Goal: Task Accomplishment & Management: Complete application form

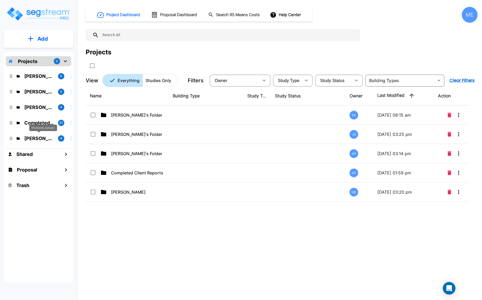
click at [38, 138] on p "[PERSON_NAME]" at bounding box center [39, 138] width 30 height 7
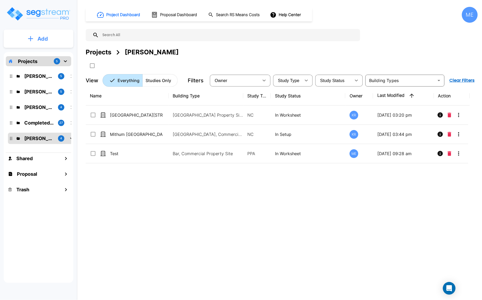
click at [51, 38] on button "Add" at bounding box center [39, 38] width 70 height 15
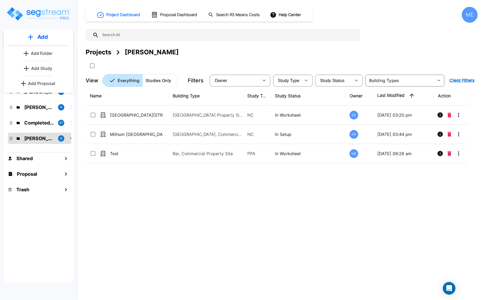
click at [47, 70] on p "Add Study" at bounding box center [41, 68] width 21 height 6
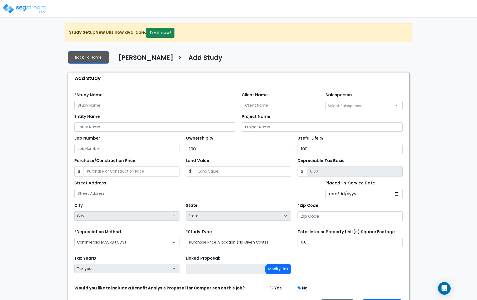
scroll to position [18, 0]
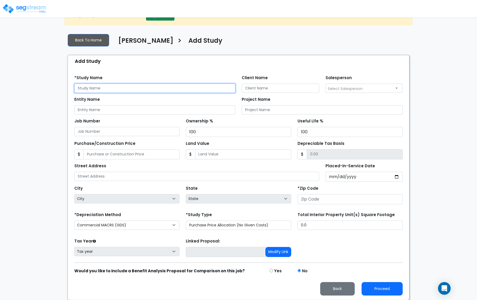
click at [94, 90] on input "text" at bounding box center [154, 88] width 161 height 9
type input "201 N. Willson Dr"
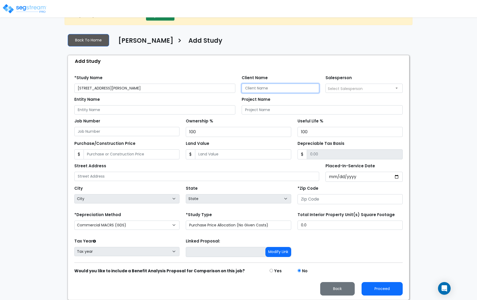
click at [276, 86] on input "Client Name" at bounding box center [281, 88] width 78 height 9
type input "Altoona Property Investments LLC"
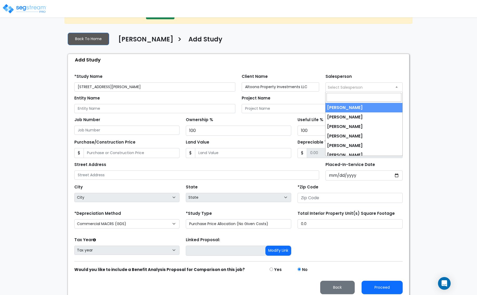
click at [379, 90] on span "Select Salesperson" at bounding box center [364, 87] width 77 height 8
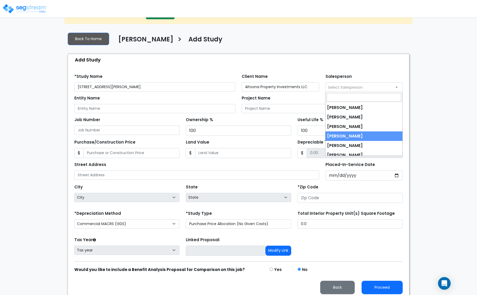
select select "237"
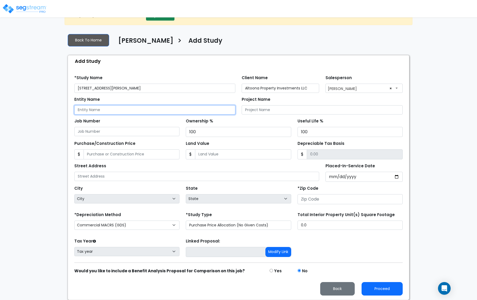
click at [107, 111] on input "Entity Name" at bounding box center [154, 109] width 161 height 9
type input "[STREET_ADDRESS][PERSON_NAME]"
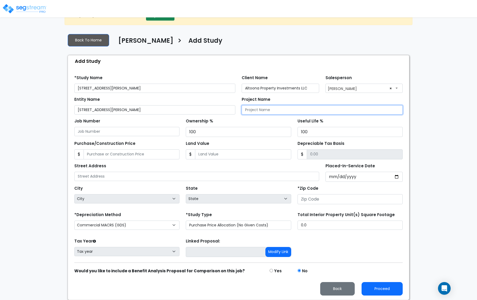
click at [251, 110] on input "Project Name" at bounding box center [322, 109] width 161 height 9
type input "[STREET_ADDRESS][PERSON_NAME]"
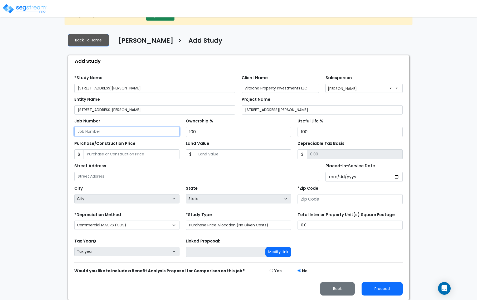
click at [125, 131] on input "Job Number" at bounding box center [126, 131] width 105 height 9
type input "11"
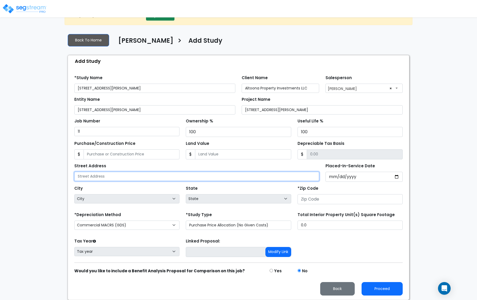
click at [110, 176] on input "text" at bounding box center [196, 176] width 245 height 9
type input "[STREET_ADDRESS][PERSON_NAME]"
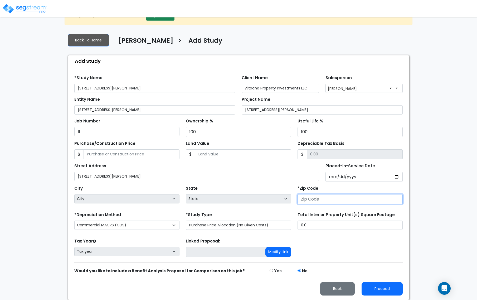
click at [309, 198] on input "number" at bounding box center [350, 199] width 105 height 10
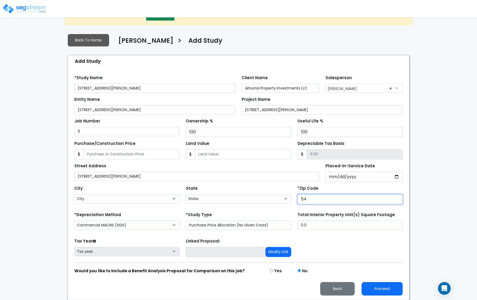
type input "547"
select select "WI"
type input "54720"
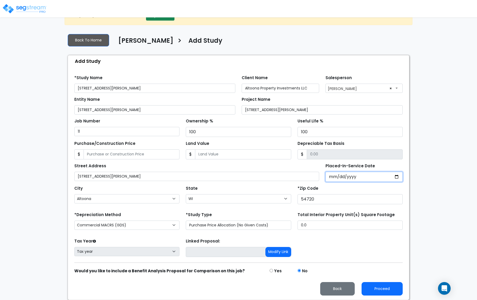
click at [338, 176] on input "Placed-In-Service Date" at bounding box center [365, 177] width 78 height 10
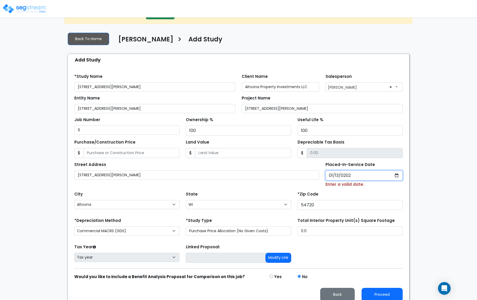
type input "[DATE]"
select select "2025"
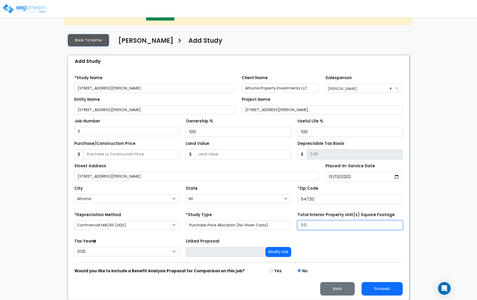
drag, startPoint x: 306, startPoint y: 229, endPoint x: 289, endPoint y: 230, distance: 17.2
click at [289, 230] on div "*Depreciation Method Commercial MACRS (GDS) Residential Rental MACRS (GDS) Comm…" at bounding box center [238, 221] width 335 height 21
type input "11,946"
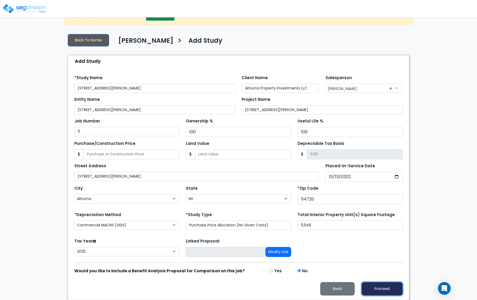
click at [387, 290] on button "Proceed" at bounding box center [382, 288] width 41 height 13
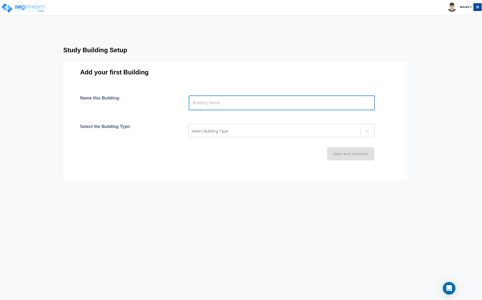
click at [206, 102] on input "text" at bounding box center [282, 102] width 186 height 15
type input "[STREET_ADDRESS][PERSON_NAME]"
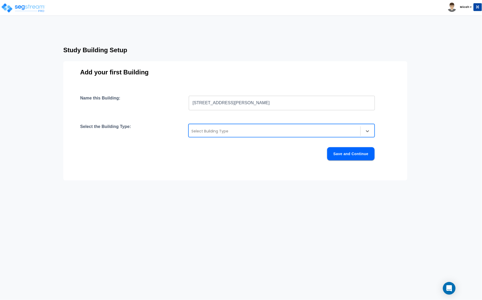
click at [335, 128] on div at bounding box center [274, 131] width 166 height 6
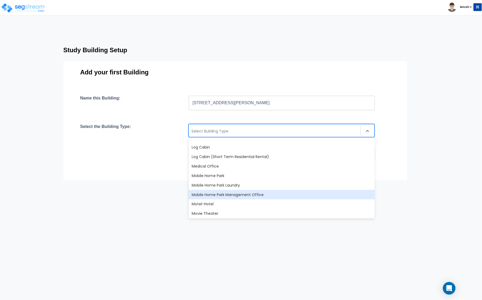
scroll to position [297, 0]
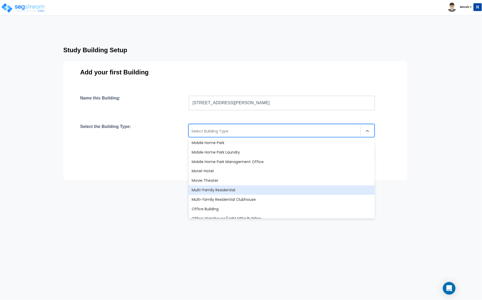
click at [270, 189] on div "Multi-Family Residential" at bounding box center [282, 189] width 186 height 9
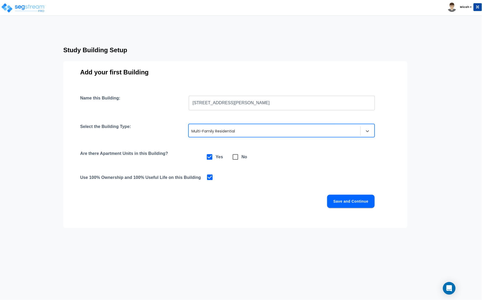
click at [339, 202] on button "Save and Continue" at bounding box center [350, 201] width 47 height 13
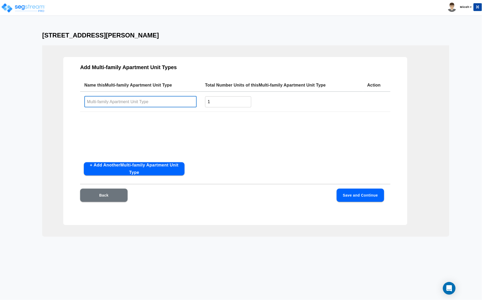
click at [138, 104] on input "text" at bounding box center [140, 101] width 112 height 11
click at [138, 102] on input "text" at bounding box center [140, 101] width 112 height 11
click at [200, 129] on div "Name this Multi-family Apartment Unit Type Total Number Units of this Multi-fam…" at bounding box center [235, 118] width 310 height 79
click at [132, 101] on input "text" at bounding box center [140, 101] width 112 height 11
type input "2 Bed 1 Bath"
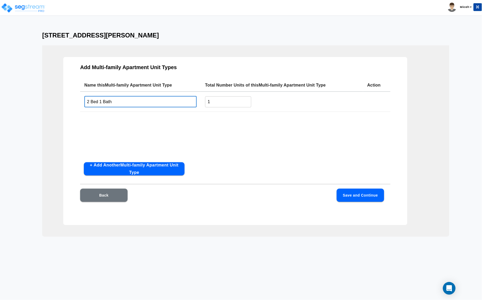
drag, startPoint x: 214, startPoint y: 102, endPoint x: 172, endPoint y: 106, distance: 41.6
click at [172, 106] on tr "2 Bed 1 Bath ​ 1 ​" at bounding box center [235, 102] width 310 height 20
type input "2"
click at [162, 164] on button "+ Add Another Multi-family Apartment Unit Type" at bounding box center [134, 168] width 101 height 13
click at [104, 122] on input "text" at bounding box center [140, 122] width 112 height 11
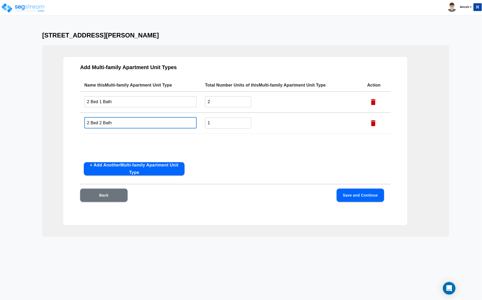
type input "2 Bed 2 Bath"
click at [201, 122] on tr "2 Bed 2 Bath ​ 1 ​" at bounding box center [235, 123] width 310 height 21
type input "2"
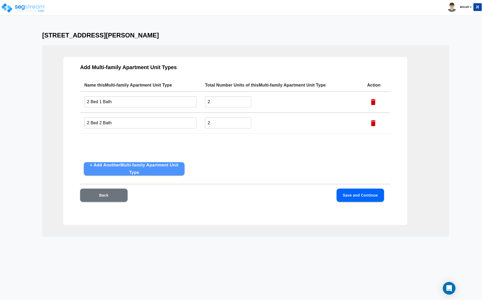
click at [119, 166] on button "+ Add Another Multi-family Apartment Unit Type" at bounding box center [134, 168] width 101 height 13
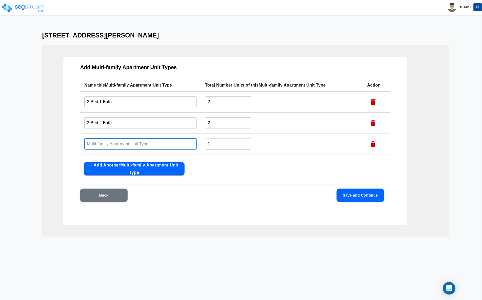
click at [113, 144] on input "text" at bounding box center [140, 143] width 112 height 11
type input "1 Bed 1 Bath"
drag, startPoint x: 216, startPoint y: 142, endPoint x: 200, endPoint y: 144, distance: 16.2
click at [200, 144] on tr "1 Bed 1 Bath ​ 1 ​" at bounding box center [235, 144] width 310 height 21
type input "4"
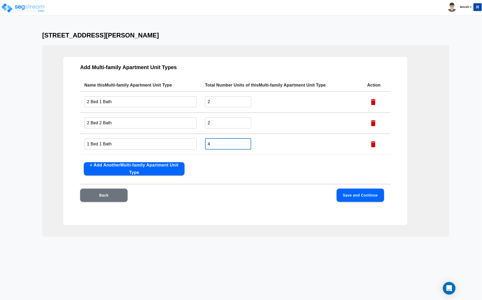
click at [358, 196] on button "Save and Continue" at bounding box center [360, 195] width 47 height 13
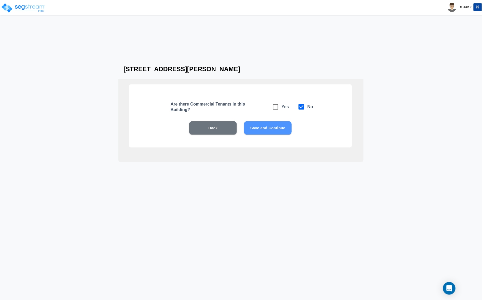
click at [275, 130] on button "Save and Continue" at bounding box center [267, 127] width 47 height 13
click at [278, 107] on icon at bounding box center [276, 107] width 6 height 6
checkbox input "true"
checkbox input "false"
click at [260, 130] on button "Save and Continue" at bounding box center [267, 127] width 47 height 13
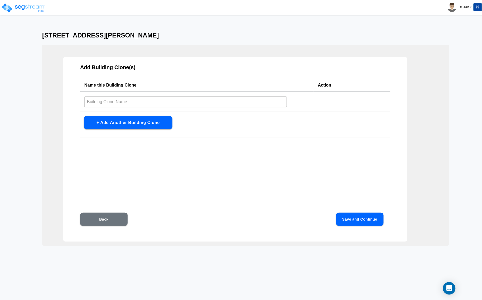
drag, startPoint x: 107, startPoint y: 95, endPoint x: 110, endPoint y: 98, distance: 3.5
click at [107, 96] on input "text" at bounding box center [185, 101] width 203 height 11
click at [135, 121] on button "+ Add Another Building Clone" at bounding box center [128, 122] width 89 height 13
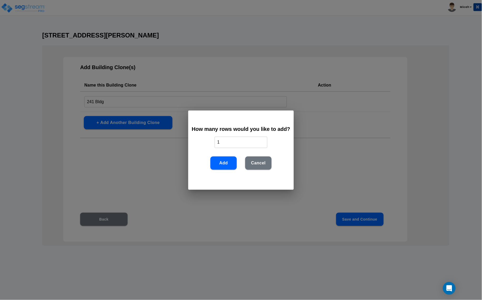
click at [263, 164] on button "Cancel" at bounding box center [258, 162] width 26 height 13
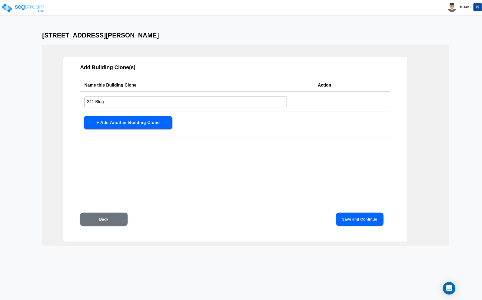
drag, startPoint x: 60, startPoint y: 99, endPoint x: 57, endPoint y: 102, distance: 4.0
click at [53, 99] on div "Add Building Clone(s) Name this Building Clone Action 241 Bldg ​ + Add Another …" at bounding box center [245, 145] width 407 height 200
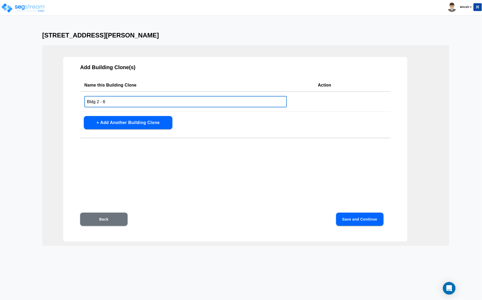
type input "Bldg 2 - 6"
click at [119, 121] on button "+ Add Another Building Clone" at bounding box center [128, 122] width 89 height 13
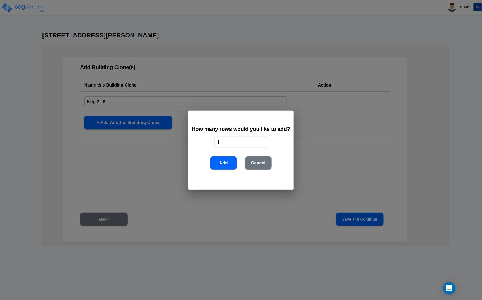
drag, startPoint x: 219, startPoint y: 143, endPoint x: 206, endPoint y: 142, distance: 13.3
click at [206, 142] on div "How many rows would you like to add? 1 ​ Add Cancel" at bounding box center [240, 149] width 105 height 79
type input "5"
click at [227, 159] on button "Add" at bounding box center [223, 162] width 26 height 13
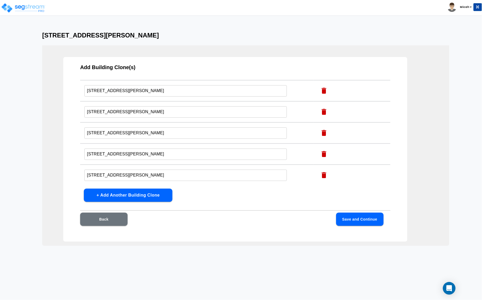
scroll to position [0, 0]
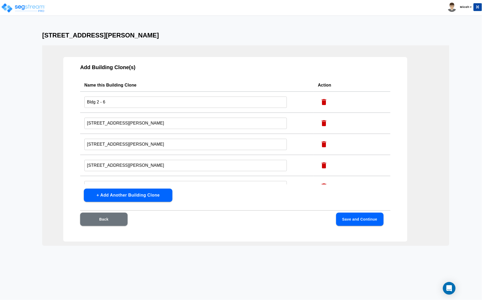
drag, startPoint x: 111, startPoint y: 102, endPoint x: 74, endPoint y: 102, distance: 36.7
click at [74, 102] on div "Add Building Clone(s) Name this Building Clone Action Bldg 2 - 6 ​ 201 N. Wills…" at bounding box center [235, 149] width 344 height 185
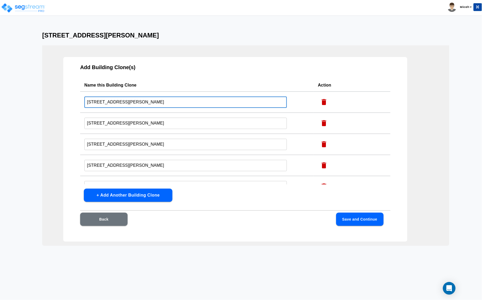
type input "[STREET_ADDRESS][PERSON_NAME]"
click at [357, 222] on button "Save and Continue" at bounding box center [359, 219] width 47 height 13
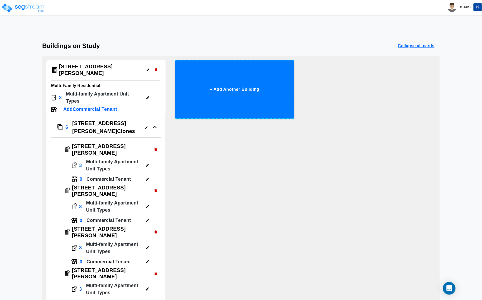
click at [235, 90] on button "+ Add Another Building" at bounding box center [234, 89] width 119 height 59
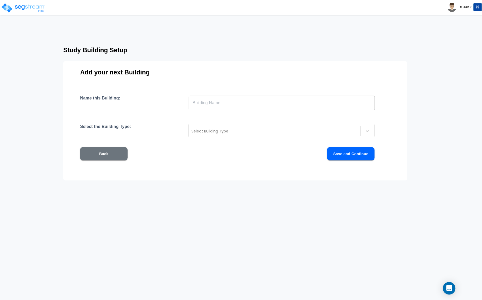
click at [200, 104] on input "text" at bounding box center [282, 102] width 186 height 15
click at [220, 102] on input "text" at bounding box center [282, 102] width 186 height 15
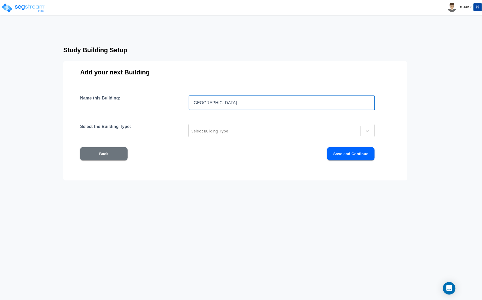
type input "[GEOGRAPHIC_DATA]"
click at [219, 131] on div at bounding box center [274, 131] width 166 height 6
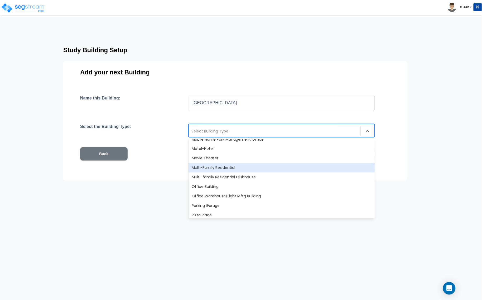
scroll to position [330, 0]
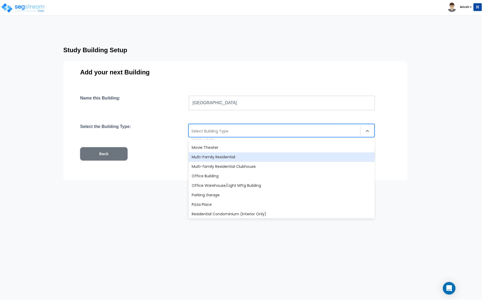
click at [224, 157] on div "Multi-Family Residential" at bounding box center [282, 156] width 186 height 9
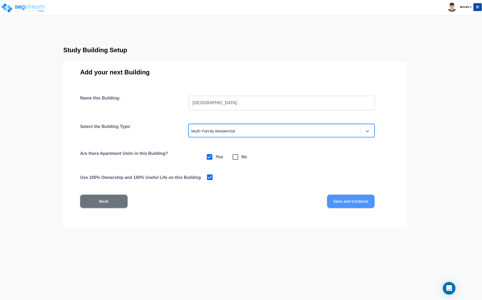
click at [346, 200] on button "Save and Continue" at bounding box center [350, 201] width 47 height 13
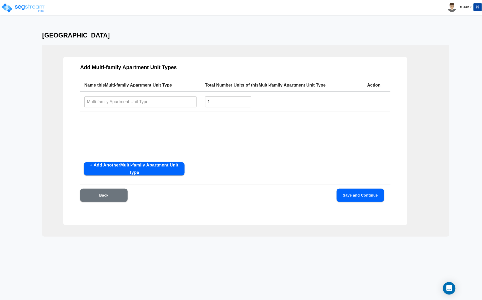
click at [158, 99] on input "text" at bounding box center [140, 101] width 112 height 11
type input "1 Bed 1 Bath"
drag, startPoint x: 218, startPoint y: 102, endPoint x: 205, endPoint y: 104, distance: 13.1
click at [205, 104] on input "1" at bounding box center [228, 101] width 46 height 11
type input "4"
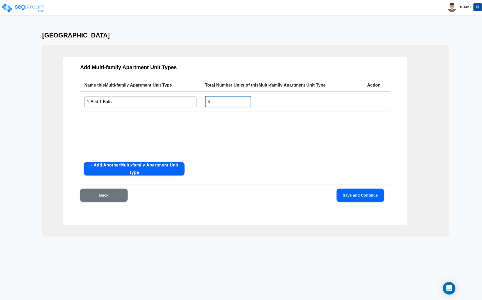
click at [353, 196] on button "Save and Continue" at bounding box center [360, 195] width 47 height 13
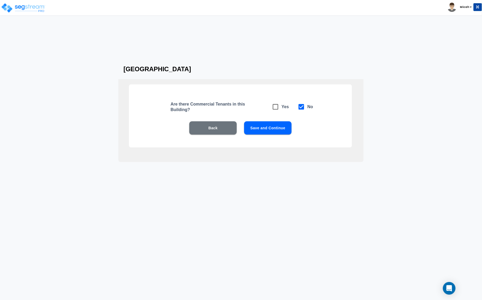
click at [268, 128] on button "Save and Continue" at bounding box center [267, 127] width 47 height 13
click at [276, 129] on button "Save and Continue" at bounding box center [267, 127] width 47 height 13
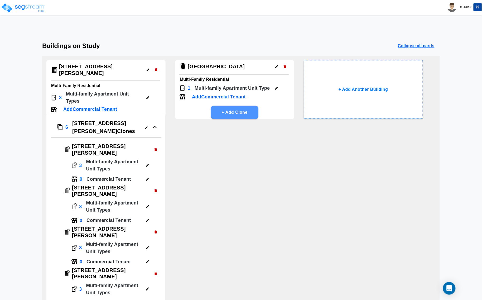
click at [244, 115] on button "+ Add Clone" at bounding box center [234, 112] width 47 height 13
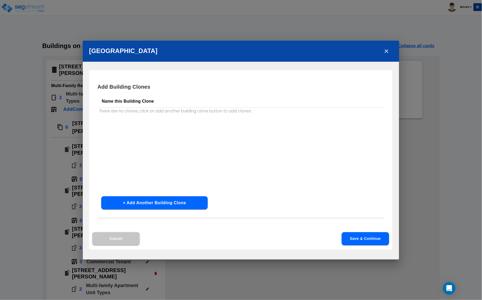
click at [125, 102] on th "Name this Building Clone" at bounding box center [241, 101] width 286 height 13
click at [160, 205] on button "+ Add Another Building Clone" at bounding box center [154, 202] width 107 height 13
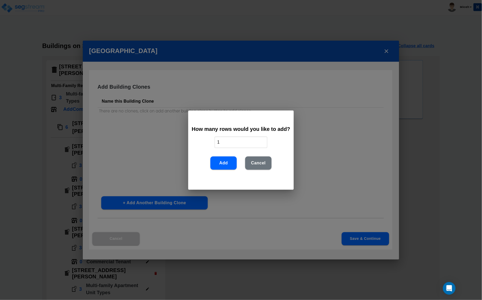
drag, startPoint x: 222, startPoint y: 141, endPoint x: 206, endPoint y: 143, distance: 16.7
click at [206, 143] on div "How many rows would you like to add? 1 ​ Add Cancel" at bounding box center [240, 149] width 105 height 79
type input "2"
click at [223, 158] on button "Add" at bounding box center [223, 162] width 26 height 13
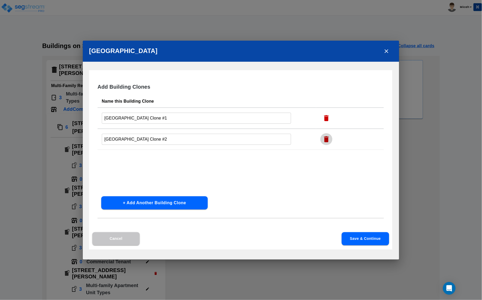
click at [324, 139] on icon "button" at bounding box center [326, 139] width 5 height 6
click at [366, 242] on button "Save & Continue" at bounding box center [365, 238] width 47 height 13
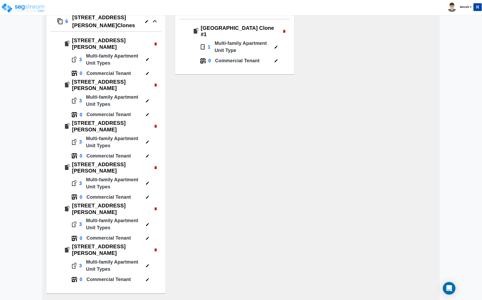
scroll to position [107, 0]
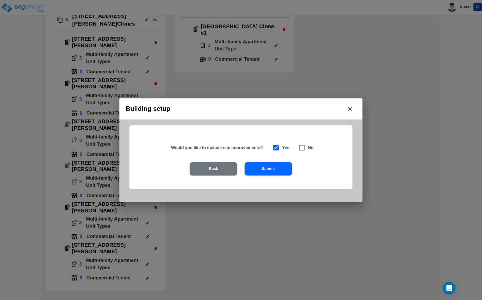
click at [277, 167] on button "Submit" at bounding box center [268, 168] width 47 height 13
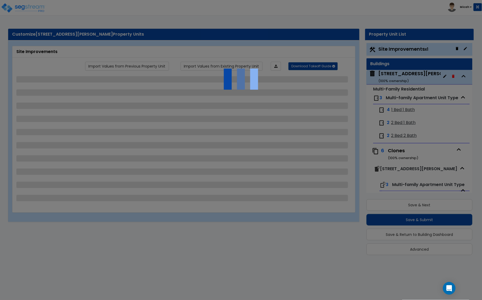
scroll to position [0, 0]
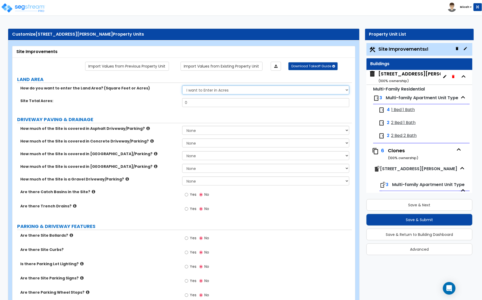
click at [216, 91] on select "I want to Enter in Acres I want to Enter in Square Feet" at bounding box center [265, 89] width 167 height 9
click at [182, 86] on select "I want to Enter in Acres I want to Enter in Square Feet" at bounding box center [265, 89] width 167 height 9
drag, startPoint x: 201, startPoint y: 102, endPoint x: 156, endPoint y: 105, distance: 44.9
click at [156, 105] on div "Site Total Acres: 0" at bounding box center [182, 104] width 340 height 13
drag, startPoint x: 206, startPoint y: 99, endPoint x: 204, endPoint y: 103, distance: 3.7
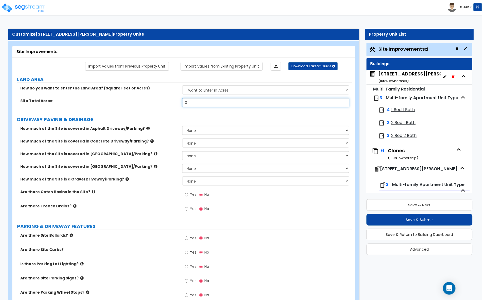
click at [206, 99] on input "0" at bounding box center [265, 102] width 167 height 9
drag, startPoint x: 164, startPoint y: 105, endPoint x: 161, endPoint y: 105, distance: 2.9
click at [162, 105] on div "Site Total Acres: 0" at bounding box center [182, 104] width 340 height 13
type input ".60"
click at [224, 131] on select "None I want to Enter an Approximate Percentage I want to Enter the Square Foota…" at bounding box center [265, 130] width 167 height 9
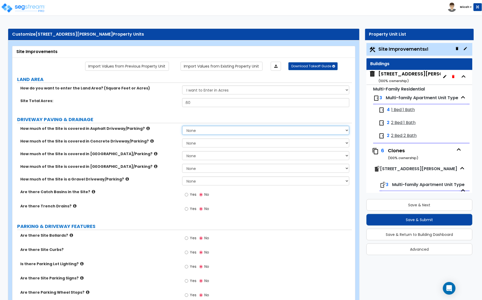
select select "2"
click at [182, 126] on select "None I want to Enter an Approximate Percentage I want to Enter the Square Foota…" at bounding box center [265, 130] width 167 height 9
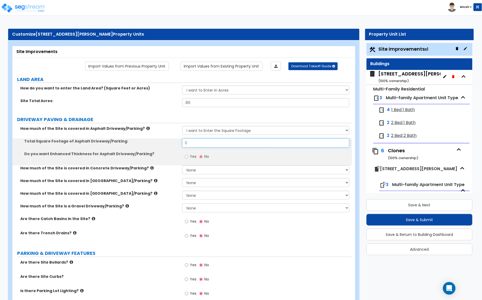
click at [169, 142] on div "Total Square Footage of Asphalt Driveway/Parking: 0" at bounding box center [182, 144] width 340 height 13
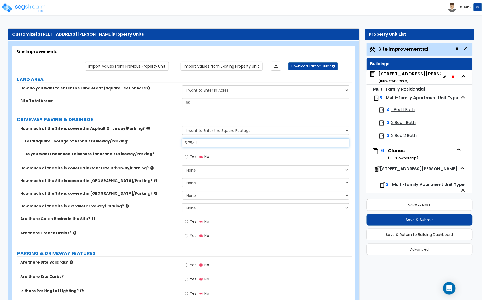
type input "5,754.1"
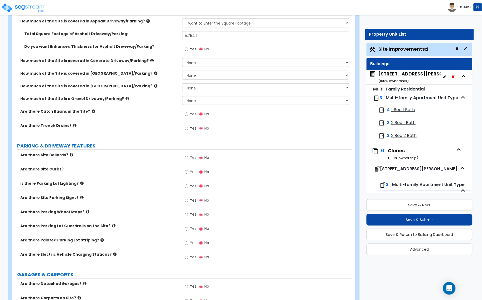
scroll to position [132, 0]
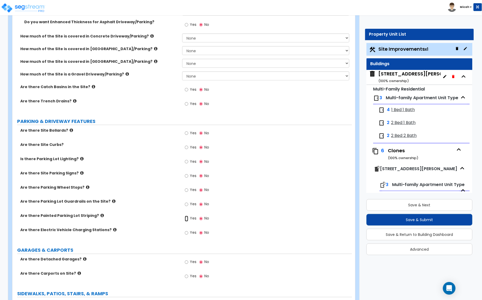
click at [186, 218] on input "Yes" at bounding box center [186, 219] width 3 height 6
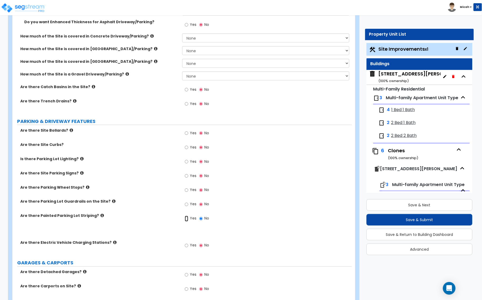
radio input "true"
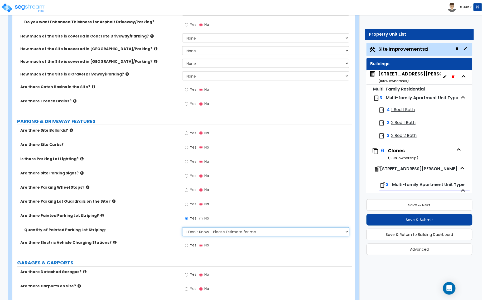
click at [193, 234] on select "I Don't Know - Please Estimate for me I Want to Enter the Number of Parking Spa…" at bounding box center [265, 231] width 167 height 9
select select "1"
click at [182, 228] on select "I Don't Know - Please Estimate for me I Want to Enter the Number of Parking Spa…" at bounding box center [265, 231] width 167 height 9
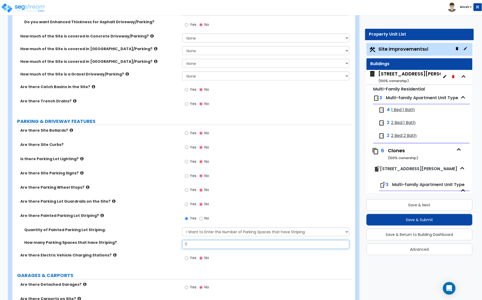
drag, startPoint x: 178, startPoint y: 247, endPoint x: 174, endPoint y: 246, distance: 4.5
click at [174, 247] on div "How many Parking Spaces that have Striping? 0" at bounding box center [182, 246] width 340 height 13
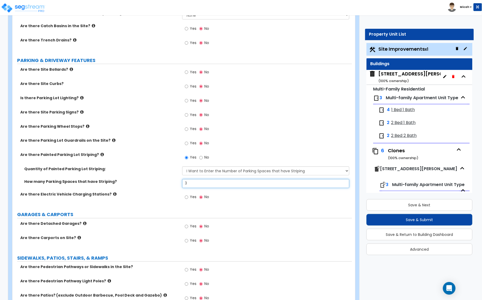
scroll to position [198, 0]
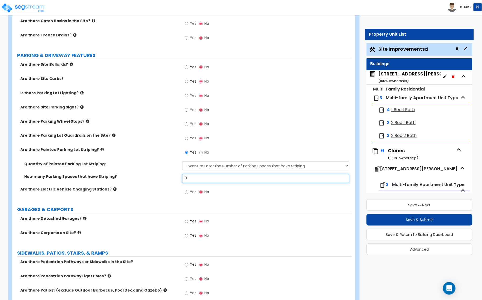
type input "3"
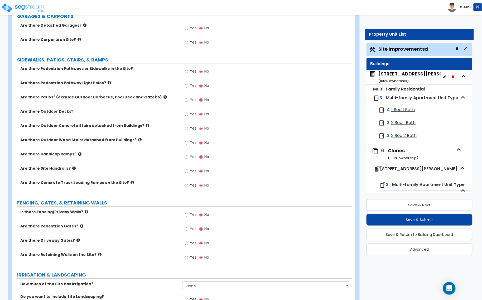
scroll to position [396, 0]
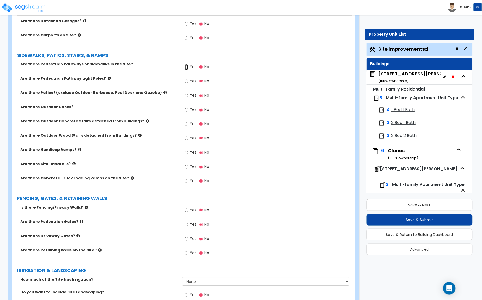
click at [187, 68] on input "Yes" at bounding box center [186, 67] width 3 height 6
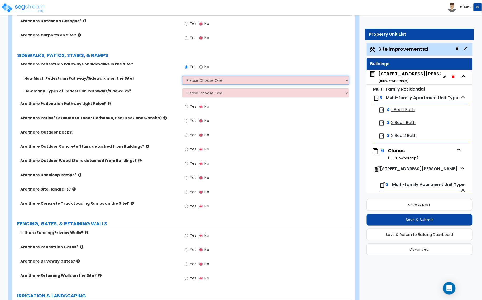
click at [197, 78] on select "Please Choose One I Don't Know, Please Estimate For Me Enter Linear Footage" at bounding box center [265, 80] width 167 height 9
click at [199, 68] on div "Yes No" at bounding box center [197, 67] width 30 height 12
click at [202, 68] on input "No" at bounding box center [200, 67] width 3 height 6
radio input "false"
radio input "true"
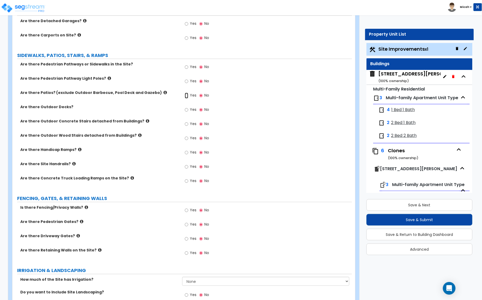
click at [185, 95] on input "Yes" at bounding box center [186, 96] width 3 height 6
radio input "true"
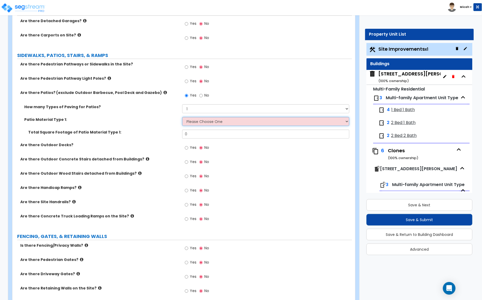
click at [195, 121] on select "Please Choose One Bare Concrete Stamped Concrete Brick Pavers Stone Pavers Tile…" at bounding box center [265, 121] width 167 height 9
select select "1"
click at [182, 117] on select "Please Choose One Bare Concrete Stamped Concrete Brick Pavers Stone Pavers Tile…" at bounding box center [265, 121] width 167 height 9
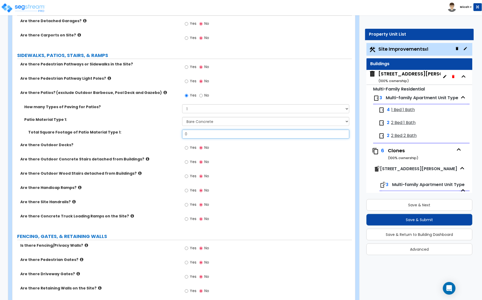
drag, startPoint x: 189, startPoint y: 134, endPoint x: 180, endPoint y: 134, distance: 9.2
click at [181, 134] on div "Total Square Footage of Patio Material Type 1: 0" at bounding box center [182, 135] width 340 height 13
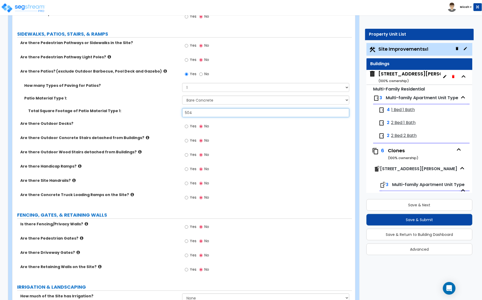
scroll to position [429, 0]
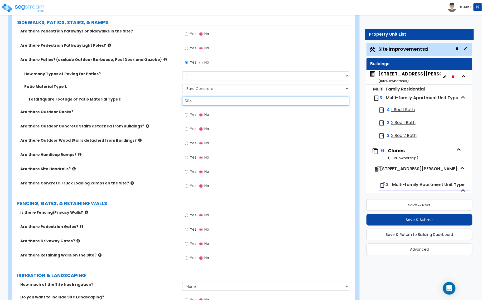
type input "504"
click at [185, 116] on input "Yes" at bounding box center [186, 115] width 3 height 6
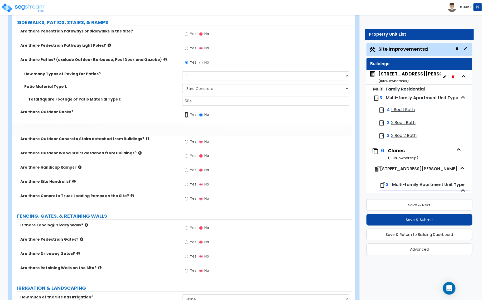
radio input "true"
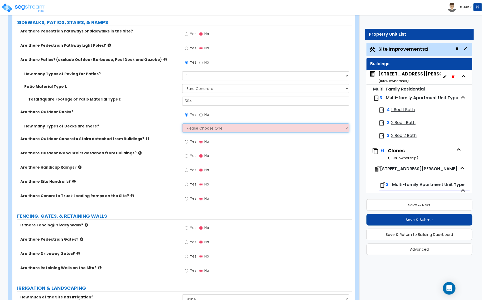
click at [194, 128] on select "Please Choose One 1 2 3 4" at bounding box center [265, 127] width 167 height 9
select select "1"
click at [182, 124] on select "Please Choose One 1 2 3 4" at bounding box center [265, 127] width 167 height 9
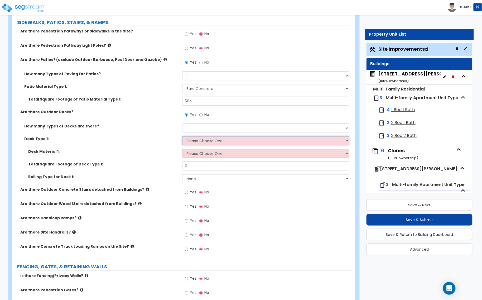
click at [199, 139] on select "Please Choose One Attached to Structure Detached from Structure" at bounding box center [265, 140] width 167 height 9
select select "1"
click at [182, 137] on select "Please Choose One Attached to Structure Detached from Structure" at bounding box center [265, 140] width 167 height 9
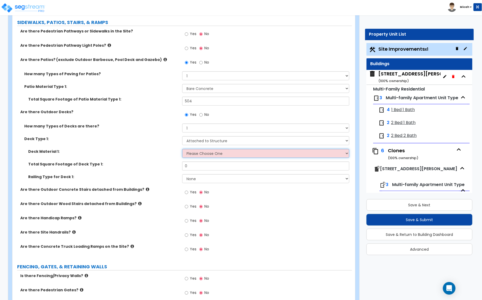
click at [198, 152] on select "Please Choose One Wood Plastic/PVC" at bounding box center [265, 153] width 167 height 9
select select "2"
click at [182, 149] on select "Please Choose One Wood Plastic/PVC" at bounding box center [265, 153] width 167 height 9
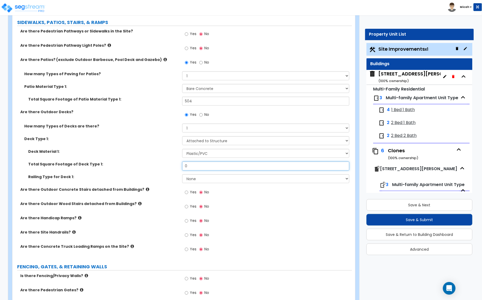
drag, startPoint x: 187, startPoint y: 166, endPoint x: 174, endPoint y: 168, distance: 13.3
click at [174, 168] on div "Total Square Footage of Deck Type 1: 0" at bounding box center [182, 167] width 340 height 13
type input "72"
click at [204, 177] on select "None Wood Plastic" at bounding box center [265, 178] width 167 height 9
select select "2"
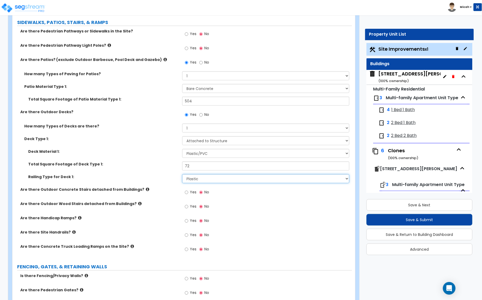
click at [182, 175] on select "None Wood Plastic" at bounding box center [265, 178] width 167 height 9
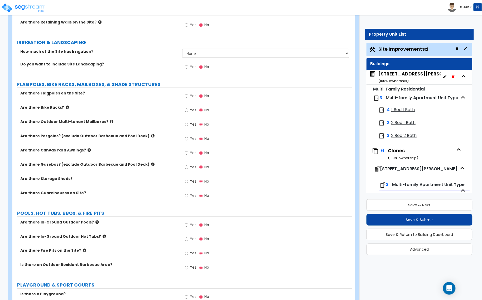
scroll to position [725, 0]
click at [187, 124] on input "Yes" at bounding box center [186, 124] width 3 height 6
radio input "true"
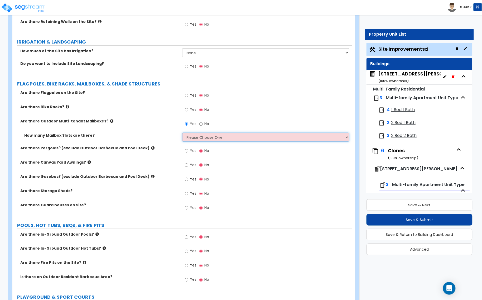
click at [193, 138] on select "Please Choose One I Don't Know, Please Estimate for Me I will Enter the Number …" at bounding box center [265, 137] width 167 height 9
click at [196, 139] on select "Please Choose One I Don't Know, Please Estimate for Me I will Enter the Number …" at bounding box center [265, 137] width 167 height 9
select select "2"
click at [182, 133] on select "Please Choose One I Don't Know, Please Estimate for Me I will Enter the Number …" at bounding box center [265, 137] width 167 height 9
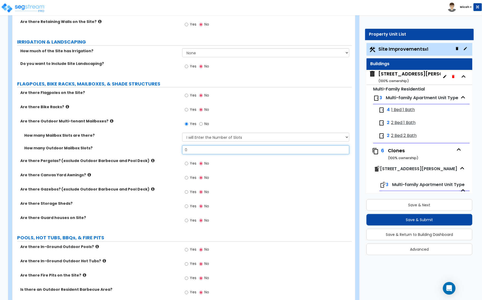
drag, startPoint x: 190, startPoint y: 151, endPoint x: 181, endPoint y: 151, distance: 9.0
click at [182, 151] on input "0" at bounding box center [265, 149] width 167 height 9
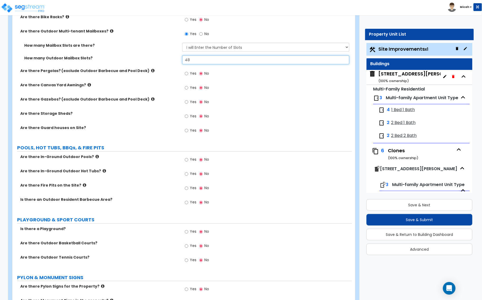
scroll to position [824, 0]
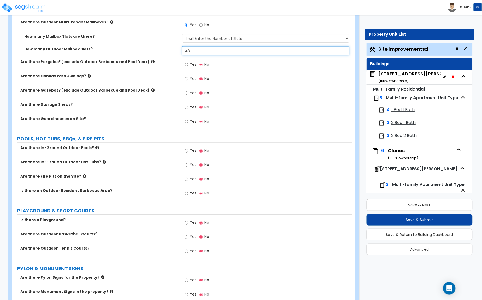
type input "48"
click at [185, 108] on input "Yes" at bounding box center [186, 107] width 3 height 6
radio input "true"
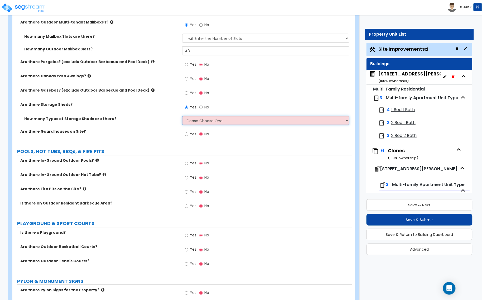
click at [195, 121] on select "Please Choose One 1 2" at bounding box center [265, 120] width 167 height 9
select select "1"
click at [182, 117] on select "Please Choose One 1 2" at bounding box center [265, 120] width 167 height 9
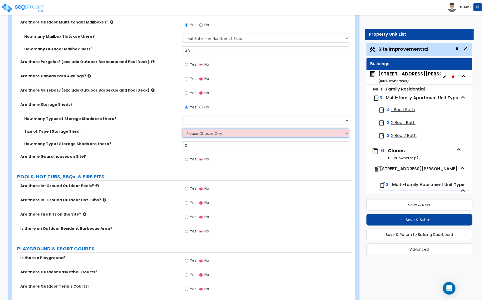
click at [197, 131] on select "Please Choose One 16' x 32' 30' x 64'" at bounding box center [265, 133] width 167 height 9
click at [198, 133] on select "Please Choose One 16' x 32' 30' x 64'" at bounding box center [265, 133] width 167 height 9
click at [201, 109] on input "No" at bounding box center [200, 107] width 3 height 6
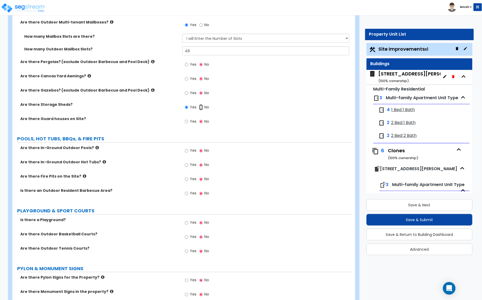
radio input "false"
radio input "true"
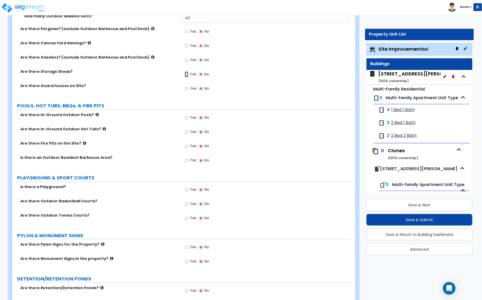
click at [186, 75] on input "Yes" at bounding box center [186, 74] width 3 height 6
radio input "true"
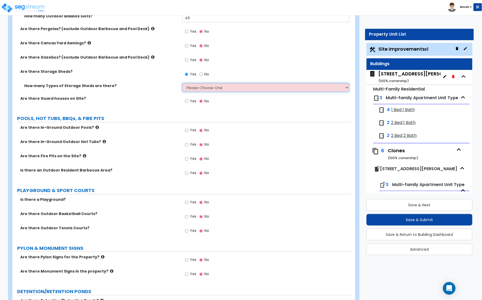
click at [189, 90] on select "Please Choose One 1 2" at bounding box center [265, 87] width 167 height 9
click at [182, 84] on select "Please Choose One 1 2" at bounding box center [265, 87] width 167 height 9
drag, startPoint x: 195, startPoint y: 88, endPoint x: 195, endPoint y: 91, distance: 2.7
click at [195, 88] on select "Please Choose One 1 2" at bounding box center [265, 87] width 167 height 9
select select "1"
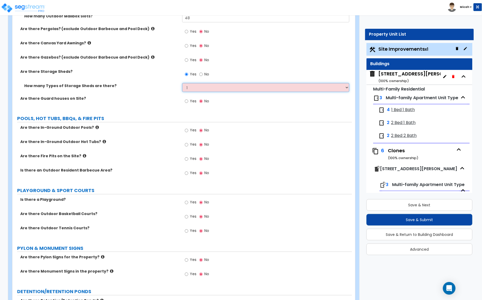
click at [182, 84] on select "Please Choose One 1 2" at bounding box center [265, 87] width 167 height 9
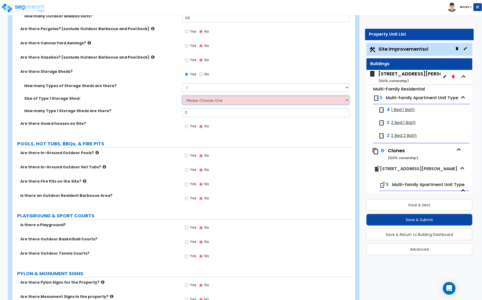
click at [193, 103] on select "Please Choose One 16' x 32' 30' x 64'" at bounding box center [265, 100] width 167 height 9
select select "1"
click at [182, 96] on select "Please Choose One 16' x 32' 30' x 64'" at bounding box center [265, 100] width 167 height 9
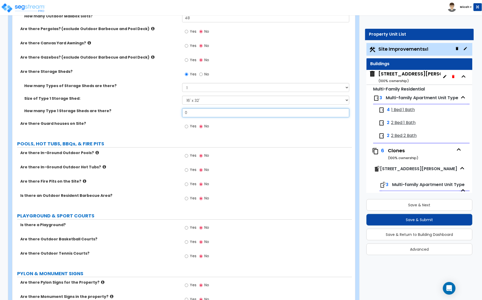
drag, startPoint x: 181, startPoint y: 115, endPoint x: 175, endPoint y: 116, distance: 6.7
click at [175, 116] on div "How many Type 1 Storage Sheds are there? 0" at bounding box center [182, 114] width 340 height 13
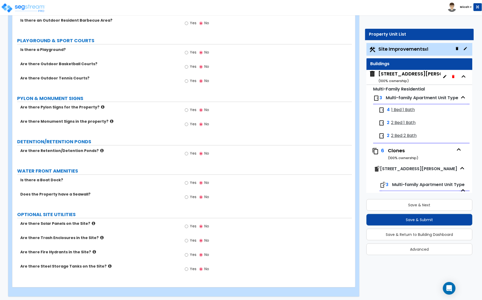
scroll to position [1035, 0]
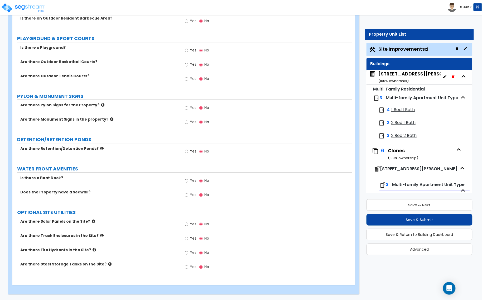
type input "1"
click at [186, 251] on input "Yes" at bounding box center [186, 253] width 3 height 6
radio input "true"
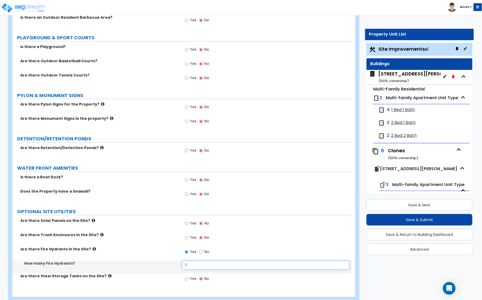
drag, startPoint x: 179, startPoint y: 266, endPoint x: 173, endPoint y: 266, distance: 5.8
click at [175, 266] on div "How many Fire Hydrants? 0" at bounding box center [182, 267] width 340 height 13
click at [172, 267] on div "How many Fire Hydrants? 2" at bounding box center [182, 267] width 340 height 13
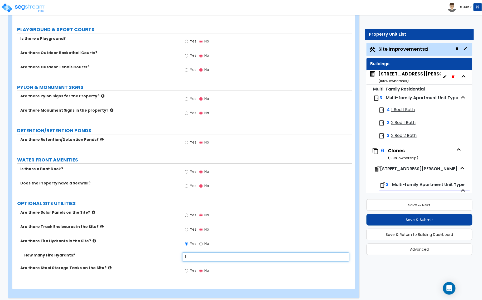
scroll to position [1048, 0]
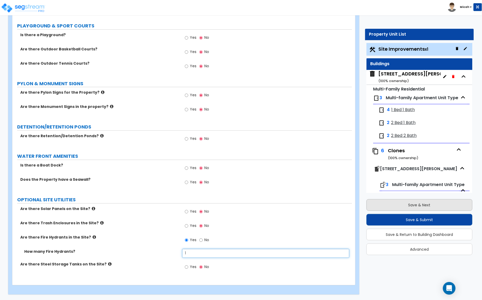
type input "1"
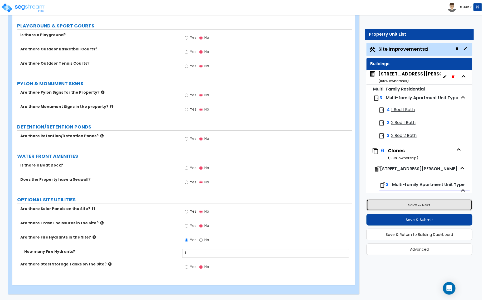
click at [400, 205] on button "Save & Next" at bounding box center [420, 205] width 106 height 12
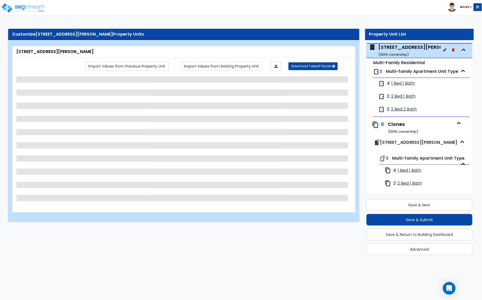
scroll to position [27, 0]
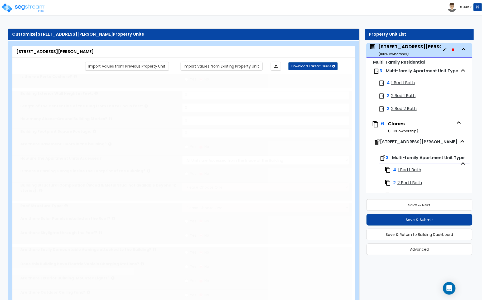
type input "1"
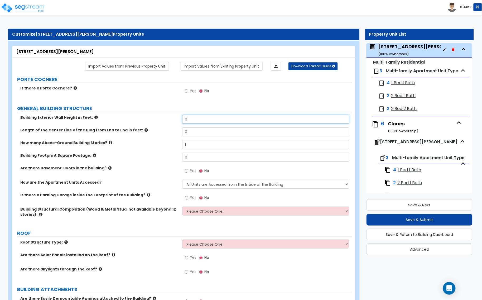
drag, startPoint x: 196, startPoint y: 119, endPoint x: 181, endPoint y: 121, distance: 15.1
click at [181, 121] on div "Building Exterior Wall Height in Feet: 0" at bounding box center [182, 121] width 340 height 13
type input "29"
drag, startPoint x: 191, startPoint y: 131, endPoint x: 167, endPoint y: 132, distance: 23.2
click at [170, 132] on div "Length of the Center Line of the Bldg from End to End in feet: 0" at bounding box center [182, 133] width 340 height 13
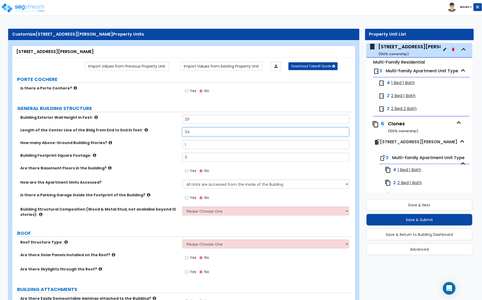
type input "94"
drag, startPoint x: 191, startPoint y: 144, endPoint x: 184, endPoint y: 144, distance: 7.6
click at [184, 144] on input "1" at bounding box center [265, 144] width 167 height 9
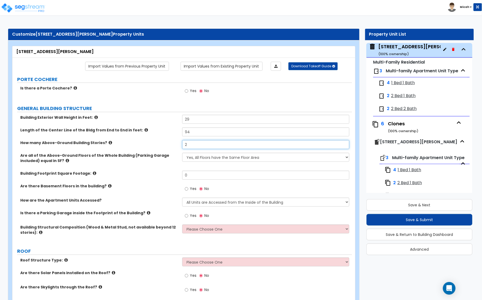
type input "2"
click at [212, 156] on select "Yes, All Floors have the Same Floor Area No, Not All Floor Areas are the Same" at bounding box center [265, 157] width 167 height 9
select select "1"
click at [182, 153] on select "Yes, All Floors have the Same Floor Area No, Not All Floor Areas are the Same" at bounding box center [265, 157] width 167 height 9
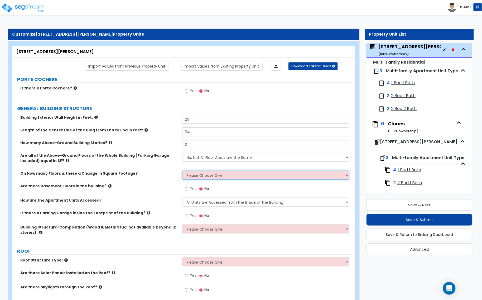
click at [200, 172] on select "Please Choose One 1 2 3 4 5" at bounding box center [265, 175] width 167 height 9
select select "1"
click at [182, 171] on select "Please Choose One 1 2 3 4 5" at bounding box center [265, 175] width 167 height 9
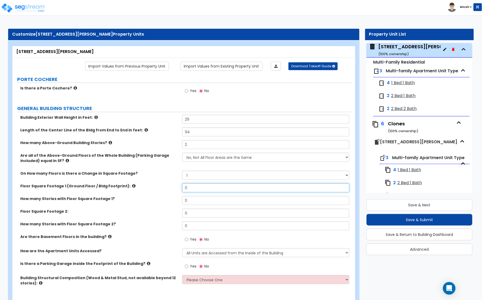
drag, startPoint x: 163, startPoint y: 191, endPoint x: 153, endPoint y: 191, distance: 10.3
click at [157, 191] on div "Floor Square Footage 1 (Ground Floor / Bldg Footprint): 0" at bounding box center [182, 189] width 340 height 13
type input "6,698"
drag, startPoint x: 194, startPoint y: 200, endPoint x: 171, endPoint y: 200, distance: 23.7
click at [171, 200] on div "How many Stories with Floor Square Footage 1? 0" at bounding box center [182, 202] width 340 height 13
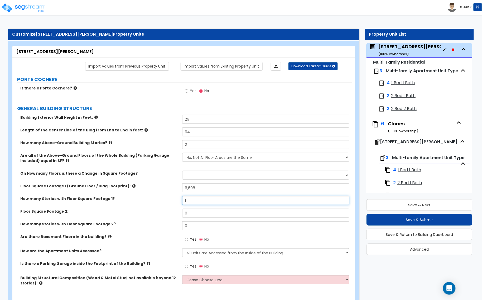
type input "1"
click at [175, 213] on div "Floor Square Footage 2: 0" at bounding box center [182, 215] width 340 height 13
type input "5,248"
drag, startPoint x: 195, startPoint y: 227, endPoint x: 177, endPoint y: 227, distance: 18.5
click at [177, 227] on div "How many Stories with Floor Square Footage 2? 0" at bounding box center [182, 227] width 340 height 13
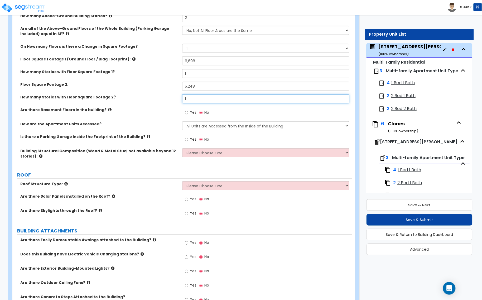
scroll to position [132, 0]
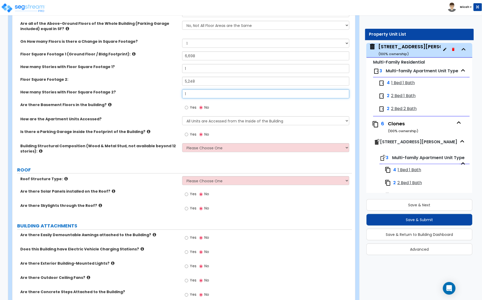
type input "1"
click at [108, 105] on icon at bounding box center [109, 105] width 3 height 4
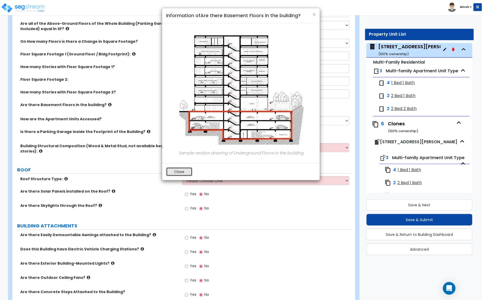
click at [177, 169] on button "Close" at bounding box center [179, 171] width 26 height 9
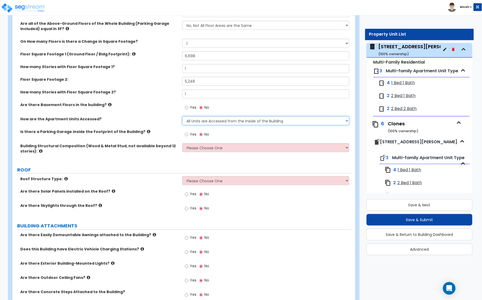
click at [239, 121] on select "All Units are Accessed from the Inside of the Building All Units are Accessed f…" at bounding box center [265, 120] width 167 height 9
select select "2"
click at [182, 117] on select "All Units are Accessed from the Inside of the Building All Units are Accessed f…" at bounding box center [265, 120] width 167 height 9
click at [147, 133] on icon at bounding box center [148, 131] width 3 height 4
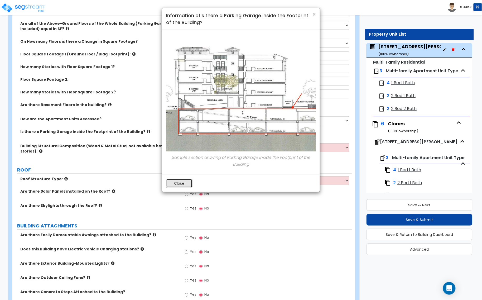
click at [175, 181] on button "Close" at bounding box center [179, 183] width 26 height 9
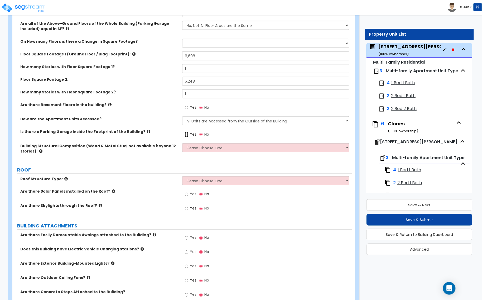
click at [185, 136] on input "Yes" at bounding box center [186, 135] width 3 height 6
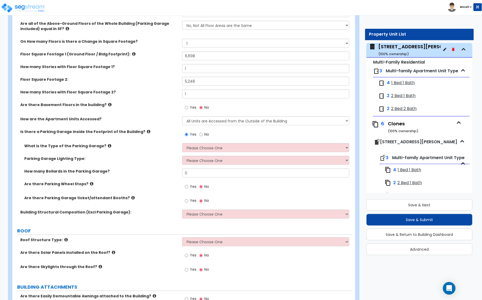
click at [105, 146] on label "What is the Type of the Parking Garage?" at bounding box center [101, 145] width 154 height 5
click at [108, 146] on icon at bounding box center [109, 146] width 3 height 4
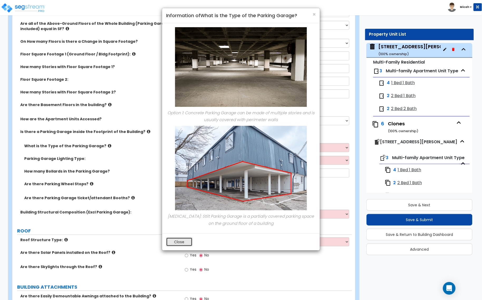
click at [174, 240] on button "Close" at bounding box center [179, 241] width 26 height 9
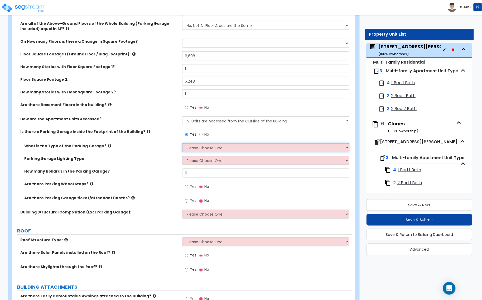
click at [189, 148] on select "Please Choose One Concrete Parking Stilt Parking" at bounding box center [265, 147] width 167 height 9
click at [165, 150] on div "What is the Type of the Parking Garage? Please Choose One Concrete Parking Stil…" at bounding box center [182, 149] width 340 height 13
click at [199, 135] on input "No" at bounding box center [200, 135] width 3 height 6
radio input "false"
radio input "true"
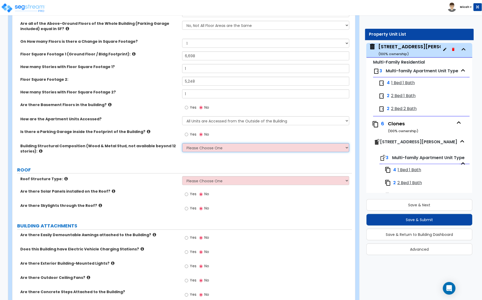
click at [195, 145] on select "Please Choose One Reinforced Concrete Structural Steel Brick Masonry CMU Masonr…" at bounding box center [265, 147] width 167 height 9
select select "7"
click at [182, 143] on select "Please Choose One Reinforced Concrete Structural Steel Brick Masonry CMU Masonr…" at bounding box center [265, 147] width 167 height 9
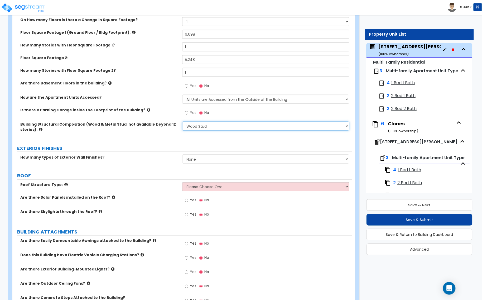
scroll to position [198, 0]
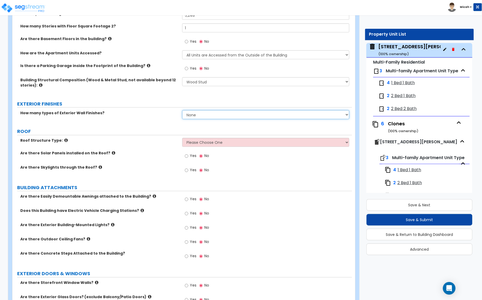
click at [195, 116] on select "None 1 2 3" at bounding box center [265, 114] width 167 height 9
select select "2"
click at [182, 110] on select "None 1 2 3" at bounding box center [265, 114] width 167 height 9
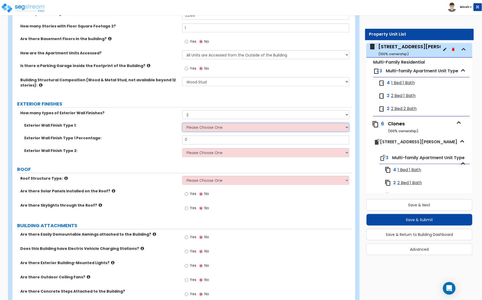
click at [196, 128] on select "Please Choose One No Finish/Shared Wall No Wall Brick Veneer Stone Veneer Wood …" at bounding box center [265, 127] width 167 height 9
select select "3"
click at [182, 123] on select "Please Choose One No Finish/Shared Wall No Wall Brick Veneer Stone Veneer Wood …" at bounding box center [265, 127] width 167 height 9
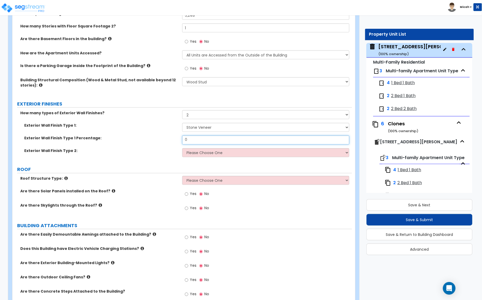
drag, startPoint x: 196, startPoint y: 138, endPoint x: 161, endPoint y: 140, distance: 34.9
click at [161, 140] on div "Exterior Wall Finish Type 1 Percentage: 0" at bounding box center [182, 142] width 340 height 13
type input "19.29"
click at [190, 152] on select "Please Choose One No Finish/Shared Wall No Wall Brick Veneer Stone Veneer Wood …" at bounding box center [265, 152] width 167 height 9
select select "5"
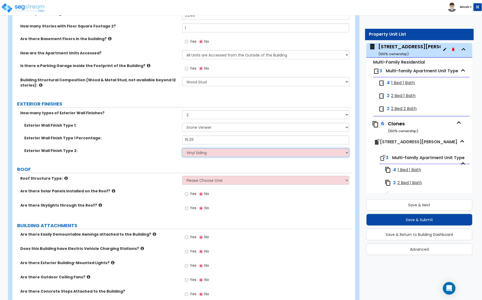
click at [182, 148] on select "Please Choose One No Finish/Shared Wall No Wall Brick Veneer Stone Veneer Wood …" at bounding box center [265, 152] width 167 height 9
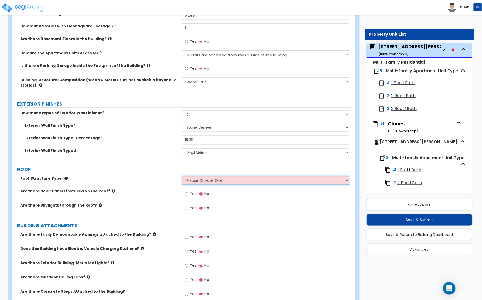
click at [198, 181] on select "Please Choose One Gable Roof Flat Roof Hybrid Gable & Flat Roof" at bounding box center [265, 180] width 167 height 9
click at [194, 180] on select "Please Choose One Gable Roof Flat Roof Hybrid Gable & Flat Roof" at bounding box center [265, 180] width 167 height 9
select select "1"
click at [182, 176] on select "Please Choose One Gable Roof Flat Roof Hybrid Gable & Flat Roof" at bounding box center [265, 180] width 167 height 9
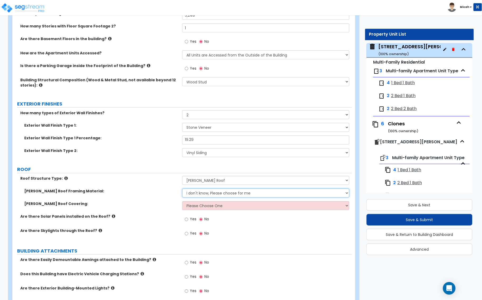
click at [199, 193] on select "I don't know, Please choose for me Metal Wood" at bounding box center [265, 193] width 167 height 9
select select "2"
click at [182, 189] on select "I don't know, Please choose for me Metal Wood" at bounding box center [265, 193] width 167 height 9
click at [210, 210] on select "Please Choose One Asphalt Shingle Clay Tile Wood Shingle Metal Shingle Standing…" at bounding box center [265, 205] width 167 height 9
select select "1"
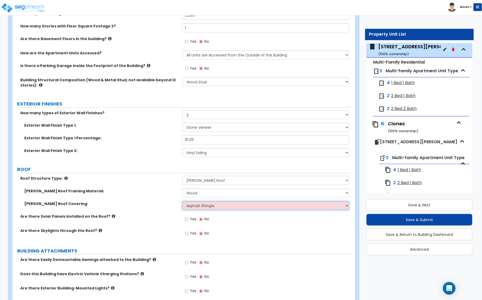
click at [182, 201] on select "Please Choose One Asphalt Shingle Clay Tile Wood Shingle Metal Shingle Standing…" at bounding box center [265, 205] width 167 height 9
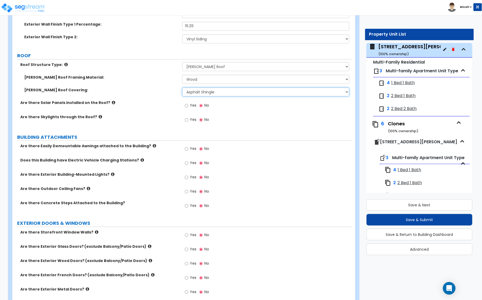
scroll to position [330, 0]
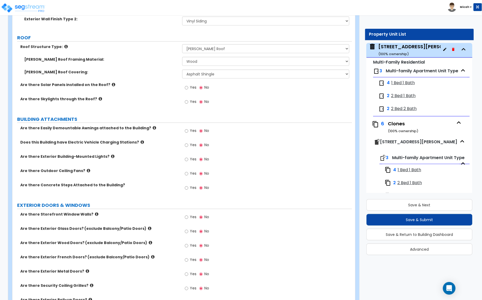
click at [111, 156] on icon at bounding box center [112, 156] width 3 height 4
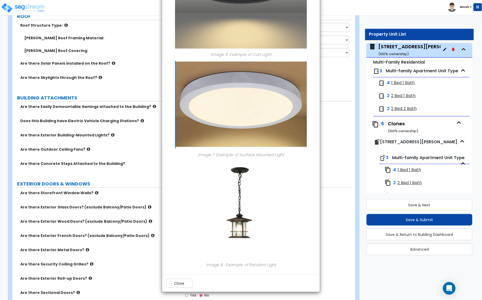
scroll to position [363, 0]
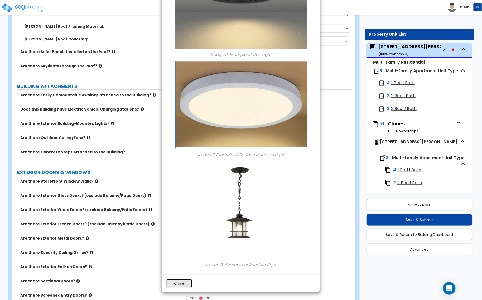
click at [177, 283] on button "Close" at bounding box center [179, 283] width 26 height 9
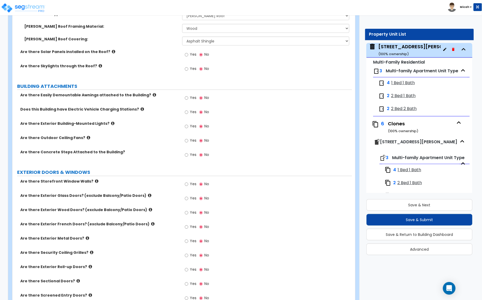
click at [189, 127] on label "Yes" at bounding box center [191, 126] width 12 height 9
click at [188, 127] on input "Yes" at bounding box center [186, 126] width 3 height 6
radio input "true"
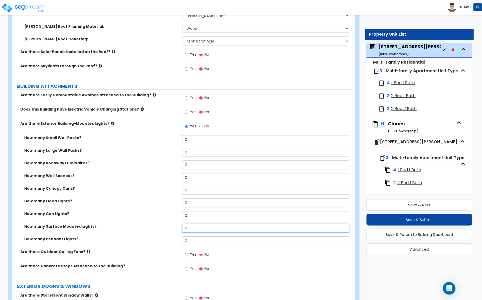
drag, startPoint x: 194, startPoint y: 228, endPoint x: 177, endPoint y: 229, distance: 16.9
click at [177, 229] on div "How many Surface Mounted Lights? 0" at bounding box center [182, 230] width 340 height 13
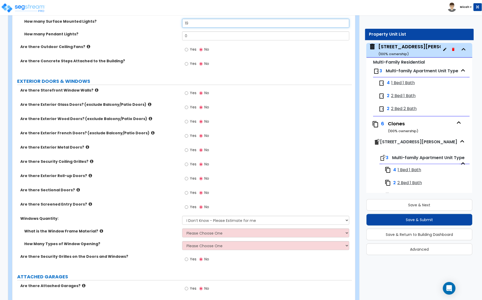
scroll to position [593, 0]
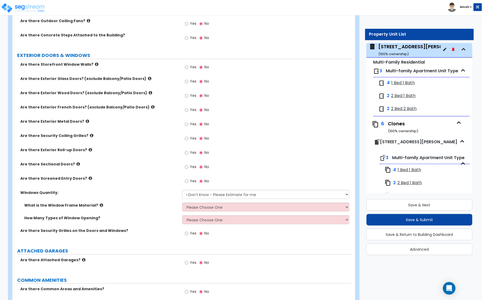
type input "19"
click at [149, 93] on icon at bounding box center [150, 93] width 3 height 4
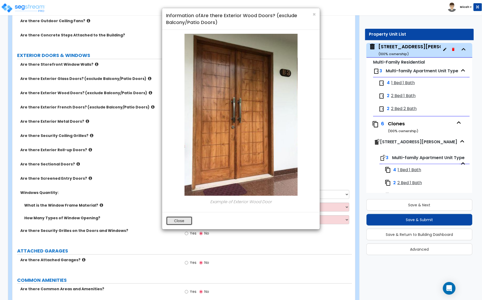
click at [188, 219] on button "Close" at bounding box center [179, 220] width 26 height 9
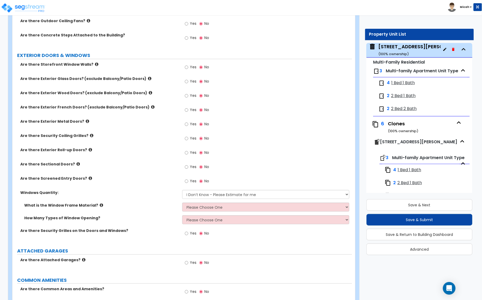
click at [86, 123] on icon at bounding box center [87, 121] width 3 height 4
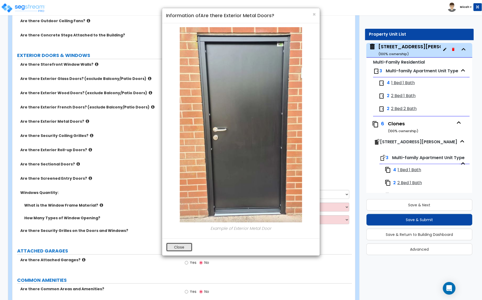
click at [179, 243] on button "Close" at bounding box center [179, 247] width 26 height 9
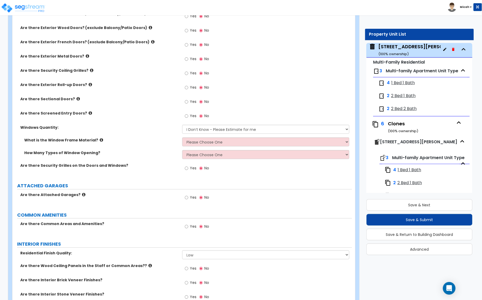
scroll to position [659, 0]
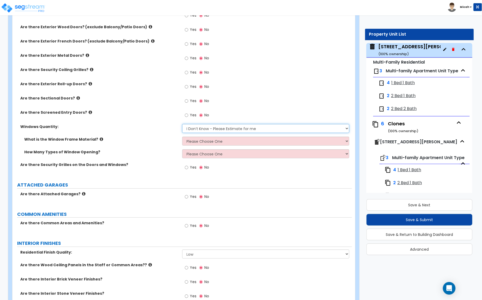
click at [215, 131] on select "I Don’t Know - Please Estimate for me I want to Enter the Quantity" at bounding box center [265, 128] width 167 height 9
select select "1"
click at [182, 124] on select "I Don’t Know - Please Estimate for me I want to Enter the Quantity" at bounding box center [265, 128] width 167 height 9
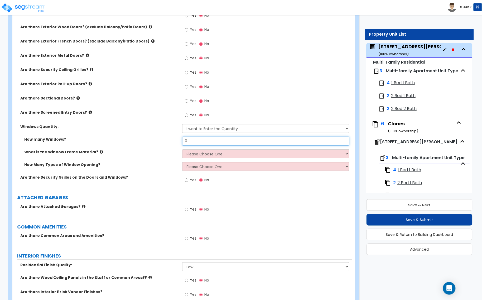
drag, startPoint x: 192, startPoint y: 142, endPoint x: 177, endPoint y: 142, distance: 15.3
click at [177, 142] on div "How many Windows? 0" at bounding box center [182, 143] width 340 height 13
click at [195, 140] on input "0" at bounding box center [265, 141] width 167 height 9
click at [182, 141] on input "0" at bounding box center [265, 141] width 167 height 9
type input "20"
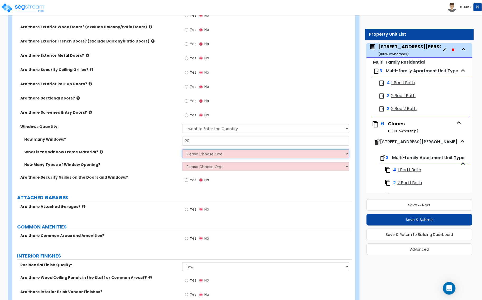
click at [193, 155] on select "Please Choose One Vinyl Aluminum Wood" at bounding box center [265, 153] width 167 height 9
select select "1"
click at [182, 150] on select "Please Choose One Vinyl Aluminum Wood" at bounding box center [265, 153] width 167 height 9
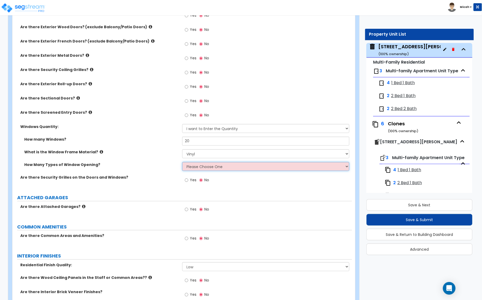
click at [198, 168] on select "Please Choose One 1 2 3 4" at bounding box center [265, 166] width 167 height 9
select select "2"
click at [182, 162] on select "Please Choose One 1 2 3 4" at bounding box center [265, 166] width 167 height 9
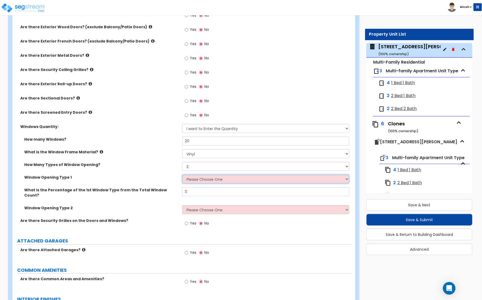
click at [192, 181] on select "Please Choose One Sliding Picture/Fixed Double/Single Hung Awning Swing" at bounding box center [265, 179] width 167 height 9
select select "1"
click at [182, 175] on select "Please Choose One Sliding Picture/Fixed Double/Single Hung Awning Swing" at bounding box center [265, 179] width 167 height 9
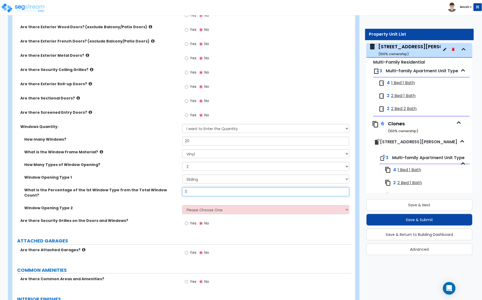
drag, startPoint x: 193, startPoint y: 193, endPoint x: 162, endPoint y: 192, distance: 30.9
click at [162, 192] on div "What is the Percentage of the 1st Window Type from the Total Window Count? 0" at bounding box center [182, 196] width 340 height 18
type input "60"
click at [193, 206] on select "Please Choose One Sliding Picture/Fixed Double/Single Hung Awning Swing" at bounding box center [265, 209] width 167 height 9
select select "1"
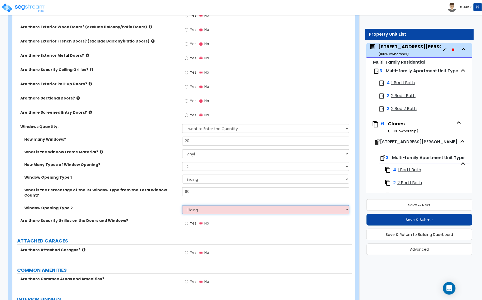
click at [182, 205] on select "Please Choose One Sliding Picture/Fixed Double/Single Hung Awning Swing" at bounding box center [265, 209] width 167 height 9
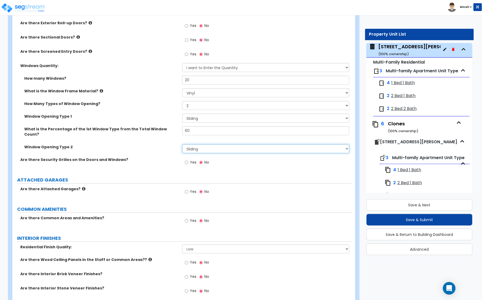
scroll to position [725, 0]
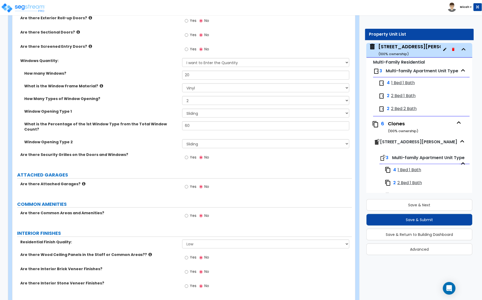
click at [82, 182] on icon at bounding box center [83, 184] width 3 height 4
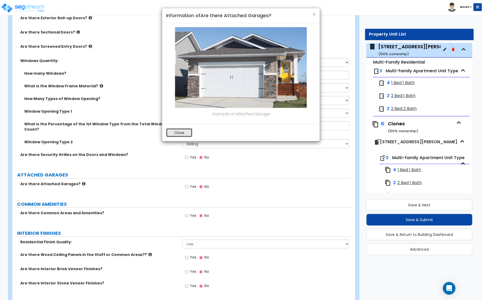
click at [182, 131] on button "Close" at bounding box center [179, 132] width 26 height 9
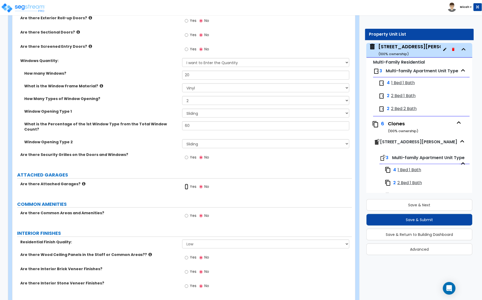
click at [186, 184] on input "Yes" at bounding box center [186, 187] width 3 height 6
radio input "true"
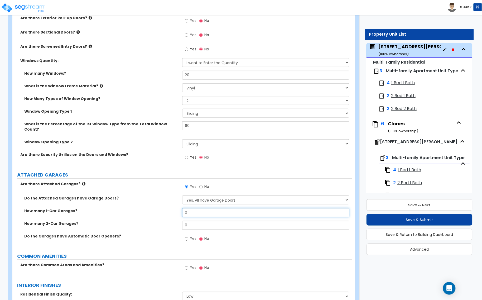
click at [170, 210] on div "How many 1-Car Garages? 0" at bounding box center [182, 214] width 340 height 13
click at [169, 208] on div "How many 1-Car Garages? 0" at bounding box center [182, 214] width 340 height 13
type input "4"
drag, startPoint x: 190, startPoint y: 219, endPoint x: 159, endPoint y: 220, distance: 31.7
click at [159, 221] on div "How many 2-Car Garages? 0" at bounding box center [182, 227] width 340 height 13
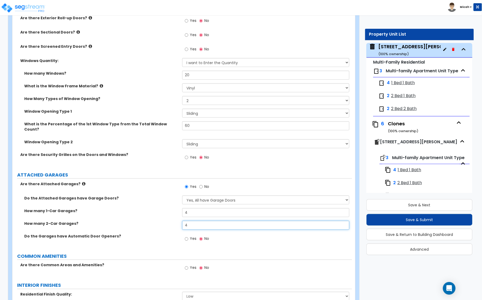
type input "4"
click at [185, 236] on input "Yes" at bounding box center [186, 239] width 3 height 6
radio input "true"
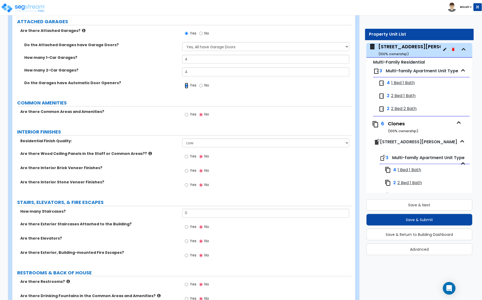
scroll to position [890, 0]
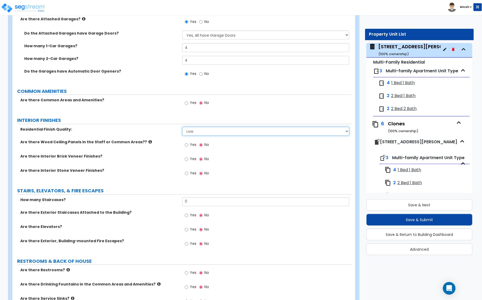
click at [207, 127] on select "Low Average High" at bounding box center [265, 131] width 167 height 9
select select "1"
click at [182, 127] on select "Low Average High" at bounding box center [265, 131] width 167 height 9
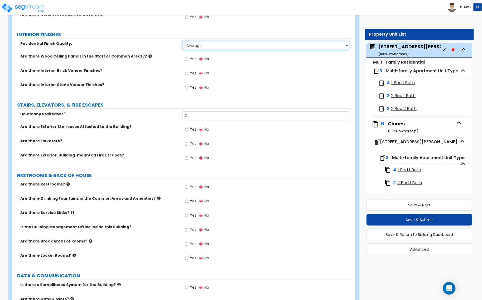
scroll to position [989, 0]
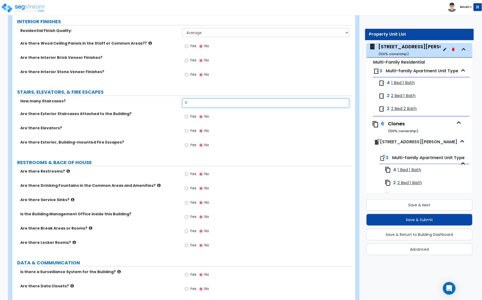
drag, startPoint x: 194, startPoint y: 98, endPoint x: 177, endPoint y: 99, distance: 17.5
click at [177, 99] on div "How many Staircases? 0" at bounding box center [182, 104] width 340 height 13
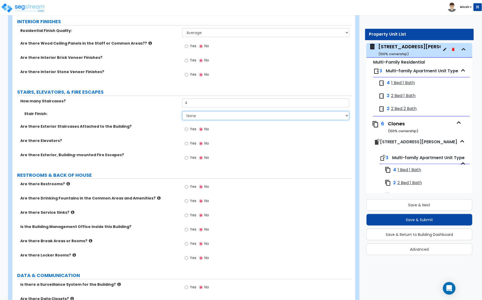
click at [209, 111] on select "None Tile Wood Laminate VCT Sheet Carpet Sheet Vinyl Carpet Tile" at bounding box center [265, 115] width 167 height 9
drag, startPoint x: 190, startPoint y: 99, endPoint x: 180, endPoint y: 99, distance: 10.5
click at [180, 99] on div "How many Staircases? 4" at bounding box center [182, 104] width 340 height 13
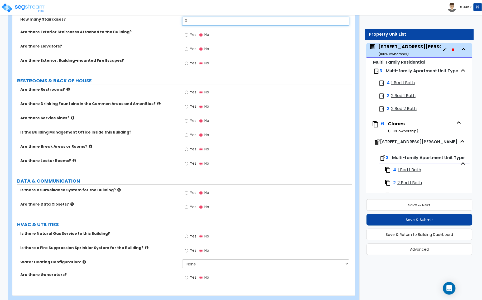
scroll to position [1076, 0]
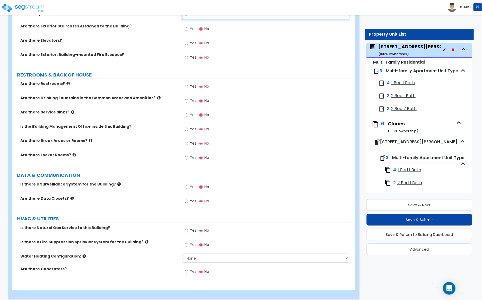
type input "0"
click at [187, 228] on input "Yes" at bounding box center [186, 231] width 3 height 6
radio input "true"
click at [83, 254] on icon at bounding box center [84, 256] width 3 height 4
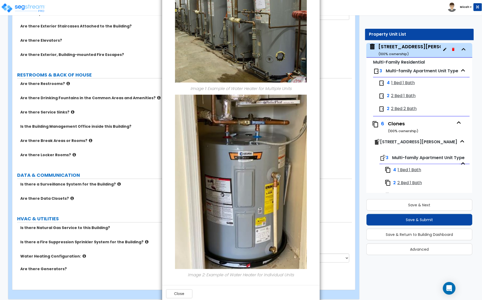
scroll to position [86, 0]
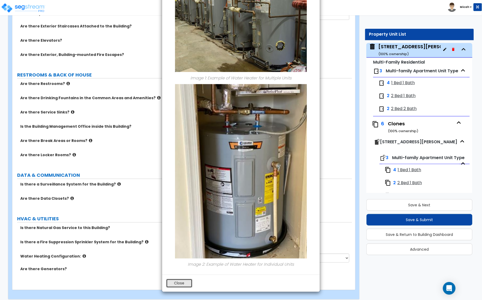
click at [187, 280] on button "Close" at bounding box center [179, 283] width 26 height 9
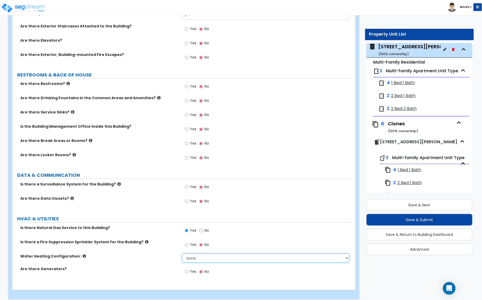
click at [222, 254] on select "None Water Heater for Multiple Units Water Heater for Individual Units" at bounding box center [265, 257] width 167 height 9
select select "2"
click at [182, 253] on select "None Water Heater for Multiple Units Water Heater for Individual Units" at bounding box center [265, 257] width 167 height 9
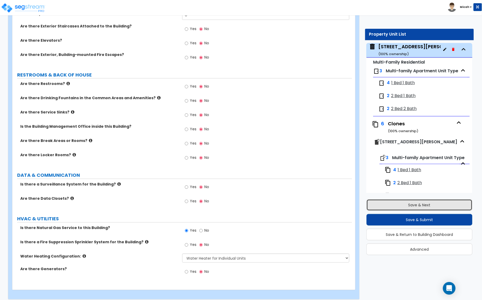
click at [408, 204] on button "Save & Next" at bounding box center [420, 205] width 106 height 12
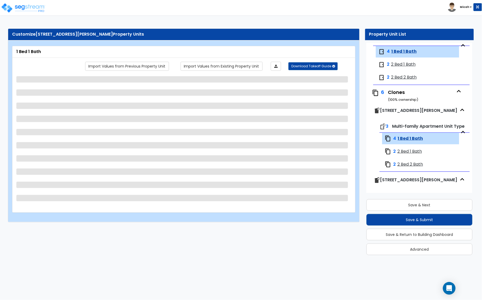
scroll to position [61, 0]
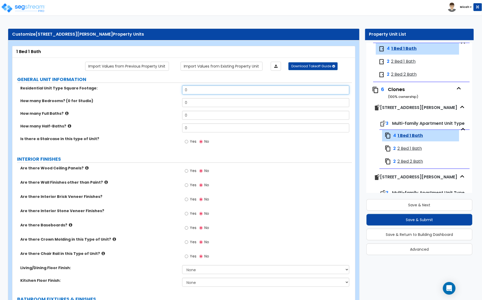
click at [157, 91] on div "Residential Unit Type Square Footage: 0" at bounding box center [182, 91] width 340 height 13
type input "1,145"
drag, startPoint x: 177, startPoint y: 105, endPoint x: 170, endPoint y: 106, distance: 7.5
click at [173, 106] on div "How many Bedrooms? (0 for Studio) 0" at bounding box center [182, 104] width 340 height 13
type input "1"
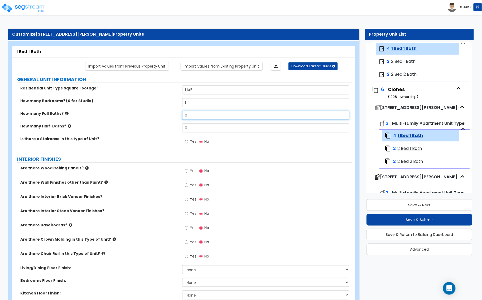
drag, startPoint x: 192, startPoint y: 117, endPoint x: 174, endPoint y: 118, distance: 17.5
click at [174, 118] on div "How many Full Baths? 0" at bounding box center [182, 117] width 340 height 13
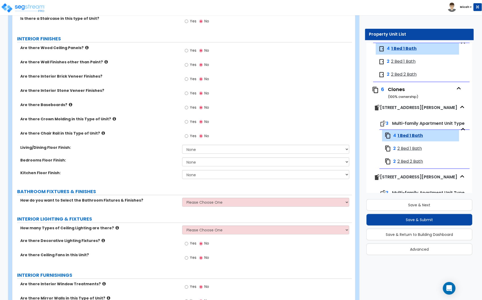
scroll to position [165, 0]
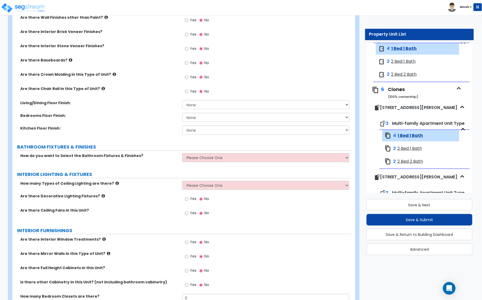
type input "1"
click at [194, 160] on select "Please Choose One Select the type of Fixtures and Finishes only for one Bath an…" at bounding box center [265, 157] width 167 height 9
select select "2"
click at [182, 153] on select "Please Choose One Select the type of Fixtures and Finishes only for one Bath an…" at bounding box center [265, 157] width 167 height 9
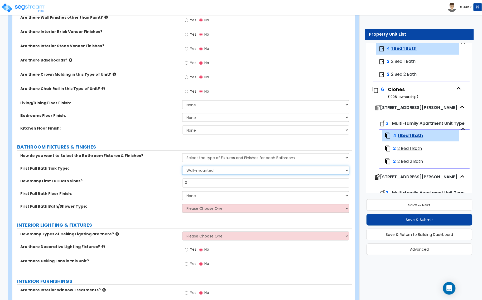
click at [222, 171] on select "Wall-mounted Pedestal-mounted Vanity-mounted" at bounding box center [265, 170] width 167 height 9
select select "3"
click at [182, 166] on select "Wall-mounted Pedestal-mounted Vanity-mounted" at bounding box center [265, 170] width 167 height 9
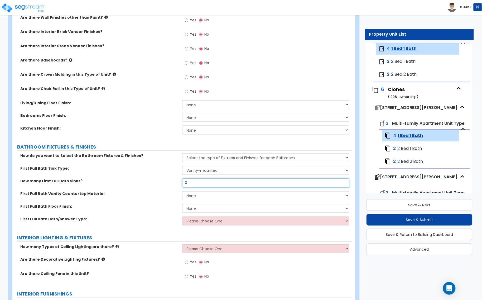
drag, startPoint x: 192, startPoint y: 182, endPoint x: 151, endPoint y: 184, distance: 41.5
click at [151, 184] on div "How many First Full Bath Sinks? 0" at bounding box center [182, 185] width 340 height 13
type input "1"
click at [206, 195] on select "None Plastic Laminate Solid Surface Stone Quartz Marble Tile Wood" at bounding box center [265, 195] width 167 height 9
select select "2"
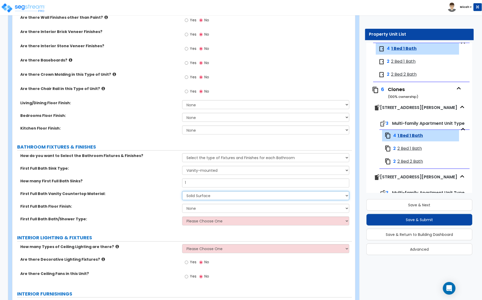
click at [182, 191] on select "None Plastic Laminate Solid Surface Stone Quartz Marble Tile Wood" at bounding box center [265, 195] width 167 height 9
click at [194, 208] on select "None Tile Flooring Hardwood Flooring Resilient Laminate Flooring VCT Flooring S…" at bounding box center [265, 208] width 167 height 9
select select "4"
click at [182, 204] on select "None Tile Flooring Hardwood Flooring Resilient Laminate Flooring VCT Flooring S…" at bounding box center [265, 208] width 167 height 9
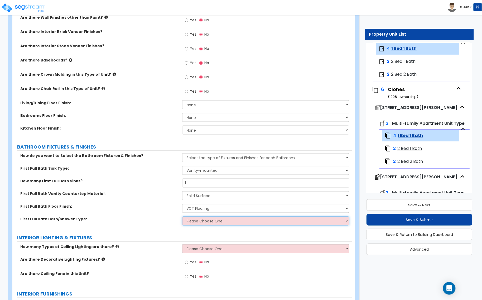
click at [207, 222] on select "Please Choose One Standalone Shower Bathtub - Shower Combo" at bounding box center [265, 220] width 167 height 9
select select "2"
click at [182, 217] on select "Please Choose One Standalone Shower Bathtub - Shower Combo" at bounding box center [265, 220] width 167 height 9
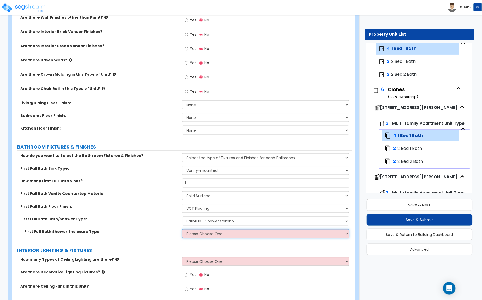
click at [195, 235] on select "Please Choose One Curtain & Rod Glass Sliding Doors Glass Hinged Doors" at bounding box center [265, 233] width 167 height 9
select select "1"
click at [182, 229] on select "Please Choose One Curtain & Rod Glass Sliding Doors Glass Hinged Doors" at bounding box center [265, 233] width 167 height 9
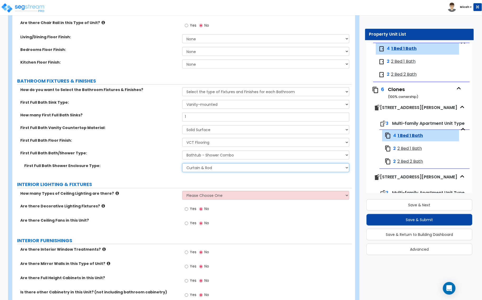
scroll to position [297, 0]
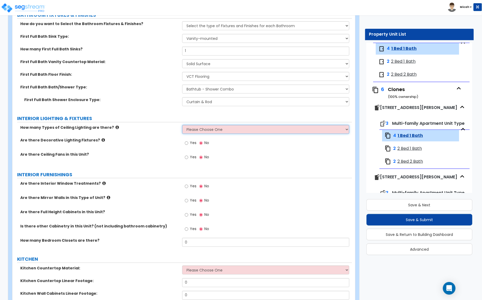
click at [196, 130] on select "Please Choose One 1 2 3" at bounding box center [265, 129] width 167 height 9
select select "1"
click at [182, 125] on select "Please Choose One 1 2 3" at bounding box center [265, 129] width 167 height 9
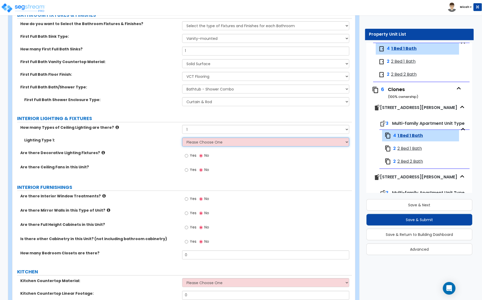
click at [197, 143] on select "Please Choose One LED Surface-Mounted LED Recessed Fluorescent Surface-Mounted …" at bounding box center [265, 142] width 167 height 9
select select "3"
click at [182, 138] on select "Please Choose One LED Surface-Mounted LED Recessed Fluorescent Surface-Mounted …" at bounding box center [265, 142] width 167 height 9
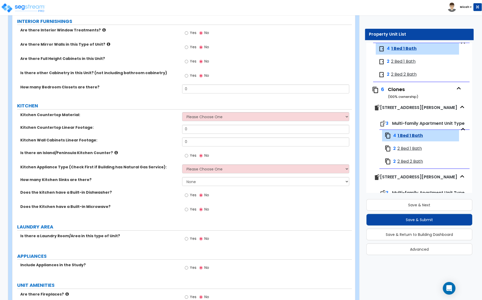
scroll to position [461, 0]
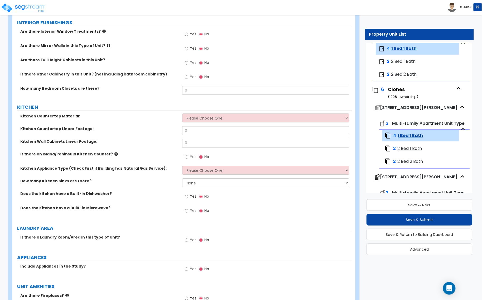
click at [102, 32] on icon at bounding box center [103, 31] width 3 height 4
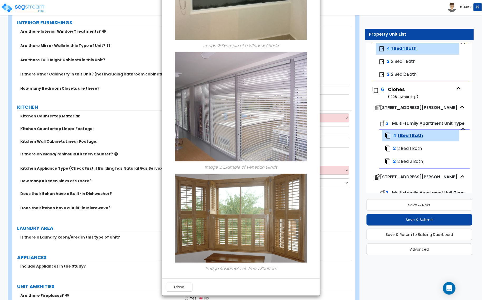
scroll to position [324, 0]
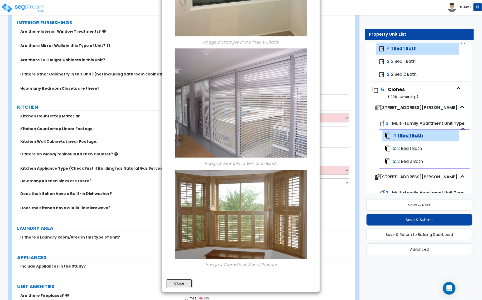
click at [182, 283] on button "Close" at bounding box center [179, 283] width 26 height 9
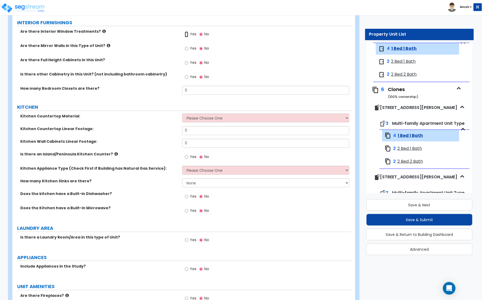
click at [185, 34] on input "Yes" at bounding box center [186, 34] width 3 height 6
radio input "true"
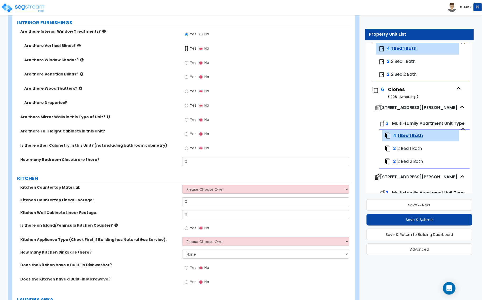
click at [186, 49] on input "Yes" at bounding box center [186, 49] width 3 height 6
radio input "true"
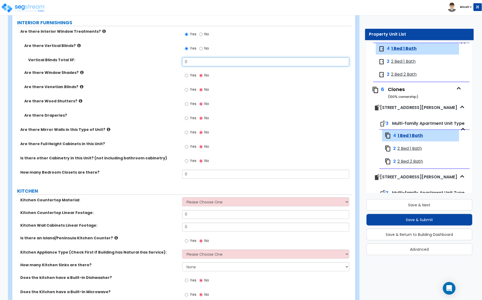
click at [161, 64] on div "Vertical Blinds Total SF: 0" at bounding box center [182, 63] width 340 height 13
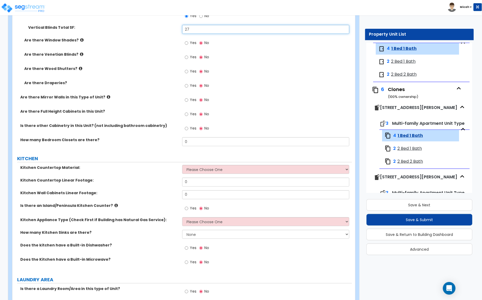
scroll to position [494, 0]
type input "27"
drag, startPoint x: 169, startPoint y: 144, endPoint x: 164, endPoint y: 144, distance: 5.0
click at [164, 144] on div "How many Bedroom Closets are there? 0" at bounding box center [182, 143] width 340 height 13
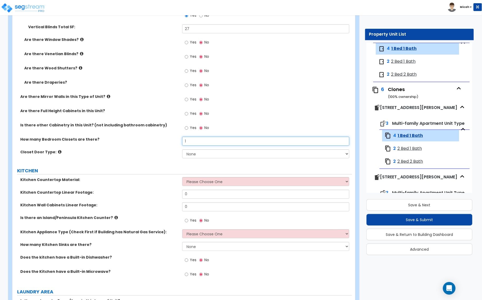
type input "1"
click at [196, 154] on select "None Bi-fold Louvered Doors Bi-fold Panel Doors Sliding Doors Hinged Wood Door" at bounding box center [265, 153] width 167 height 9
select select "3"
click at [182, 150] on select "None Bi-fold Louvered Doors Bi-fold Panel Doors Sliding Doors Hinged Wood Door" at bounding box center [265, 153] width 167 height 9
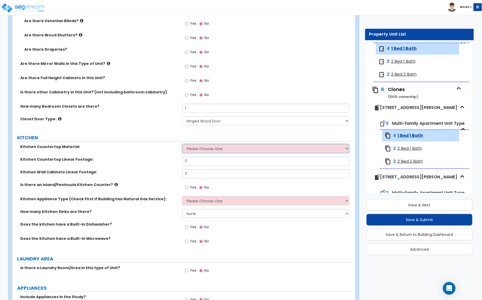
click at [199, 149] on select "Please Choose One Plastic Laminate Solid Surface Stone Quartz Marble Tile Wood …" at bounding box center [265, 148] width 167 height 9
select select "2"
click at [182, 145] on select "Please Choose One Plastic Laminate Solid Surface Stone Quartz Marble Tile Wood …" at bounding box center [265, 148] width 167 height 9
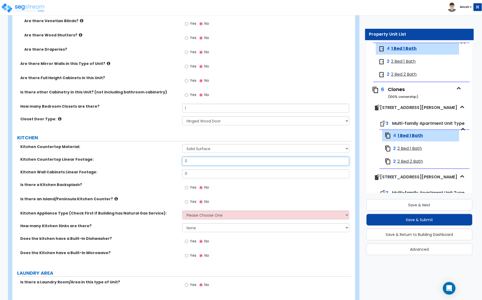
drag, startPoint x: 191, startPoint y: 162, endPoint x: 176, endPoint y: 162, distance: 15.6
click at [176, 162] on div "Kitchen Countertop Linear Footage: 0" at bounding box center [182, 163] width 340 height 13
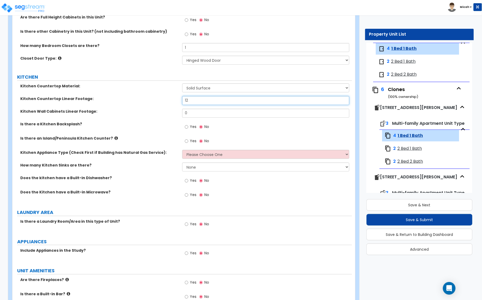
scroll to position [593, 0]
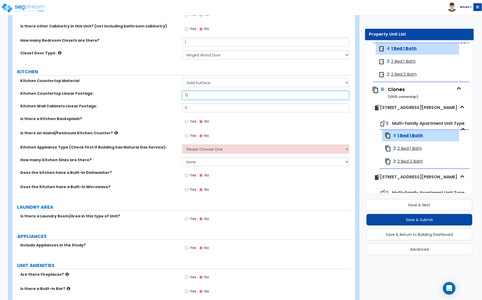
type input "12"
click at [204, 150] on select "Please Choose One Gas Electric" at bounding box center [265, 149] width 167 height 9
click at [201, 150] on select "Please Choose One Gas Electric" at bounding box center [265, 149] width 167 height 9
click at [188, 152] on select "Please Choose One Gas Electric" at bounding box center [265, 149] width 167 height 9
select select "2"
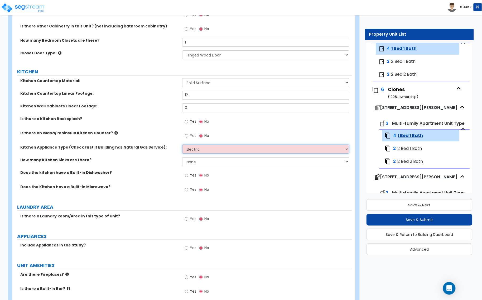
click at [182, 145] on select "Please Choose One Gas Electric" at bounding box center [265, 149] width 167 height 9
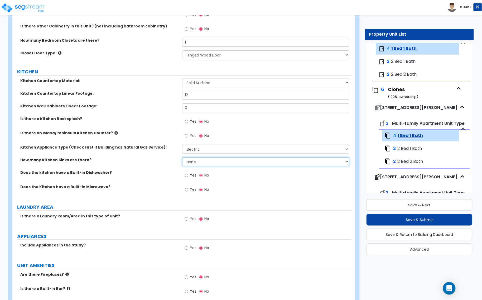
click at [195, 160] on select "None 1 2 3" at bounding box center [265, 161] width 167 height 9
select select "1"
click at [182, 158] on select "None 1 2 3" at bounding box center [265, 161] width 167 height 9
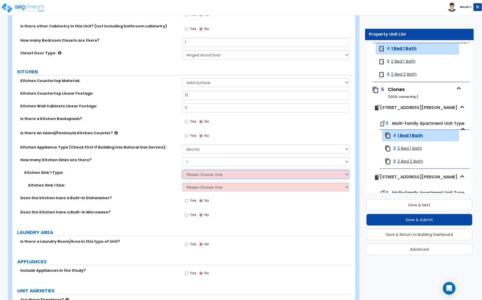
click at [190, 176] on select "Please Choose One Stainless Steel Porcelain Enamel Cast Iron Granite Composite" at bounding box center [265, 174] width 167 height 9
select select "1"
click at [182, 170] on select "Please Choose One Stainless Steel Porcelain Enamel Cast Iron Granite Composite" at bounding box center [265, 174] width 167 height 9
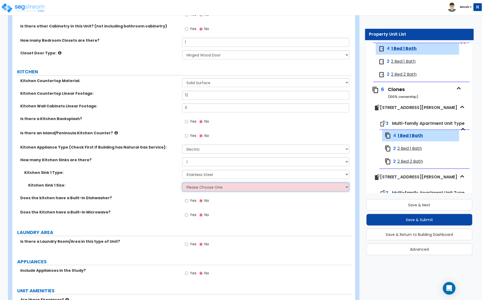
click at [194, 189] on select "Please Choose One Single Sink Double Sink" at bounding box center [265, 186] width 167 height 9
select select "2"
click at [182, 183] on select "Please Choose One Single Sink Double Sink" at bounding box center [265, 186] width 167 height 9
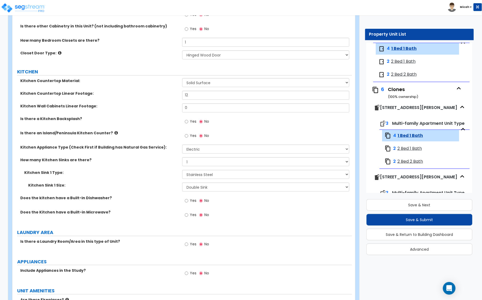
click at [189, 202] on label "Yes" at bounding box center [191, 201] width 12 height 9
click at [188, 202] on input "Yes" at bounding box center [186, 201] width 3 height 6
radio input "true"
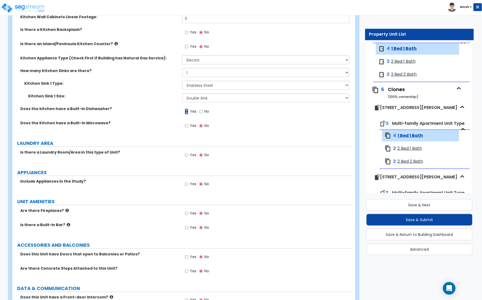
scroll to position [725, 0]
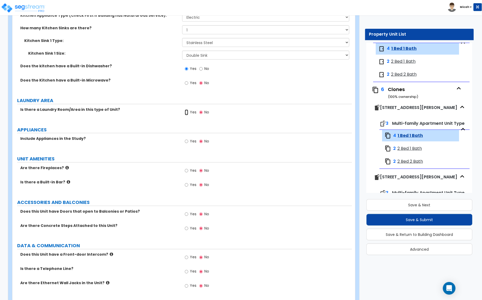
click at [187, 113] on input "Yes" at bounding box center [186, 112] width 3 height 6
radio input "true"
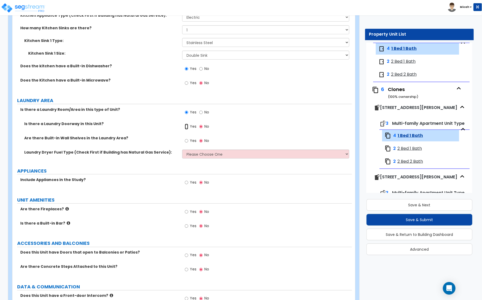
click at [186, 127] on input "Yes" at bounding box center [186, 127] width 3 height 6
radio input "true"
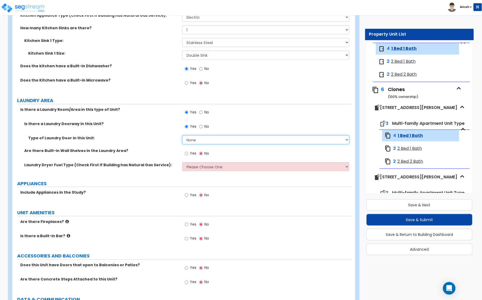
click at [192, 138] on select "None Bi-Fold Louvered Paneled Wood Passage" at bounding box center [265, 139] width 167 height 9
select select "4"
click at [182, 136] on select "None Bi-Fold Louvered Paneled Wood Passage" at bounding box center [265, 139] width 167 height 9
click at [185, 155] on input "Yes" at bounding box center [186, 154] width 3 height 6
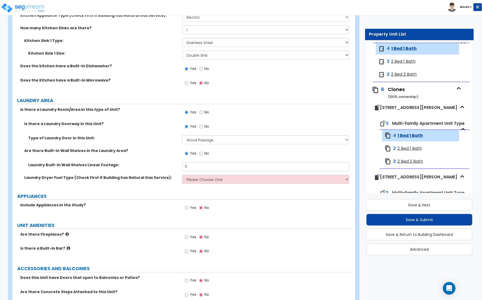
click at [198, 153] on div "Yes No" at bounding box center [197, 154] width 30 height 12
click at [201, 154] on input "No" at bounding box center [200, 154] width 3 height 6
radio input "false"
radio input "true"
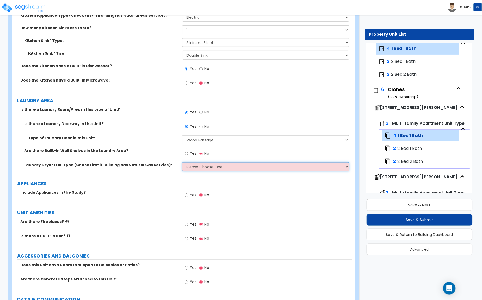
click at [200, 169] on select "Please Choose One Gas Electric" at bounding box center [265, 166] width 167 height 9
select select "2"
click at [182, 162] on select "Please Choose One Gas Electric" at bounding box center [265, 166] width 167 height 9
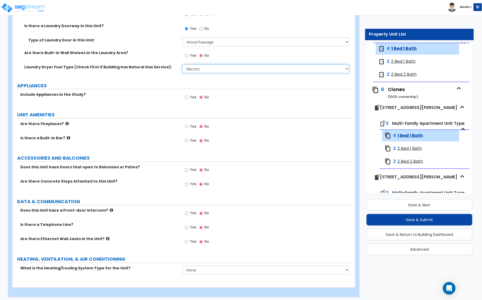
scroll to position [824, 0]
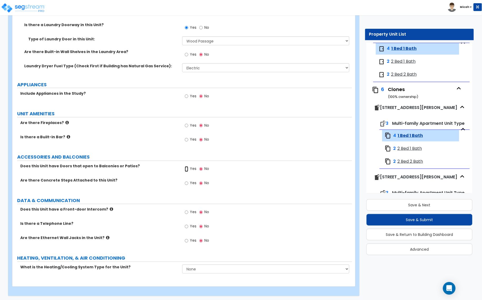
click at [186, 169] on input "Yes" at bounding box center [186, 169] width 3 height 6
radio input "true"
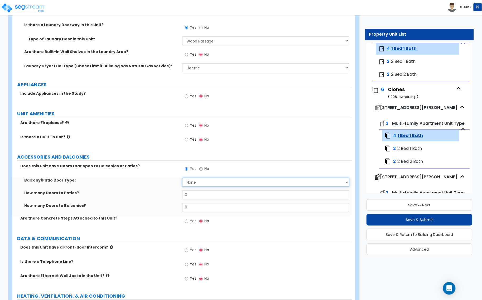
click at [193, 181] on select "None Single Hinged Doors Double Hinged Doors Single French Doors Double French …" at bounding box center [265, 182] width 167 height 9
select select "5"
click at [182, 178] on select "None Single Hinged Doors Double Hinged Doors Single French Doors Double French …" at bounding box center [265, 182] width 167 height 9
drag, startPoint x: 200, startPoint y: 197, endPoint x: 166, endPoint y: 195, distance: 33.5
click at [166, 195] on div "How many Doors to Patios? 0" at bounding box center [182, 196] width 340 height 13
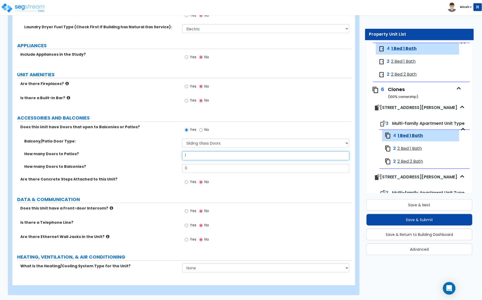
scroll to position [864, 0]
type input "1"
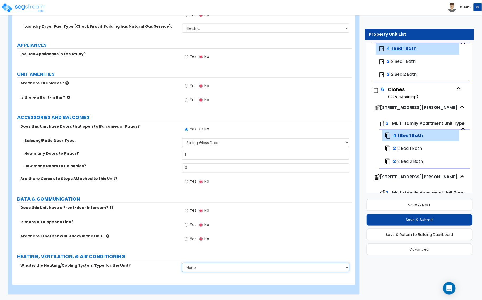
click at [197, 271] on select "None Heat Only Centralized Heating & Cooling Thru Wall Air Conditioners Mini Sp…" at bounding box center [265, 267] width 167 height 9
select select "3"
click at [182, 263] on select "None Heat Only Centralized Heating & Cooling Thru Wall Air Conditioners Mini Sp…" at bounding box center [265, 267] width 167 height 9
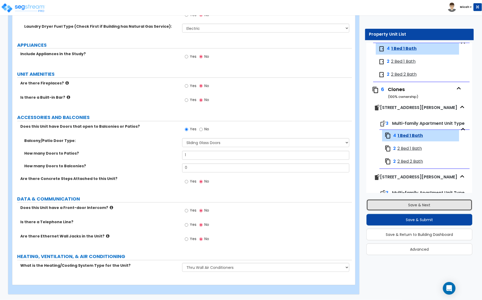
click at [421, 204] on button "Save & Next" at bounding box center [420, 205] width 106 height 12
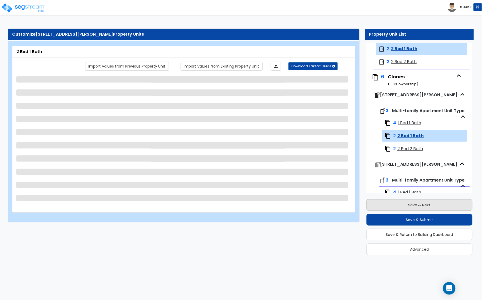
scroll to position [74, 0]
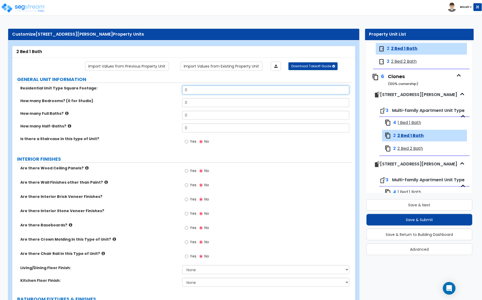
click at [162, 91] on div "Residential Unit Type Square Footage: 0" at bounding box center [182, 91] width 340 height 13
click at [173, 90] on div "Residential Unit Type Square Footage: 286" at bounding box center [182, 91] width 340 height 13
type input "446"
drag, startPoint x: 195, startPoint y: 104, endPoint x: 169, endPoint y: 105, distance: 25.8
click at [170, 105] on div "How many Bedrooms? (0 for Studio) 0" at bounding box center [182, 104] width 340 height 13
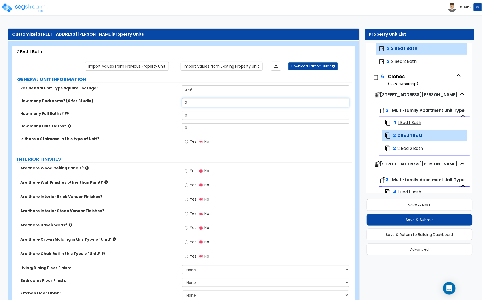
type input "2"
drag, startPoint x: 195, startPoint y: 117, endPoint x: 170, endPoint y: 117, distance: 25.1
click at [170, 117] on div "How many Full Baths? 0" at bounding box center [182, 117] width 340 height 13
type input "1"
click at [184, 142] on div "Yes No" at bounding box center [197, 142] width 30 height 12
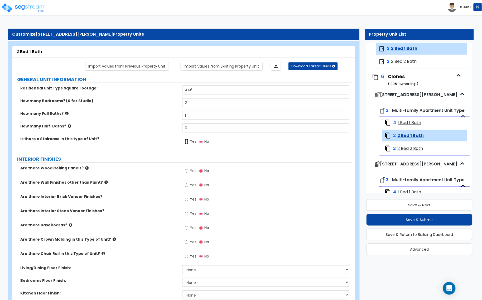
click at [188, 142] on input "Yes" at bounding box center [186, 142] width 3 height 6
radio input "true"
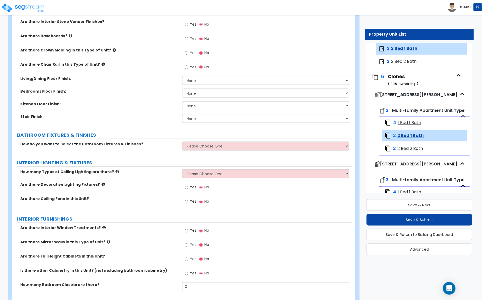
scroll to position [231, 0]
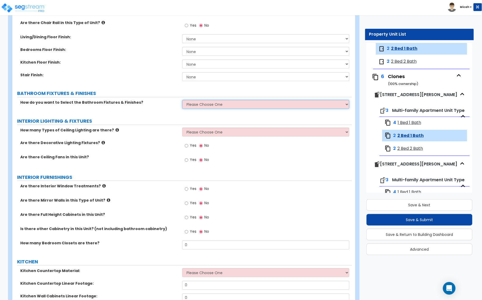
click at [193, 106] on select "Please Choose One Select the type of Fixtures and Finishes only for one Bath an…" at bounding box center [265, 104] width 167 height 9
select select "2"
click at [182, 100] on select "Please Choose One Select the type of Fixtures and Finishes only for one Bath an…" at bounding box center [265, 104] width 167 height 9
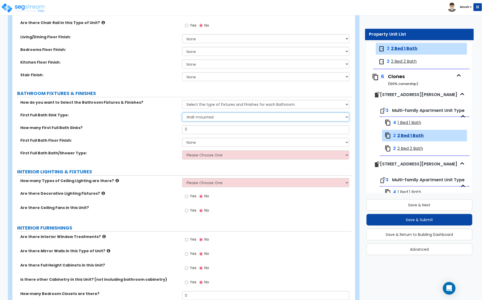
click at [196, 118] on select "Wall-mounted Pedestal-mounted Vanity-mounted" at bounding box center [265, 117] width 167 height 9
select select "3"
click at [182, 113] on select "Wall-mounted Pedestal-mounted Vanity-mounted" at bounding box center [265, 117] width 167 height 9
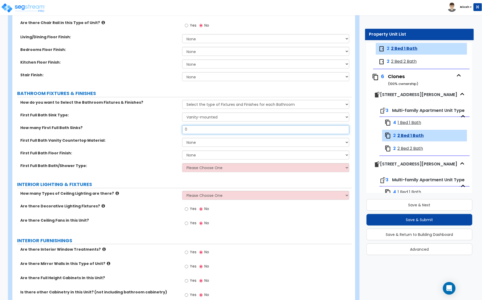
drag, startPoint x: 195, startPoint y: 130, endPoint x: 176, endPoint y: 130, distance: 19.0
click at [176, 130] on div "How many First Full Bath Sinks? 0" at bounding box center [182, 131] width 340 height 13
type input "1"
click at [196, 144] on select "None Plastic Laminate Solid Surface Stone Quartz Marble Tile Wood" at bounding box center [265, 142] width 167 height 9
select select "2"
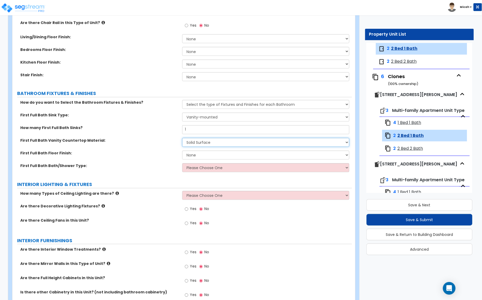
click at [182, 138] on select "None Plastic Laminate Solid Surface Stone Quartz Marble Tile Wood" at bounding box center [265, 142] width 167 height 9
click at [196, 156] on select "None Tile Flooring Hardwood Flooring Resilient Laminate Flooring VCT Flooring S…" at bounding box center [265, 155] width 167 height 9
select select "4"
click at [182, 151] on select "None Tile Flooring Hardwood Flooring Resilient Laminate Flooring VCT Flooring S…" at bounding box center [265, 155] width 167 height 9
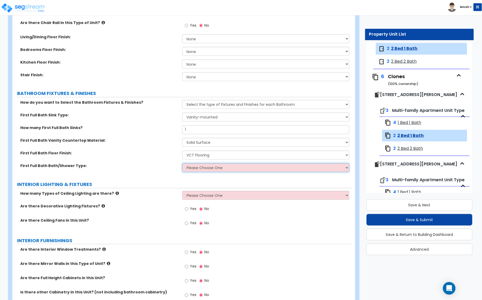
click at [200, 167] on select "Please Choose One Standalone Shower Bathtub - Shower Combo" at bounding box center [265, 167] width 167 height 9
select select "2"
click at [182, 163] on select "Please Choose One Standalone Shower Bathtub - Shower Combo" at bounding box center [265, 167] width 167 height 9
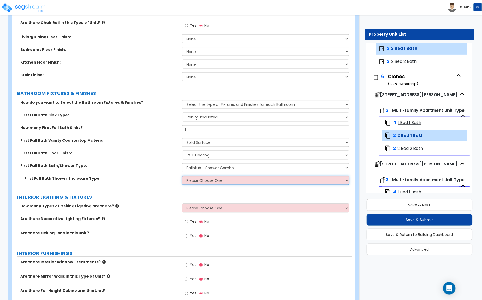
click at [192, 181] on select "Please Choose One Curtain & Rod Glass Sliding Doors Glass Hinged Doors" at bounding box center [265, 180] width 167 height 9
select select "1"
click at [182, 176] on select "Please Choose One Curtain & Rod Glass Sliding Doors Glass Hinged Doors" at bounding box center [265, 180] width 167 height 9
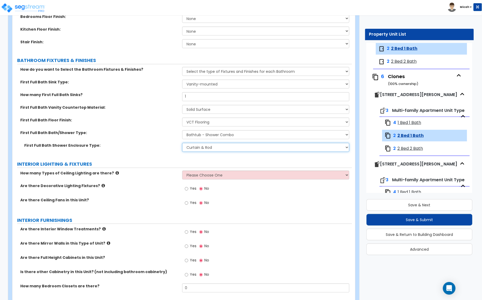
scroll to position [297, 0]
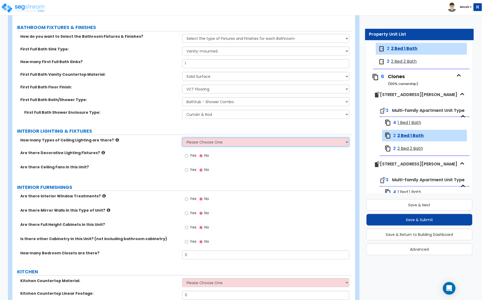
click at [194, 140] on select "Please Choose One 1 2 3" at bounding box center [265, 142] width 167 height 9
select select "1"
click at [182, 138] on select "Please Choose One 1 2 3" at bounding box center [265, 142] width 167 height 9
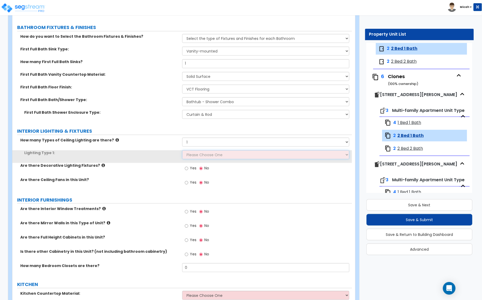
click at [196, 156] on select "Please Choose One LED Surface-Mounted LED Recessed Fluorescent Surface-Mounted …" at bounding box center [265, 154] width 167 height 9
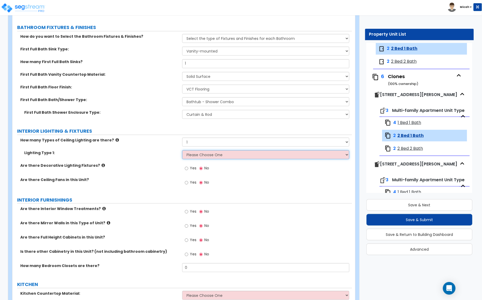
select select "3"
click at [182, 151] on select "Please Choose One LED Surface-Mounted LED Recessed Fluorescent Surface-Mounted …" at bounding box center [265, 154] width 167 height 9
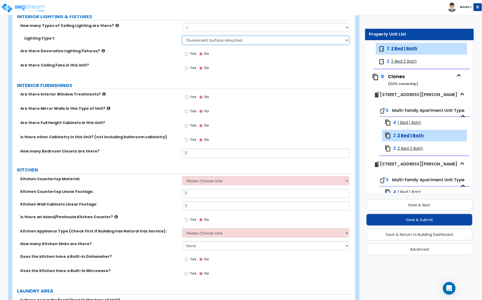
scroll to position [429, 0]
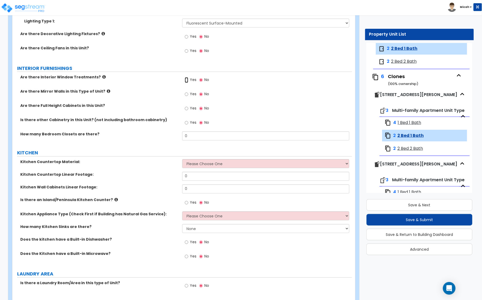
click at [187, 81] on input "Yes" at bounding box center [186, 80] width 3 height 6
radio input "true"
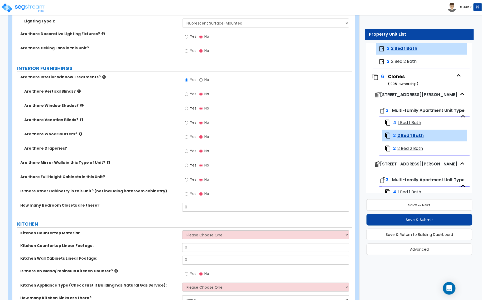
drag, startPoint x: 183, startPoint y: 95, endPoint x: 186, endPoint y: 95, distance: 2.9
click at [184, 95] on div "Yes No" at bounding box center [197, 95] width 30 height 12
click at [187, 95] on input "Yes" at bounding box center [186, 94] width 3 height 6
radio input "true"
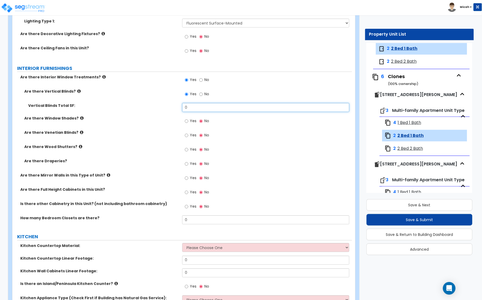
drag, startPoint x: 193, startPoint y: 108, endPoint x: 179, endPoint y: 110, distance: 14.6
click at [179, 110] on div "Vertical Blinds Total SF: 0" at bounding box center [182, 109] width 340 height 13
type input "78"
drag, startPoint x: 196, startPoint y: 217, endPoint x: 175, endPoint y: 217, distance: 21.1
click at [180, 217] on div "How many Bedroom Closets are there? 0" at bounding box center [182, 221] width 340 height 13
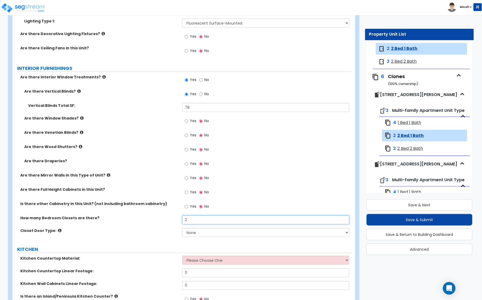
type input "2"
click at [202, 234] on select "None Bi-fold Louvered Doors Bi-fold Panel Doors Sliding Doors Hinged Wood Door" at bounding box center [265, 232] width 167 height 9
select select "3"
click at [182, 228] on select "None Bi-fold Louvered Doors Bi-fold Panel Doors Sliding Doors Hinged Wood Door" at bounding box center [265, 232] width 167 height 9
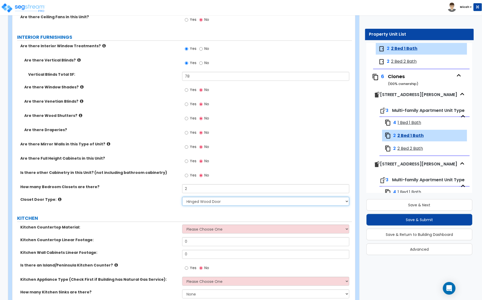
scroll to position [560, 0]
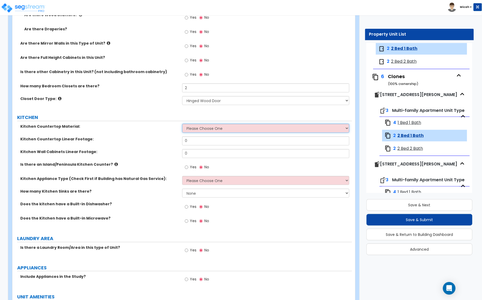
click at [199, 131] on select "Please Choose One Plastic Laminate Solid Surface Stone Quartz Marble Tile Wood …" at bounding box center [265, 128] width 167 height 9
select select "2"
click at [182, 124] on select "Please Choose One Plastic Laminate Solid Surface Stone Quartz Marble Tile Wood …" at bounding box center [265, 128] width 167 height 9
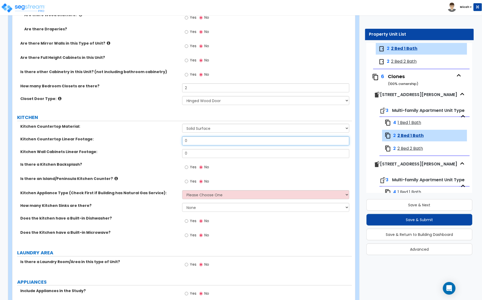
drag, startPoint x: 195, startPoint y: 138, endPoint x: 177, endPoint y: 139, distance: 18.0
click at [179, 139] on div "Kitchen Countertop Linear Footage: 0" at bounding box center [182, 142] width 340 height 13
type input "12"
click at [196, 131] on select "Please Choose One Plastic Laminate Solid Surface Stone Quartz Marble Tile Wood …" at bounding box center [265, 128] width 167 height 9
select select "1"
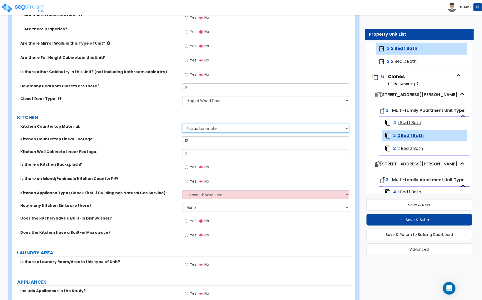
click at [182, 124] on select "Please Choose One Plastic Laminate Solid Surface Stone Quartz Marble Tile Wood …" at bounding box center [265, 128] width 167 height 9
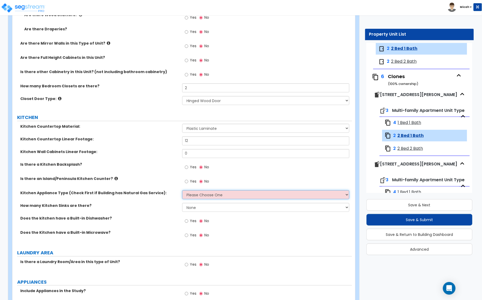
click at [239, 196] on select "Please Choose One Gas Electric" at bounding box center [265, 194] width 167 height 9
select select "2"
click at [182, 191] on select "Please Choose One Gas Electric" at bounding box center [265, 194] width 167 height 9
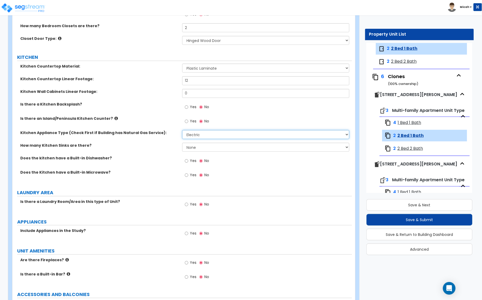
scroll to position [626, 0]
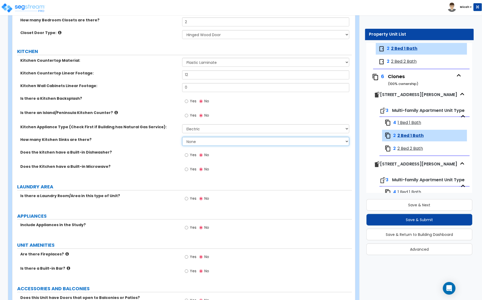
click at [194, 144] on select "None 1 2 3" at bounding box center [265, 141] width 167 height 9
select select "1"
click at [182, 137] on select "None 1 2 3" at bounding box center [265, 141] width 167 height 9
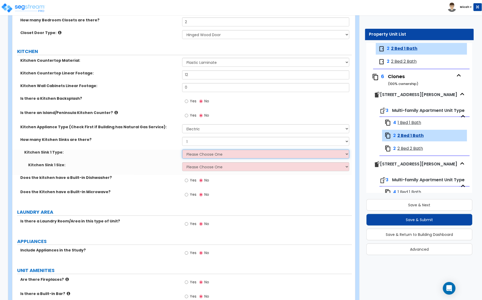
click at [192, 155] on select "Please Choose One Stainless Steel Porcelain Enamel Cast Iron Granite Composite" at bounding box center [265, 154] width 167 height 9
select select "1"
click at [182, 150] on select "Please Choose One Stainless Steel Porcelain Enamel Cast Iron Granite Composite" at bounding box center [265, 154] width 167 height 9
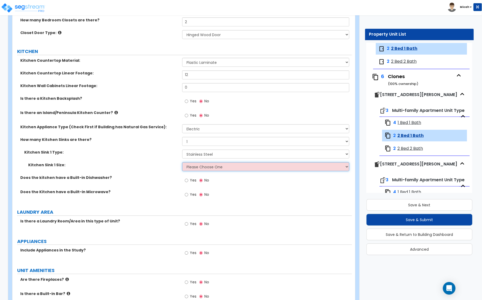
click at [193, 168] on select "Please Choose One Single Sink Double Sink" at bounding box center [265, 166] width 167 height 9
select select "2"
click at [182, 162] on select "Please Choose One Single Sink Double Sink" at bounding box center [265, 166] width 167 height 9
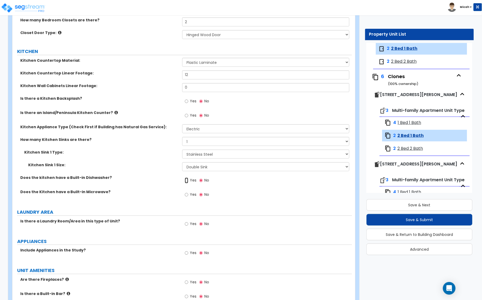
click at [187, 180] on input "Yes" at bounding box center [186, 180] width 3 height 6
radio input "true"
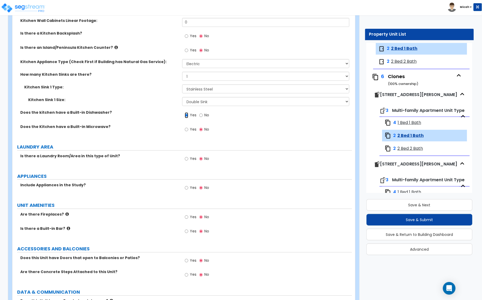
scroll to position [692, 0]
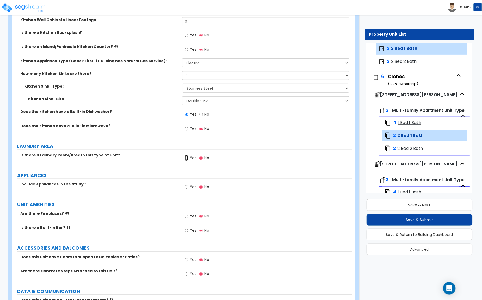
click at [186, 160] on input "Yes" at bounding box center [186, 158] width 3 height 6
radio input "true"
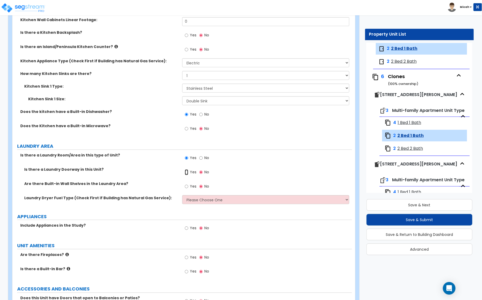
click at [188, 171] on input "Yes" at bounding box center [186, 172] width 3 height 6
radio input "true"
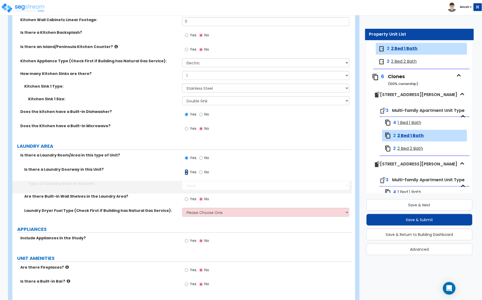
click at [186, 171] on input "Yes" at bounding box center [186, 172] width 3 height 6
click at [193, 185] on select "None Bi-Fold Louvered Paneled Wood Passage" at bounding box center [265, 185] width 167 height 9
select select "4"
click at [182, 181] on select "None Bi-Fold Louvered Paneled Wood Passage" at bounding box center [265, 185] width 167 height 9
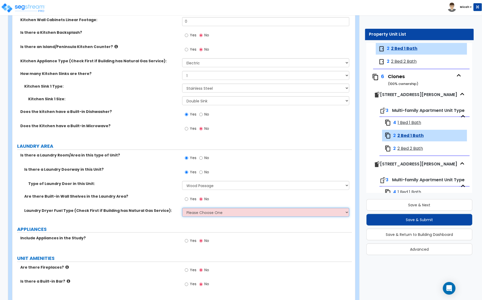
click at [191, 215] on select "Please Choose One Gas Electric" at bounding box center [265, 212] width 167 height 9
select select "2"
click at [182, 208] on select "Please Choose One Gas Electric" at bounding box center [265, 212] width 167 height 9
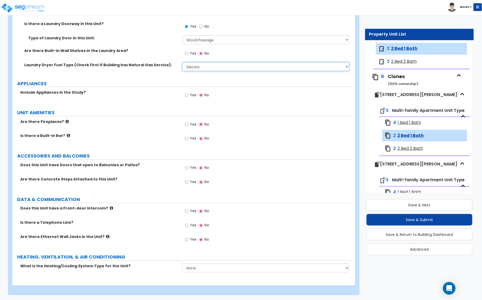
scroll to position [839, 0]
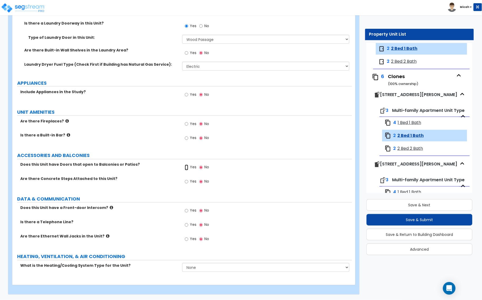
click at [187, 168] on input "Yes" at bounding box center [186, 168] width 3 height 6
radio input "true"
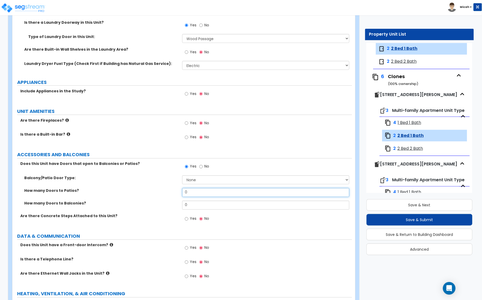
drag, startPoint x: 193, startPoint y: 194, endPoint x: 189, endPoint y: 194, distance: 3.7
click at [189, 194] on input "0" at bounding box center [265, 192] width 167 height 9
click at [174, 194] on div "How many Doors to Patios? 0" at bounding box center [182, 194] width 340 height 13
type input "1"
click at [196, 179] on select "None Single Hinged Doors Double Hinged Doors Single French Doors Double French …" at bounding box center [265, 179] width 167 height 9
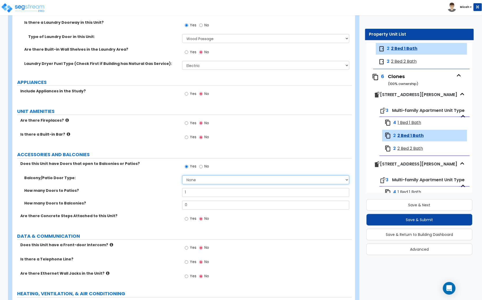
select select "5"
click at [182, 176] on select "None Single Hinged Doors Double Hinged Doors Single French Doors Double French …" at bounding box center [265, 179] width 167 height 9
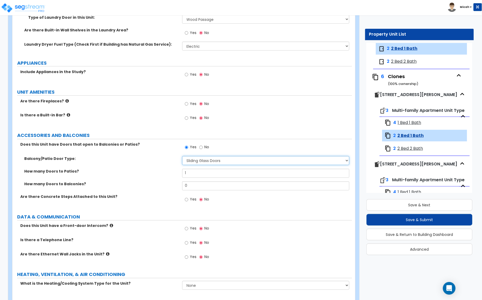
scroll to position [877, 0]
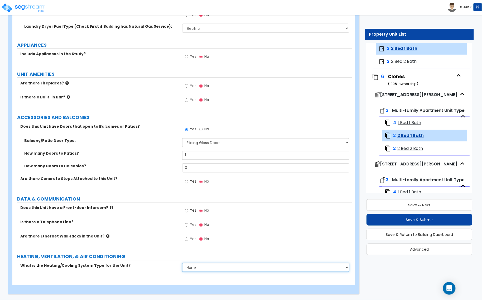
click at [199, 269] on select "None Heat Only Centralized Heating & Cooling Thru Wall Air Conditioners Mini Sp…" at bounding box center [265, 267] width 167 height 9
select select "3"
click at [182, 263] on select "None Heat Only Centralized Heating & Cooling Thru Wall Air Conditioners Mini Sp…" at bounding box center [265, 267] width 167 height 9
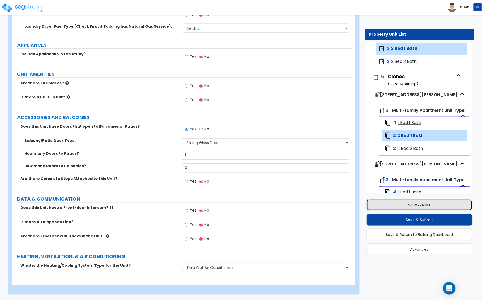
click at [394, 201] on button "Save & Next" at bounding box center [420, 205] width 106 height 12
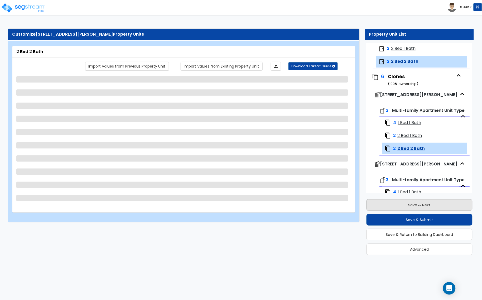
scroll to position [87, 0]
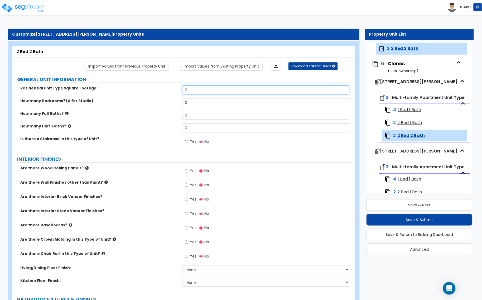
drag, startPoint x: 181, startPoint y: 92, endPoint x: 162, endPoint y: 95, distance: 19.8
click at [162, 94] on div "Residential Unit Type Square Footage: 0" at bounding box center [182, 91] width 340 height 13
type input "1,268"
drag, startPoint x: 189, startPoint y: 102, endPoint x: 167, endPoint y: 107, distance: 22.9
click at [167, 107] on div "How many Bedrooms? (0 for Studio) 0" at bounding box center [182, 104] width 340 height 13
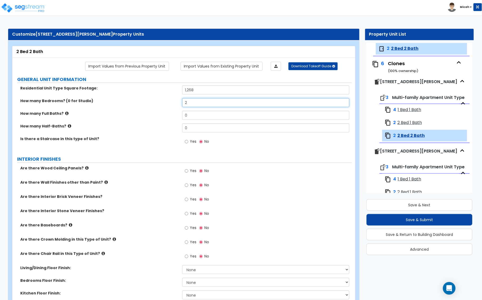
type input "2"
drag, startPoint x: 183, startPoint y: 114, endPoint x: 175, endPoint y: 116, distance: 7.6
click at [175, 116] on div "How many Full Baths? 0" at bounding box center [182, 117] width 340 height 13
type input "2"
click at [185, 142] on input "Yes" at bounding box center [186, 142] width 3 height 6
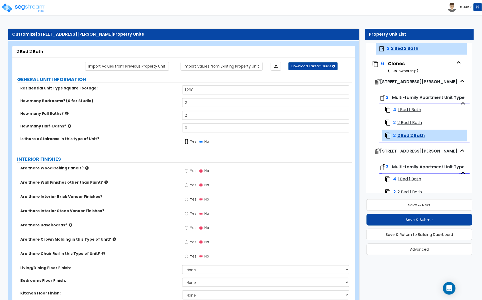
radio input "true"
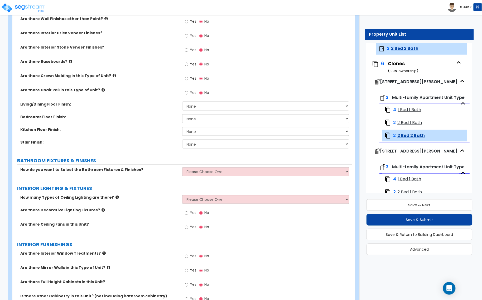
scroll to position [165, 0]
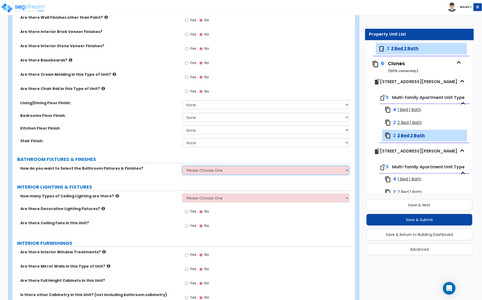
click at [193, 171] on select "Please Choose One Select the type of Fixtures and Finishes only for one Bath an…" at bounding box center [265, 170] width 167 height 9
select select "2"
click at [182, 166] on select "Please Choose One Select the type of Fixtures and Finishes only for one Bath an…" at bounding box center [265, 170] width 167 height 9
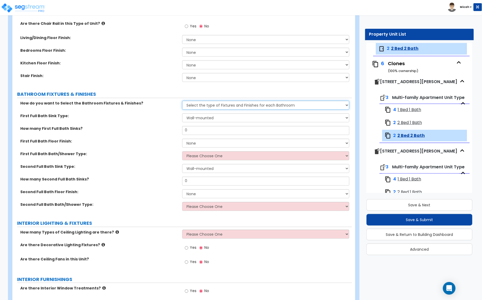
scroll to position [231, 0]
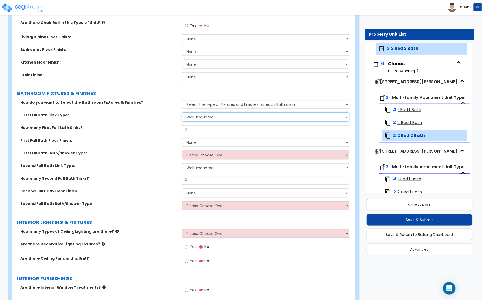
click at [225, 119] on select "Wall-mounted Pedestal-mounted Vanity-mounted" at bounding box center [265, 117] width 167 height 9
select select "3"
click at [182, 113] on select "Wall-mounted Pedestal-mounted Vanity-mounted" at bounding box center [265, 117] width 167 height 9
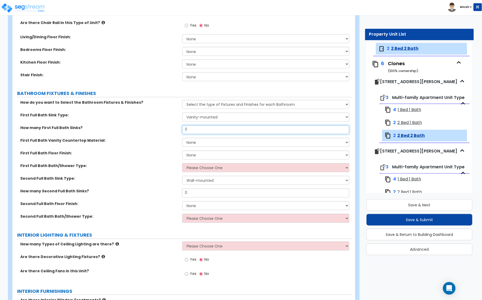
drag, startPoint x: 197, startPoint y: 128, endPoint x: 173, endPoint y: 130, distance: 24.3
click at [173, 130] on div "How many First Full Bath Sinks? 0" at bounding box center [182, 131] width 340 height 13
type input "1"
click at [190, 143] on select "None Plastic Laminate Solid Surface Stone Quartz Marble Tile Wood" at bounding box center [265, 142] width 167 height 9
select select "2"
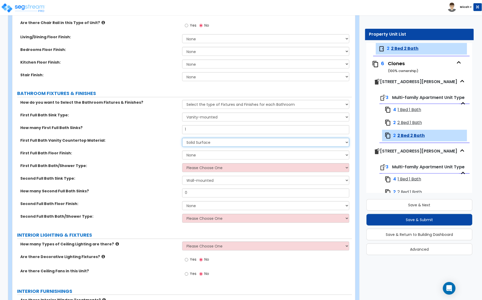
click at [182, 138] on select "None Plastic Laminate Solid Surface Stone Quartz Marble Tile Wood" at bounding box center [265, 142] width 167 height 9
click at [193, 156] on select "None Tile Flooring Hardwood Flooring Resilient Laminate Flooring VCT Flooring S…" at bounding box center [265, 155] width 167 height 9
select select "4"
click at [182, 151] on select "None Tile Flooring Hardwood Flooring Resilient Laminate Flooring VCT Flooring S…" at bounding box center [265, 155] width 167 height 9
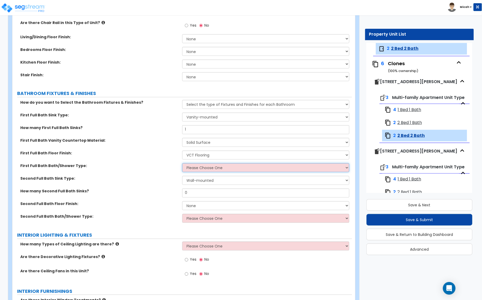
click at [192, 170] on select "Please Choose One Standalone Shower Bathtub - Shower Combo" at bounding box center [265, 167] width 167 height 9
select select "2"
click at [182, 163] on select "Please Choose One Standalone Shower Bathtub - Shower Combo" at bounding box center [265, 167] width 167 height 9
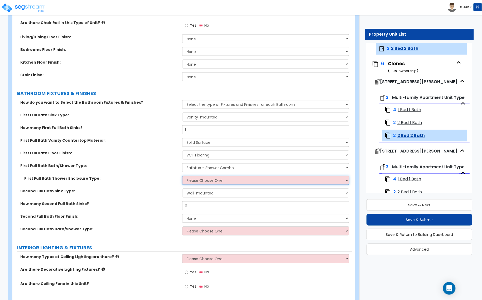
click at [195, 182] on select "Please Choose One Curtain & Rod Glass Sliding Doors Glass Hinged Doors" at bounding box center [265, 180] width 167 height 9
select select "1"
click at [182, 176] on select "Please Choose One Curtain & Rod Glass Sliding Doors Glass Hinged Doors" at bounding box center [265, 180] width 167 height 9
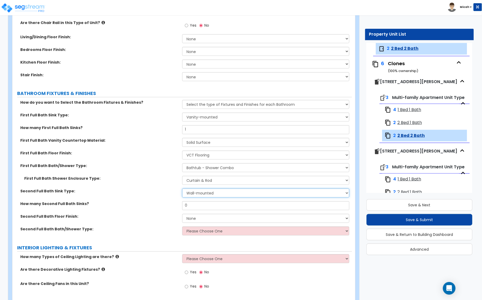
click at [194, 194] on select "Wall-mounted Pedestal-mounted Vanity-mounted" at bounding box center [265, 193] width 167 height 9
select select "3"
click at [182, 189] on select "Wall-mounted Pedestal-mounted Vanity-mounted" at bounding box center [265, 193] width 167 height 9
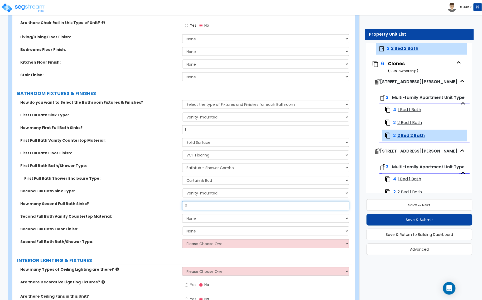
drag, startPoint x: 196, startPoint y: 207, endPoint x: 174, endPoint y: 206, distance: 22.2
click at [174, 206] on div "How many Second Full Bath Sinks? 0" at bounding box center [182, 207] width 340 height 13
type input "1"
click at [193, 221] on select "None Plastic Laminate Solid Surface Stone Quartz Marble Tile Wood" at bounding box center [265, 218] width 167 height 9
select select "2"
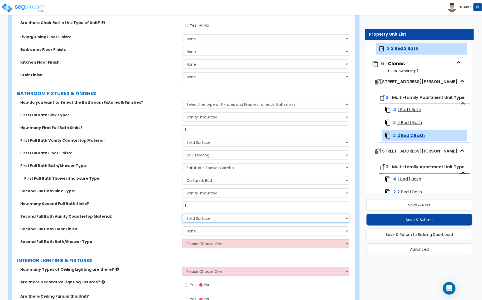
click at [182, 214] on select "None Plastic Laminate Solid Surface Stone Quartz Marble Tile Wood" at bounding box center [265, 218] width 167 height 9
click at [193, 231] on select "None Tile Flooring Hardwood Flooring Resilient Laminate Flooring VCT Flooring S…" at bounding box center [265, 231] width 167 height 9
select select "4"
click at [182, 227] on select "None Tile Flooring Hardwood Flooring Resilient Laminate Flooring VCT Flooring S…" at bounding box center [265, 231] width 167 height 9
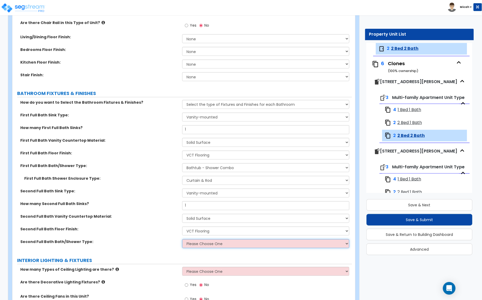
click at [196, 243] on select "Please Choose One Standalone Shower Bathtub - Shower Combo" at bounding box center [265, 243] width 167 height 9
select select "2"
click at [182, 239] on select "Please Choose One Standalone Shower Bathtub - Shower Combo" at bounding box center [265, 243] width 167 height 9
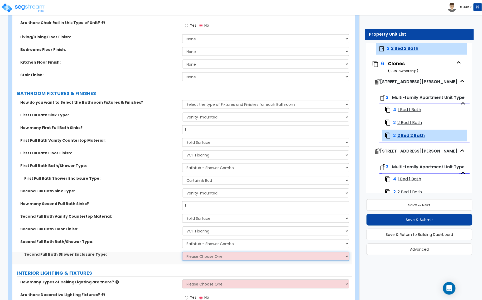
click at [199, 258] on select "Please Choose One Curtain & Rod Glass Sliding Doors Glass Hinged Doors" at bounding box center [265, 256] width 167 height 9
select select "1"
click at [182, 252] on select "Please Choose One Curtain & Rod Glass Sliding Doors Glass Hinged Doors" at bounding box center [265, 256] width 167 height 9
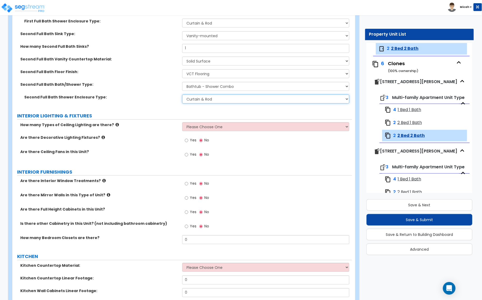
scroll to position [396, 0]
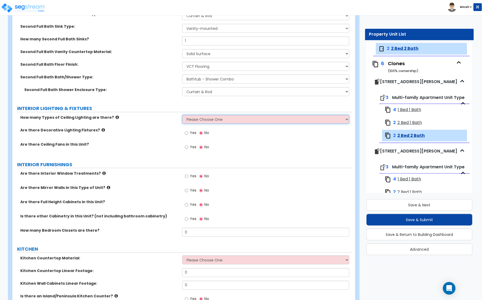
click at [198, 119] on select "Please Choose One 1 2 3" at bounding box center [265, 119] width 167 height 9
select select "1"
click at [182, 115] on select "Please Choose One 1 2 3" at bounding box center [265, 119] width 167 height 9
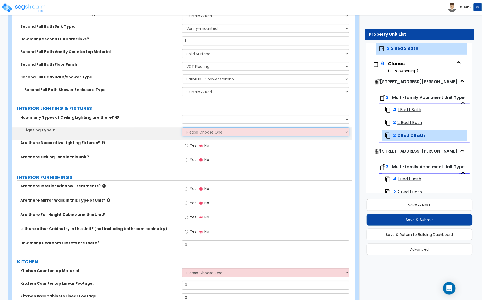
click at [195, 133] on select "Please Choose One LED Surface-Mounted LED Recessed Fluorescent Surface-Mounted …" at bounding box center [265, 131] width 167 height 9
select select "3"
click at [182, 128] on select "Please Choose One LED Surface-Mounted LED Recessed Fluorescent Surface-Mounted …" at bounding box center [265, 131] width 167 height 9
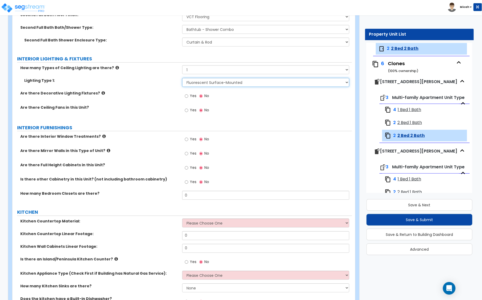
scroll to position [461, 0]
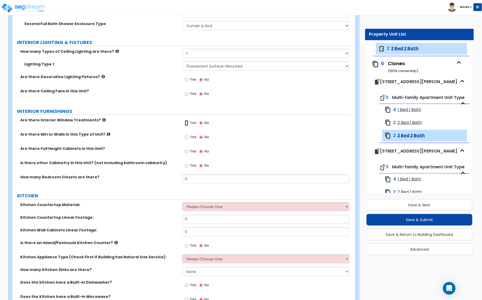
click at [186, 123] on input "Yes" at bounding box center [186, 123] width 3 height 6
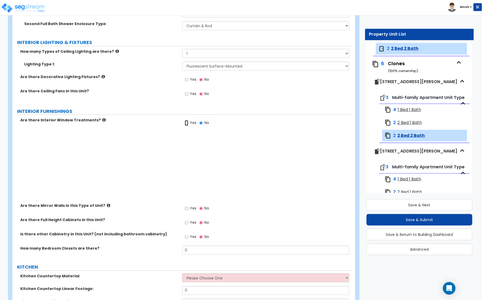
radio input "true"
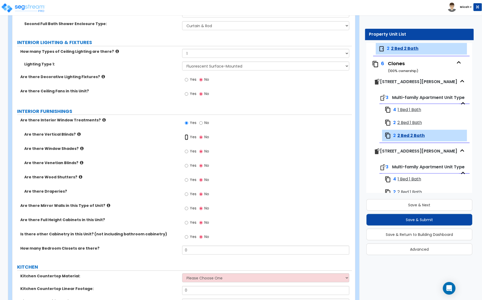
click at [186, 137] on input "Yes" at bounding box center [186, 137] width 3 height 6
radio input "true"
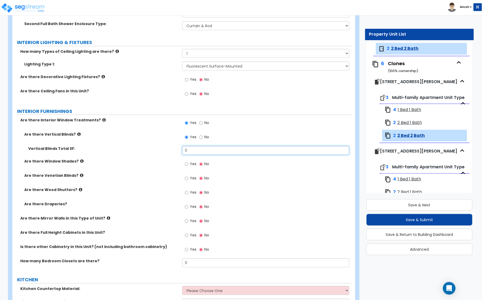
drag, startPoint x: 181, startPoint y: 150, endPoint x: 176, endPoint y: 150, distance: 5.1
click at [177, 150] on div "Vertical Blinds Total SF: 0" at bounding box center [182, 152] width 340 height 13
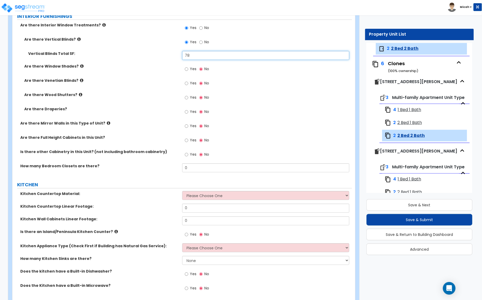
scroll to position [560, 0]
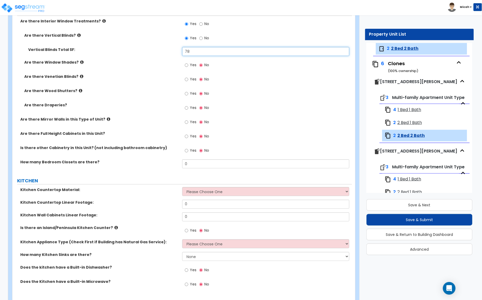
type input "78"
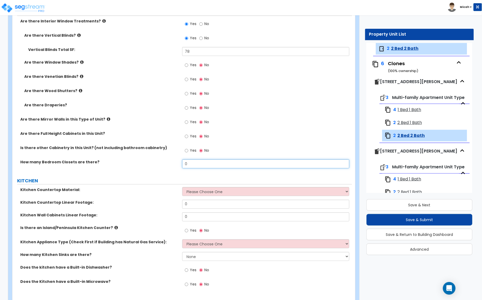
drag, startPoint x: 198, startPoint y: 165, endPoint x: 173, endPoint y: 165, distance: 24.5
click at [173, 165] on div "How many Bedroom Closets are there? 0" at bounding box center [182, 165] width 340 height 13
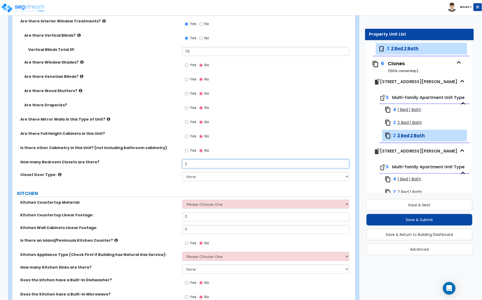
type input "2"
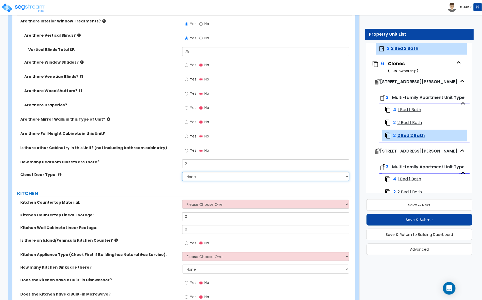
click at [187, 173] on select "None Bi-fold Louvered Doors Bi-fold Panel Doors Sliding Doors Hinged Wood Door" at bounding box center [265, 176] width 167 height 9
select select "3"
click at [182, 172] on select "None Bi-fold Louvered Doors Bi-fold Panel Doors Sliding Doors Hinged Wood Door" at bounding box center [265, 176] width 167 height 9
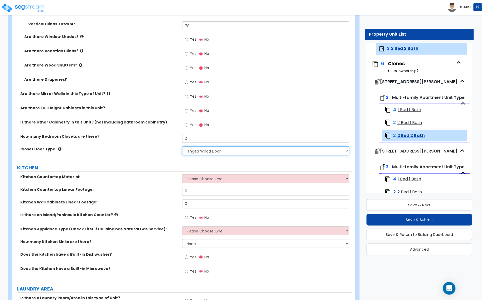
scroll to position [626, 0]
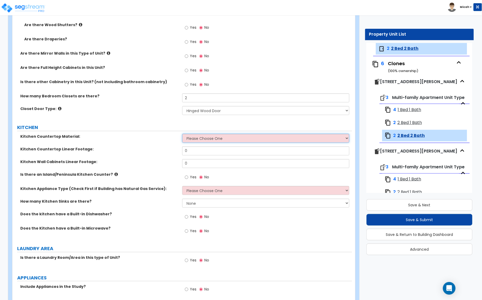
click at [194, 138] on select "Please Choose One Plastic Laminate Solid Surface Stone Quartz Marble Tile Wood …" at bounding box center [265, 138] width 167 height 9
select select "2"
click at [182, 134] on select "Please Choose One Plastic Laminate Solid Surface Stone Quartz Marble Tile Wood …" at bounding box center [265, 138] width 167 height 9
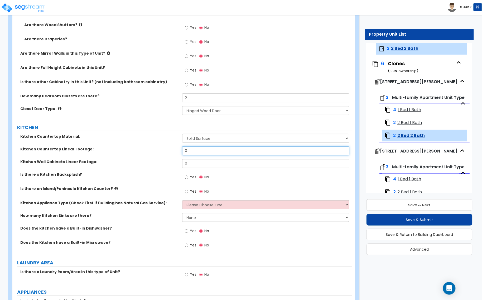
drag, startPoint x: 193, startPoint y: 152, endPoint x: 173, endPoint y: 156, distance: 20.3
click at [174, 156] on div "Kitchen Countertop Linear Footage: 0" at bounding box center [182, 152] width 340 height 13
type input "12"
click at [204, 201] on select "Please Choose One Gas Electric" at bounding box center [265, 204] width 167 height 9
select select "2"
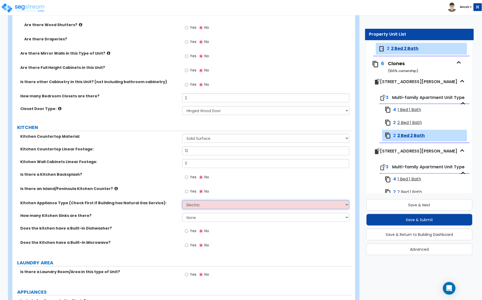
click at [182, 200] on select "Please Choose One Gas Electric" at bounding box center [265, 204] width 167 height 9
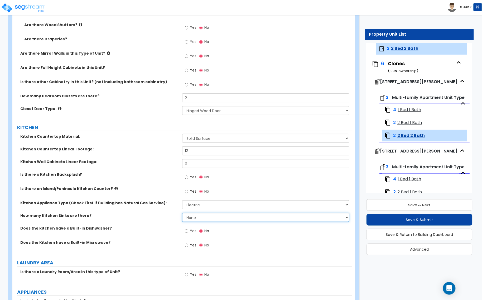
click at [209, 216] on select "None 1 2 3" at bounding box center [265, 217] width 167 height 9
select select "1"
click at [182, 213] on select "None 1 2 3" at bounding box center [265, 217] width 167 height 9
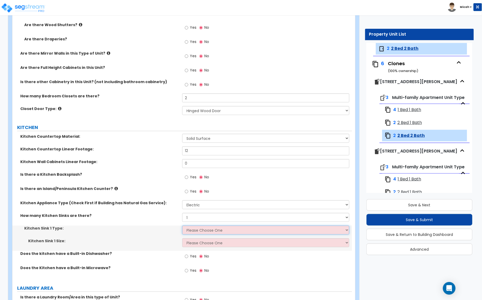
click at [194, 230] on select "Please Choose One Stainless Steel Porcelain Enamel Cast Iron Granite Composite" at bounding box center [265, 229] width 167 height 9
select select "1"
click at [182, 226] on select "Please Choose One Stainless Steel Porcelain Enamel Cast Iron Granite Composite" at bounding box center [265, 229] width 167 height 9
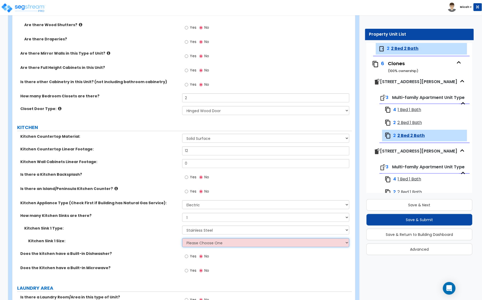
click at [198, 243] on select "Please Choose One Single Sink Double Sink" at bounding box center [265, 242] width 167 height 9
select select "2"
click at [182, 238] on select "Please Choose One Single Sink Double Sink" at bounding box center [265, 242] width 167 height 9
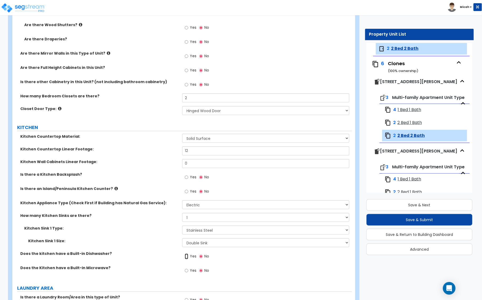
click at [187, 256] on input "Yes" at bounding box center [186, 256] width 3 height 6
radio input "true"
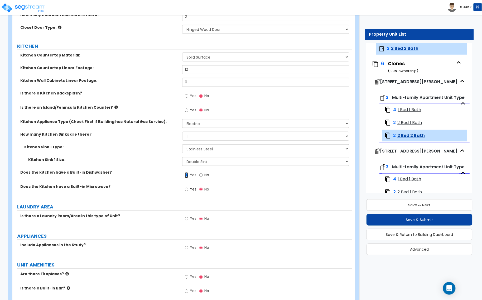
scroll to position [758, 0]
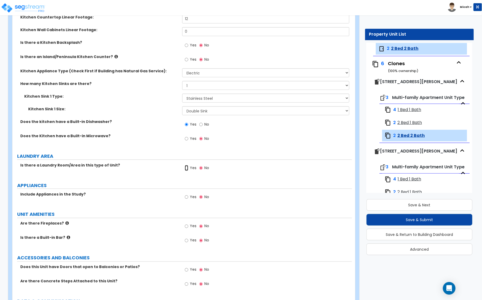
click at [187, 169] on input "Yes" at bounding box center [186, 168] width 3 height 6
radio input "true"
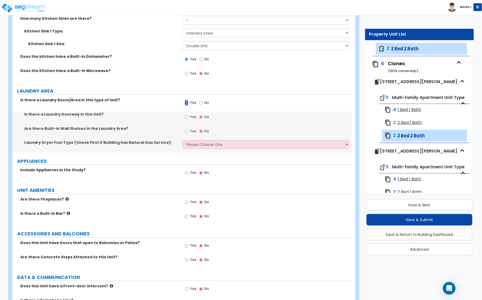
scroll to position [824, 0]
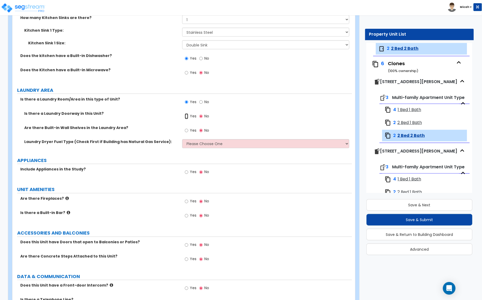
click at [186, 117] on input "Yes" at bounding box center [186, 116] width 3 height 6
radio input "true"
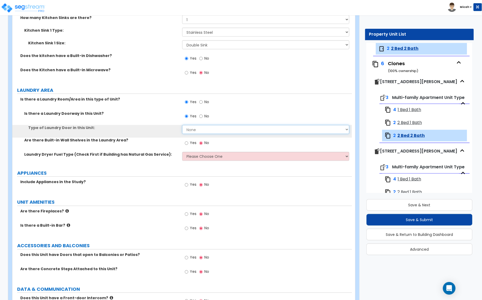
click at [190, 132] on select "None Bi-Fold Louvered Paneled Wood Passage" at bounding box center [265, 129] width 167 height 9
select select "4"
click at [182, 125] on select "None Bi-Fold Louvered Paneled Wood Passage" at bounding box center [265, 129] width 167 height 9
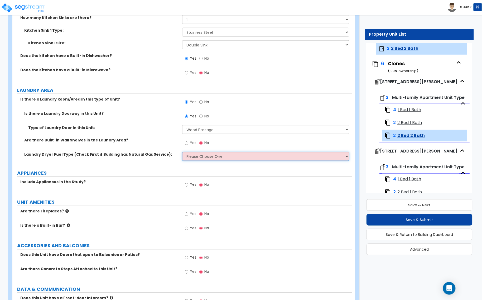
click at [204, 156] on select "Please Choose One Gas Electric" at bounding box center [265, 156] width 167 height 9
select select "2"
click at [182, 152] on select "Please Choose One Gas Electric" at bounding box center [265, 156] width 167 height 9
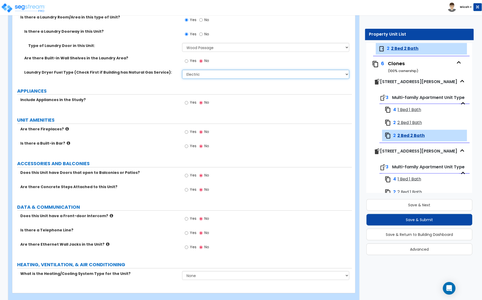
scroll to position [915, 0]
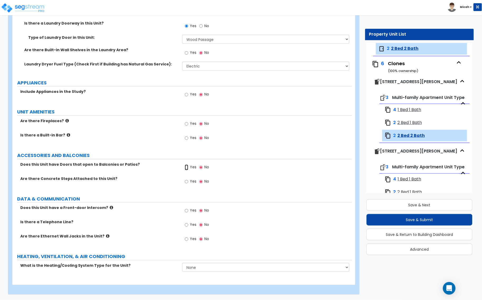
click at [186, 166] on input "Yes" at bounding box center [186, 168] width 3 height 6
radio input "true"
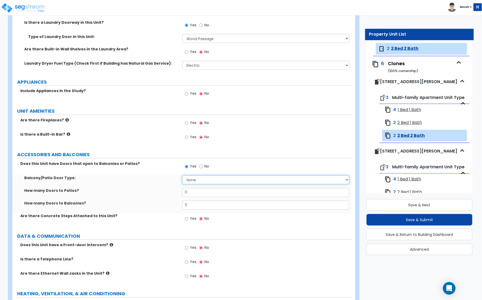
click at [193, 179] on select "None Single Hinged Doors Double Hinged Doors Single French Doors Double French …" at bounding box center [265, 179] width 167 height 9
select select "5"
click at [182, 176] on select "None Single Hinged Doors Double Hinged Doors Single French Doors Double French …" at bounding box center [265, 179] width 167 height 9
drag, startPoint x: 184, startPoint y: 196, endPoint x: 170, endPoint y: 196, distance: 13.4
click at [170, 196] on div "How many Doors to Patios? 0" at bounding box center [182, 194] width 340 height 13
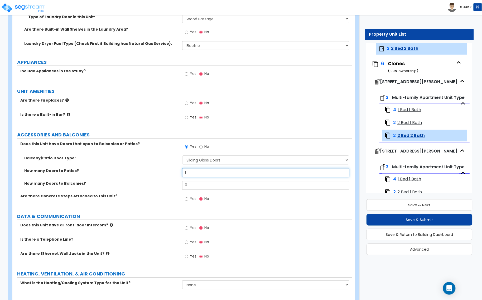
scroll to position [953, 0]
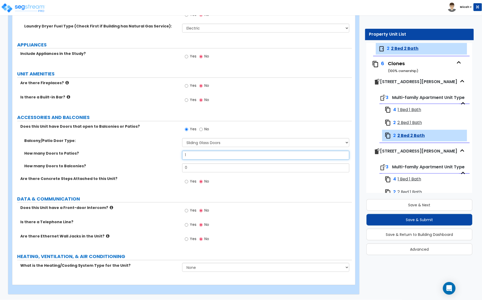
type input "1"
click at [199, 270] on select "None Heat Only Centralized Heating & Cooling Thru Wall Air Conditioners Mini Sp…" at bounding box center [265, 267] width 167 height 9
select select "3"
click at [182, 263] on select "None Heat Only Centralized Heating & Cooling Thru Wall Air Conditioners Mini Sp…" at bounding box center [265, 267] width 167 height 9
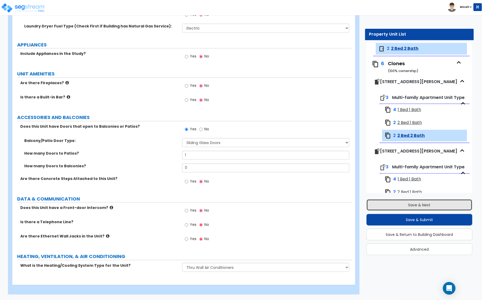
click at [405, 202] on button "Save & Next" at bounding box center [420, 205] width 106 height 12
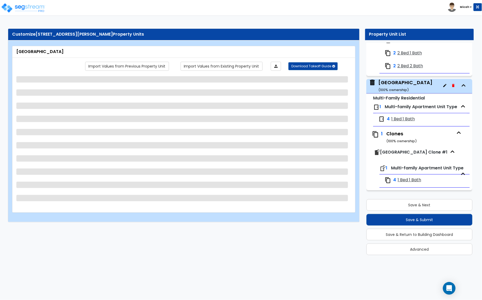
scroll to position [541, 0]
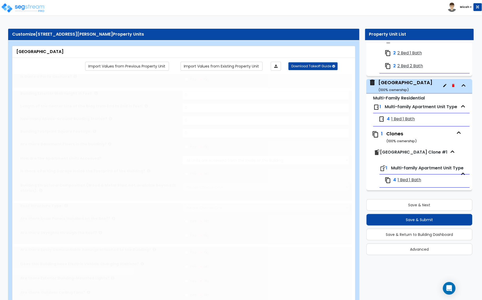
type input "1"
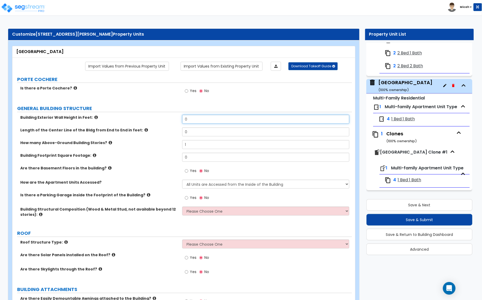
click at [177, 122] on div "Building Exterior Wall Height in Feet: 0" at bounding box center [182, 121] width 340 height 13
drag, startPoint x: 194, startPoint y: 119, endPoint x: 174, endPoint y: 118, distance: 20.1
click at [174, 118] on div "Building Exterior Wall Height in Feet: 0" at bounding box center [182, 121] width 340 height 13
type input "16"
drag, startPoint x: 191, startPoint y: 132, endPoint x: 158, endPoint y: 135, distance: 33.0
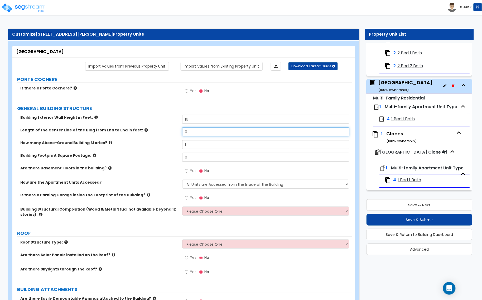
click at [158, 135] on div "Length of the Center Line of the Bldg from End to End in feet: 0" at bounding box center [182, 133] width 340 height 13
type input "77"
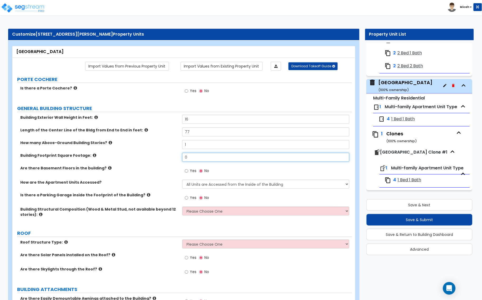
drag, startPoint x: 188, startPoint y: 157, endPoint x: 177, endPoint y: 158, distance: 10.8
click at [177, 158] on div "Building Footprint Square Footage: 0" at bounding box center [182, 159] width 340 height 13
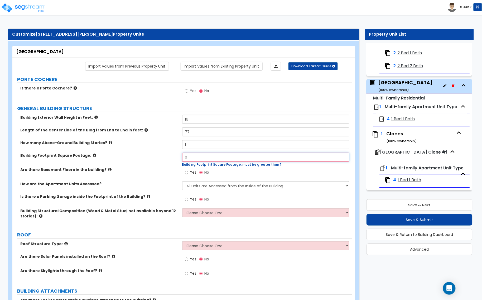
click at [199, 158] on input "0" at bounding box center [265, 157] width 167 height 9
drag, startPoint x: 190, startPoint y: 157, endPoint x: 171, endPoint y: 156, distance: 19.3
click at [171, 156] on div "Building Footprint Square Footage: 0 Building Footprint Square Footage: must be…" at bounding box center [182, 160] width 340 height 14
type input "4,064"
click at [273, 169] on div "Yes No" at bounding box center [267, 174] width 170 height 14
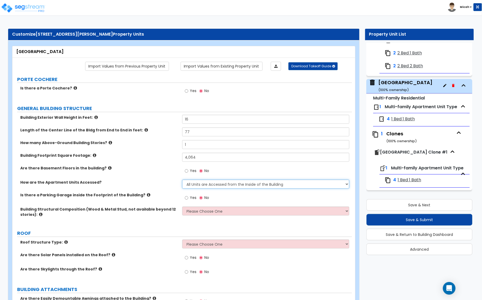
click at [196, 184] on select "All Units are Accessed from the Inside of the Building All Units are Accessed f…" at bounding box center [265, 184] width 167 height 9
select select "2"
click at [182, 180] on select "All Units are Accessed from the Inside of the Building All Units are Accessed f…" at bounding box center [265, 184] width 167 height 9
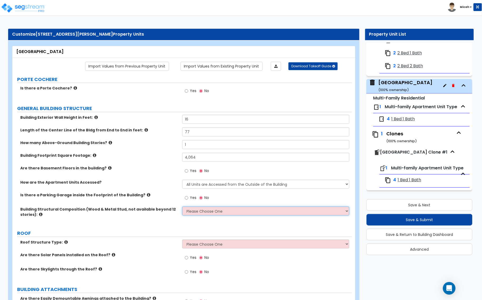
click at [199, 210] on select "Please Choose One Reinforced Concrete Structural Steel Brick Masonry CMU Masonr…" at bounding box center [265, 210] width 167 height 9
select select "7"
click at [182, 207] on select "Please Choose One Reinforced Concrete Structural Steel Brick Masonry CMU Masonr…" at bounding box center [265, 210] width 167 height 9
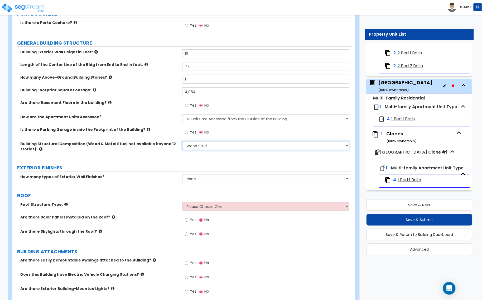
scroll to position [66, 0]
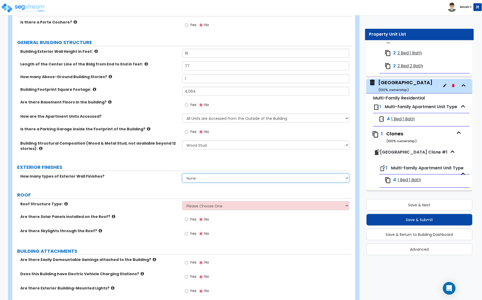
click at [202, 180] on select "None 1 2 3" at bounding box center [265, 178] width 167 height 9
select select "1"
click at [182, 174] on select "None 1 2 3" at bounding box center [265, 178] width 167 height 9
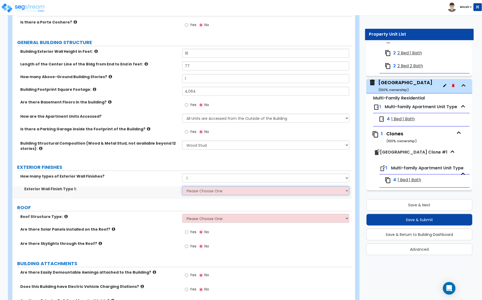
click at [193, 193] on select "Please Choose One No Finish/Shared Wall No Wall Brick Veneer Stone Veneer Wood …" at bounding box center [265, 190] width 167 height 9
select select "5"
click at [182, 186] on select "Please Choose One No Finish/Shared Wall No Wall Brick Veneer Stone Veneer Wood …" at bounding box center [265, 190] width 167 height 9
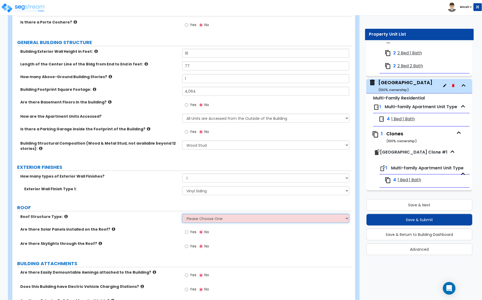
click at [193, 218] on select "Please Choose One Gable Roof Flat Roof Hybrid Gable & Flat Roof" at bounding box center [265, 218] width 167 height 9
select select "1"
click at [182, 214] on select "Please Choose One Gable Roof Flat Roof Hybrid Gable & Flat Roof" at bounding box center [265, 218] width 167 height 9
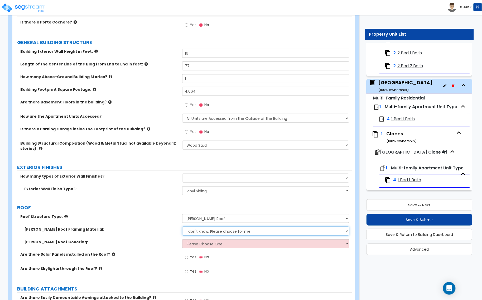
click at [206, 234] on select "I don't know, Please choose for me Metal Wood" at bounding box center [265, 231] width 167 height 9
click at [182, 227] on select "I don't know, Please choose for me Metal Wood" at bounding box center [265, 231] width 167 height 9
click at [194, 244] on select "Please Choose One Asphalt Shingle Clay Tile Wood Shingle Metal Shingle Standing…" at bounding box center [265, 243] width 167 height 9
click at [182, 239] on select "Please Choose One Asphalt Shingle Clay Tile Wood Shingle Metal Shingle Standing…" at bounding box center [265, 243] width 167 height 9
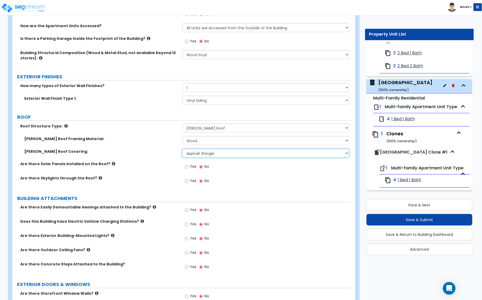
scroll to position [165, 0]
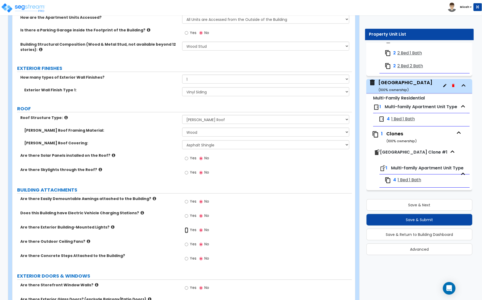
click at [187, 231] on input "Yes" at bounding box center [186, 230] width 3 height 6
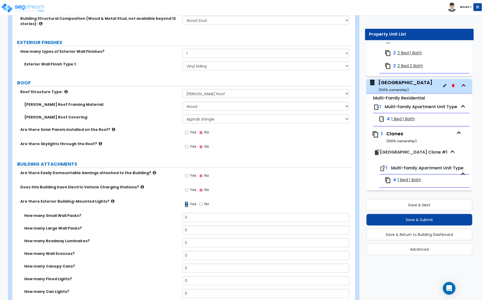
scroll to position [231, 0]
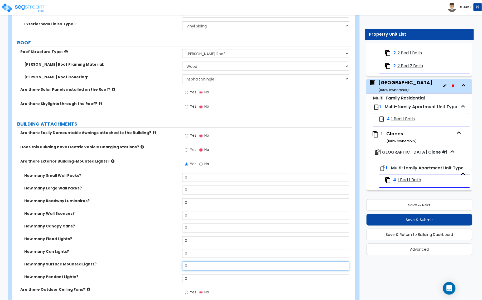
drag, startPoint x: 193, startPoint y: 267, endPoint x: 173, endPoint y: 266, distance: 20.1
click at [173, 266] on div "How many Surface Mounted Lights? 0" at bounding box center [182, 268] width 340 height 13
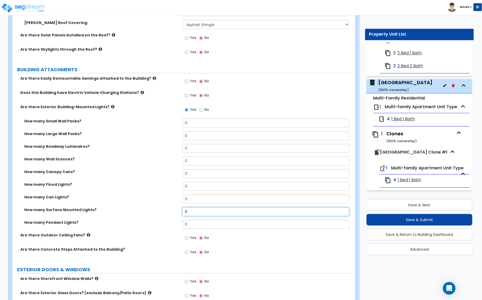
scroll to position [297, 0]
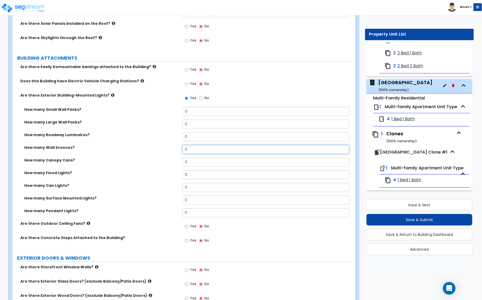
drag, startPoint x: 201, startPoint y: 151, endPoint x: 173, endPoint y: 152, distance: 28.0
click at [173, 152] on div "How many Wall Sconces? 0" at bounding box center [182, 151] width 340 height 13
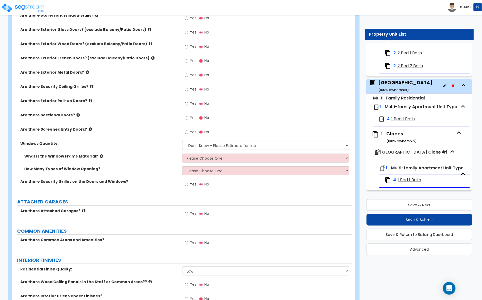
scroll to position [560, 0]
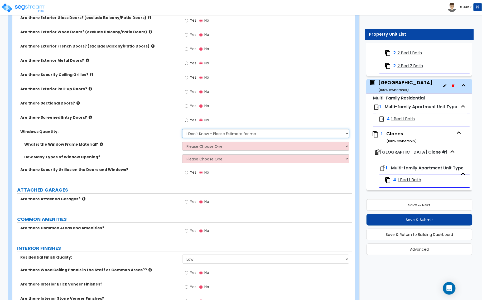
click at [199, 135] on select "I Don’t Know - Please Estimate for me I want to Enter the Quantity" at bounding box center [265, 133] width 167 height 9
click at [182, 129] on select "I Don’t Know - Please Estimate for me I want to Enter the Quantity" at bounding box center [265, 133] width 167 height 9
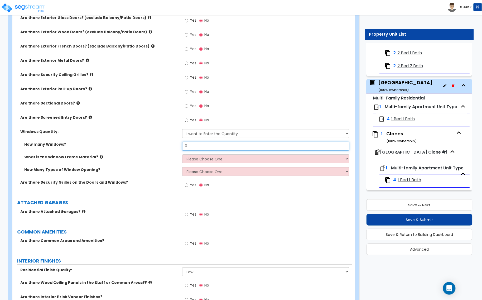
drag, startPoint x: 181, startPoint y: 149, endPoint x: 175, endPoint y: 151, distance: 6.0
click at [175, 151] on div "How many Windows? 0" at bounding box center [182, 148] width 340 height 13
click at [193, 161] on select "Please Choose One Vinyl Aluminum Wood" at bounding box center [265, 158] width 167 height 9
click at [182, 155] on select "Please Choose One Vinyl Aluminum Wood" at bounding box center [265, 158] width 167 height 9
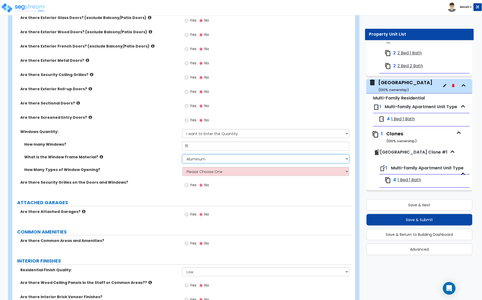
click at [197, 160] on select "Please Choose One Vinyl Aluminum Wood" at bounding box center [265, 158] width 167 height 9
click at [182, 155] on select "Please Choose One Vinyl Aluminum Wood" at bounding box center [265, 158] width 167 height 9
click at [197, 177] on div "How Many Types of Window Opening? Please Choose One 1 2 3 4" at bounding box center [182, 173] width 340 height 13
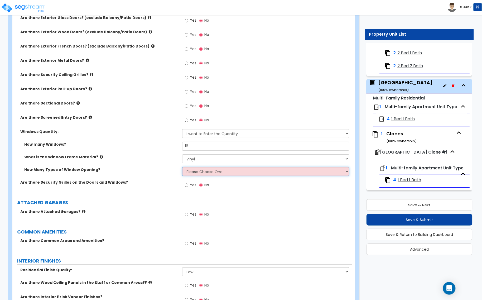
click at [200, 174] on select "Please Choose One 1 2 3 4" at bounding box center [265, 171] width 167 height 9
click at [182, 167] on select "Please Choose One 1 2 3 4" at bounding box center [265, 171] width 167 height 9
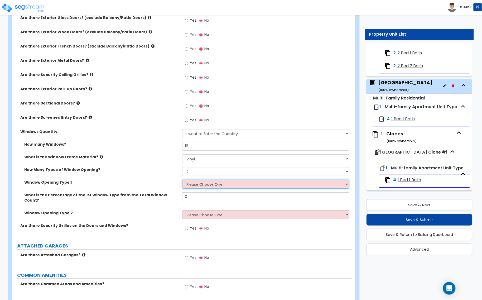
click at [203, 185] on select "Please Choose One Sliding Picture/Fixed Double/Single Hung Awning Swing" at bounding box center [265, 184] width 167 height 9
click at [182, 180] on select "Please Choose One Sliding Picture/Fixed Double/Single Hung Awning Swing" at bounding box center [265, 184] width 167 height 9
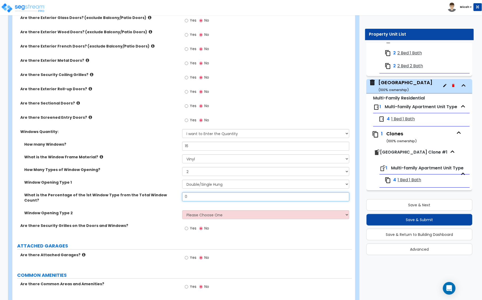
drag, startPoint x: 195, startPoint y: 198, endPoint x: 150, endPoint y: 203, distance: 45.0
click at [150, 203] on div "What is the Percentage of the 1st Window Type from the Total Window Count? 0" at bounding box center [182, 201] width 340 height 18
click at [186, 213] on select "Please Choose One Sliding Picture/Fixed Double/Single Hung Awning Swing" at bounding box center [265, 214] width 167 height 9
click at [182, 210] on select "Please Choose One Sliding Picture/Fixed Double/Single Hung Awning Swing" at bounding box center [265, 214] width 167 height 9
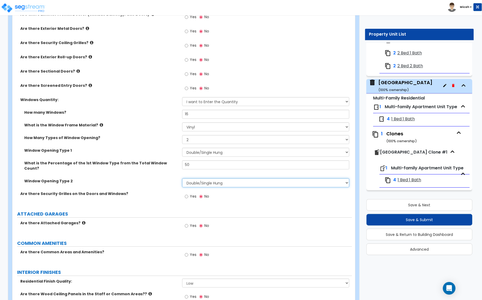
scroll to position [659, 0]
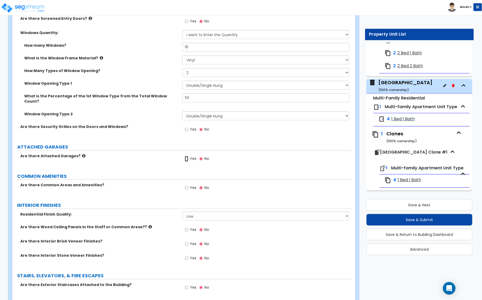
click at [186, 156] on input "Yes" at bounding box center [186, 159] width 3 height 6
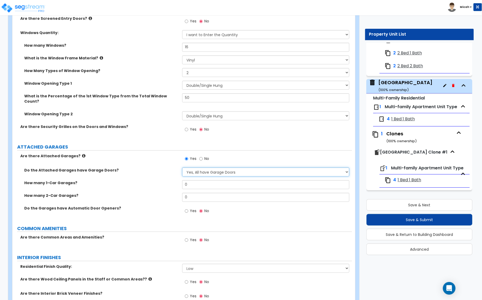
click at [203, 170] on select "Yes, All have Garage Doors No, they don't have Garage Doors I want to Enter the…" at bounding box center [265, 171] width 167 height 9
click at [204, 168] on select "Yes, All have Garage Doors No, they don't have Garage Doors I want to Enter the…" at bounding box center [265, 171] width 167 height 9
drag, startPoint x: 192, startPoint y: 180, endPoint x: 182, endPoint y: 180, distance: 9.5
click at [182, 180] on input "0" at bounding box center [265, 184] width 167 height 9
click at [191, 208] on span "Yes" at bounding box center [193, 210] width 7 height 5
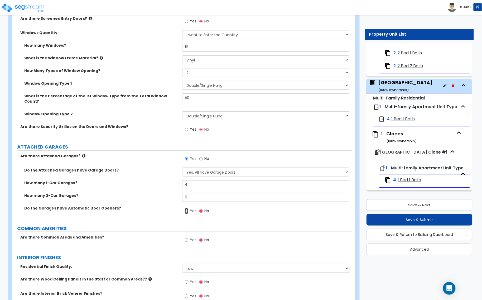
click at [188, 208] on input "Yes" at bounding box center [186, 211] width 3 height 6
click at [186, 208] on input "Yes" at bounding box center [186, 211] width 3 height 6
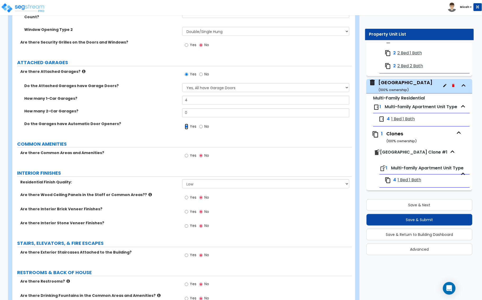
scroll to position [758, 0]
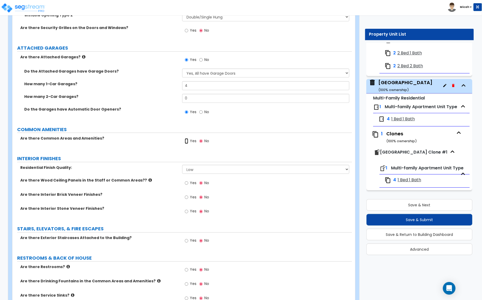
click at [188, 138] on input "Yes" at bounding box center [186, 141] width 3 height 6
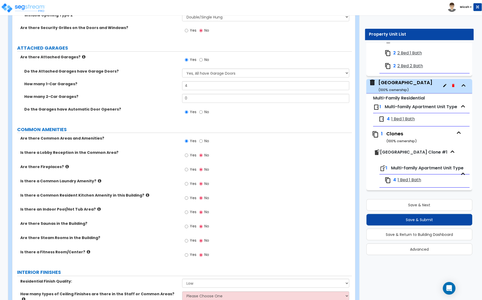
click at [199, 136] on div "Yes No" at bounding box center [197, 142] width 30 height 12
click at [202, 138] on input "No" at bounding box center [200, 141] width 3 height 6
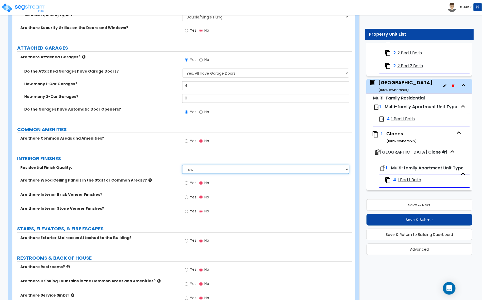
click at [192, 165] on select "Low Average High" at bounding box center [265, 169] width 167 height 9
click at [182, 165] on select "Low Average High" at bounding box center [265, 169] width 167 height 9
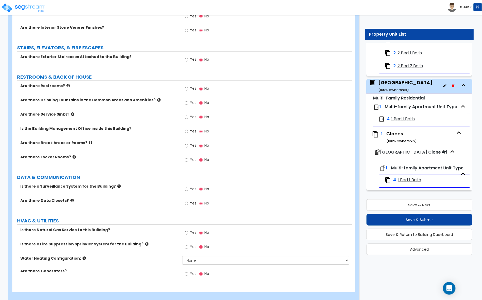
scroll to position [942, 0]
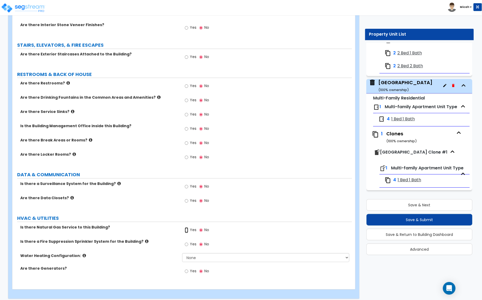
click at [187, 227] on input "Yes" at bounding box center [186, 230] width 3 height 6
click at [193, 253] on select "None Water Heater for Multiple Units Water Heater for Individual Units" at bounding box center [265, 257] width 167 height 9
click at [182, 253] on select "None Water Heater for Multiple Units Water Heater for Individual Units" at bounding box center [265, 257] width 167 height 9
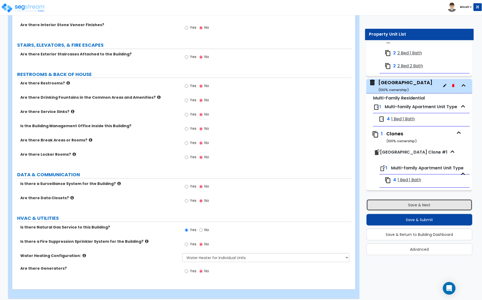
click at [409, 205] on button "Save & Next" at bounding box center [420, 205] width 106 height 12
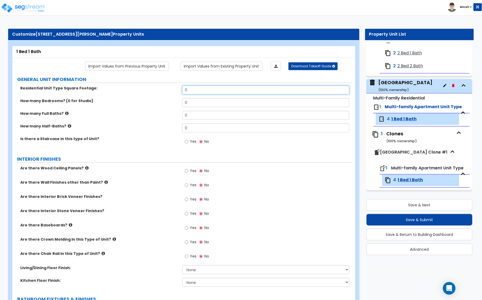
drag, startPoint x: 191, startPoint y: 90, endPoint x: 149, endPoint y: 92, distance: 42.2
click at [149, 92] on div "Residential Unit Type Square Footage: 0" at bounding box center [182, 91] width 340 height 13
drag, startPoint x: 194, startPoint y: 102, endPoint x: 172, endPoint y: 104, distance: 22.8
click at [172, 104] on div "How many Bedrooms? (0 for Studio) 0" at bounding box center [182, 104] width 340 height 13
drag, startPoint x: 195, startPoint y: 115, endPoint x: 169, endPoint y: 118, distance: 26.5
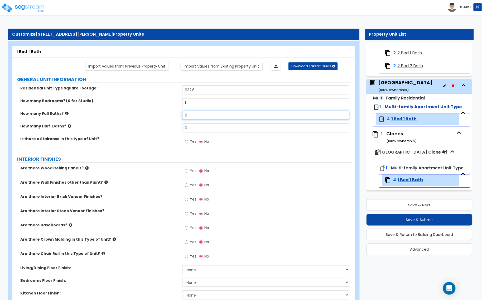
click at [169, 118] on div "How many Full Baths? 0" at bounding box center [182, 117] width 340 height 13
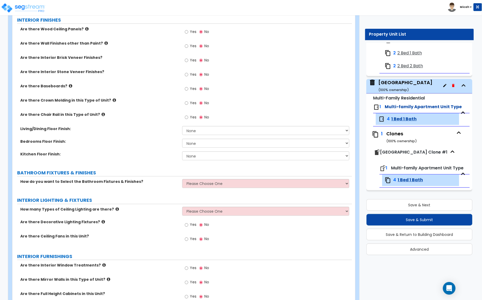
scroll to position [198, 0]
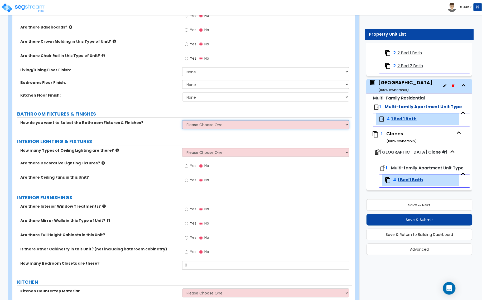
click at [193, 127] on select "Please Choose One Select the type of Fixtures and Finishes only for one Bath an…" at bounding box center [265, 124] width 167 height 9
click at [182, 121] on select "Please Choose One Select the type of Fixtures and Finishes only for one Bath an…" at bounding box center [265, 124] width 167 height 9
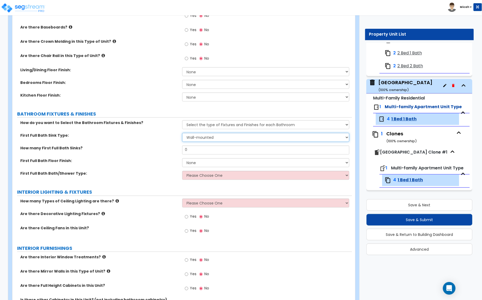
click at [190, 139] on select "Wall-mounted Pedestal-mounted Vanity-mounted" at bounding box center [265, 137] width 167 height 9
click at [182, 133] on select "Wall-mounted Pedestal-mounted Vanity-mounted" at bounding box center [265, 137] width 167 height 9
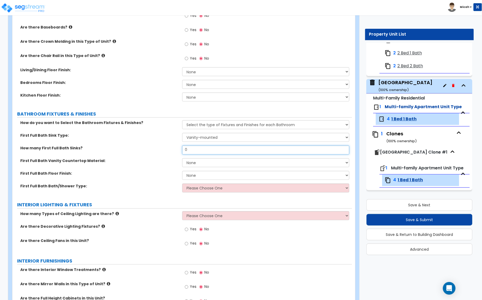
drag, startPoint x: 197, startPoint y: 151, endPoint x: 178, endPoint y: 151, distance: 19.0
click at [178, 151] on div "How many First Full Bath Sinks? 0" at bounding box center [182, 152] width 340 height 13
click at [195, 166] on select "None Plastic Laminate Solid Surface Stone Quartz Marble Tile Wood" at bounding box center [265, 162] width 167 height 9
click at [182, 158] on select "None Plastic Laminate Solid Surface Stone Quartz Marble Tile Wood" at bounding box center [265, 162] width 167 height 9
click at [227, 163] on select "None Plastic Laminate Solid Surface Stone Quartz Marble Tile Wood" at bounding box center [265, 162] width 167 height 9
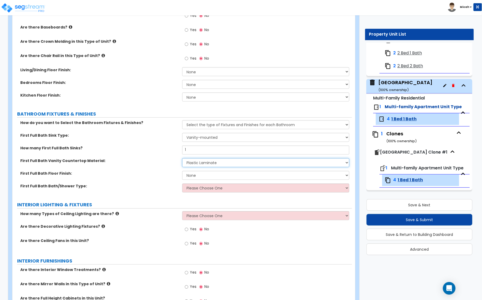
click at [182, 158] on select "None Plastic Laminate Solid Surface Stone Quartz Marble Tile Wood" at bounding box center [265, 162] width 167 height 9
click at [187, 173] on select "None Tile Flooring Hardwood Flooring Resilient Laminate Flooring VCT Flooring S…" at bounding box center [265, 175] width 167 height 9
click at [182, 171] on select "None Tile Flooring Hardwood Flooring Resilient Laminate Flooring VCT Flooring S…" at bounding box center [265, 175] width 167 height 9
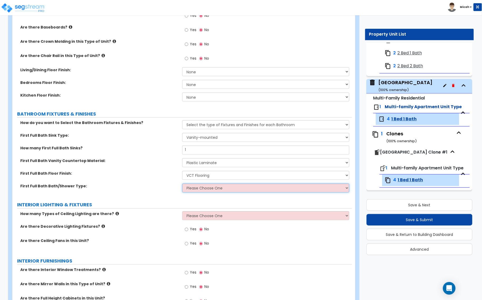
click at [193, 189] on select "Please Choose One Standalone Shower Bathtub - Shower Combo" at bounding box center [265, 188] width 167 height 9
click at [182, 184] on select "Please Choose One Standalone Shower Bathtub - Shower Combo" at bounding box center [265, 188] width 167 height 9
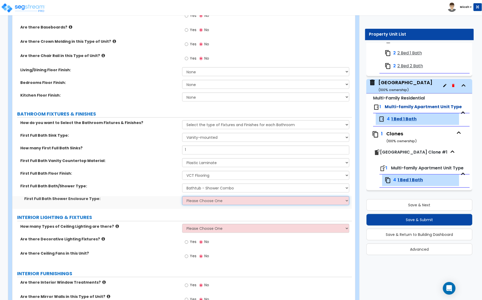
click at [203, 201] on select "Please Choose One Curtain & Rod Glass Sliding Doors Glass Hinged Doors" at bounding box center [265, 200] width 167 height 9
click at [182, 196] on select "Please Choose One Curtain & Rod Glass Sliding Doors Glass Hinged Doors" at bounding box center [265, 200] width 167 height 9
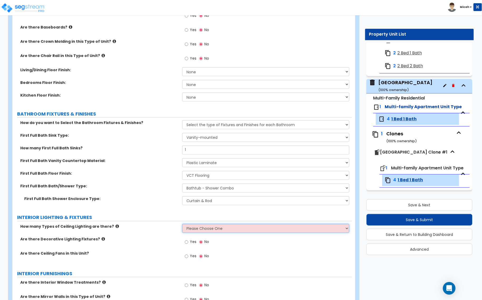
click at [196, 228] on select "Please Choose One 1 2 3" at bounding box center [265, 228] width 167 height 9
click at [182, 224] on select "Please Choose One 1 2 3" at bounding box center [265, 228] width 167 height 9
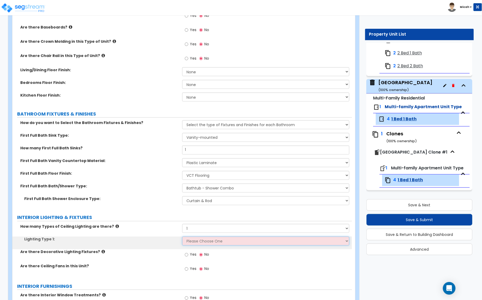
click at [198, 240] on select "Please Choose One LED Surface-Mounted LED Recessed Fluorescent Surface-Mounted …" at bounding box center [265, 241] width 167 height 9
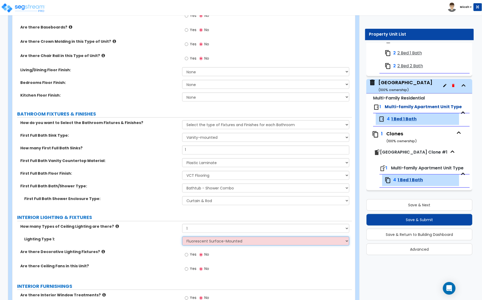
click at [182, 237] on select "Please Choose One LED Surface-Mounted LED Recessed Fluorescent Surface-Mounted …" at bounding box center [265, 241] width 167 height 9
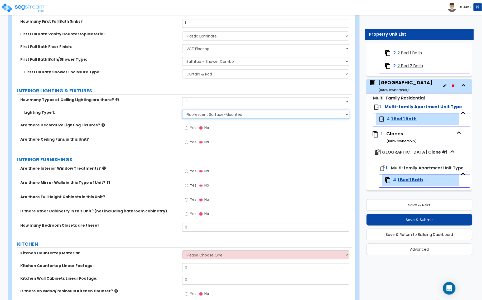
scroll to position [363, 0]
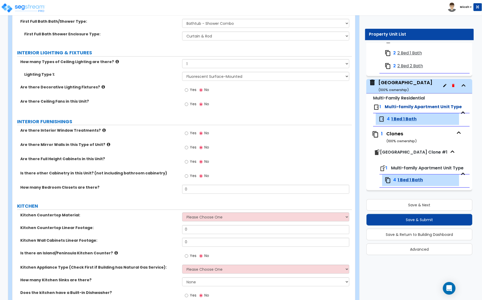
click at [102, 131] on icon at bounding box center [103, 130] width 3 height 4
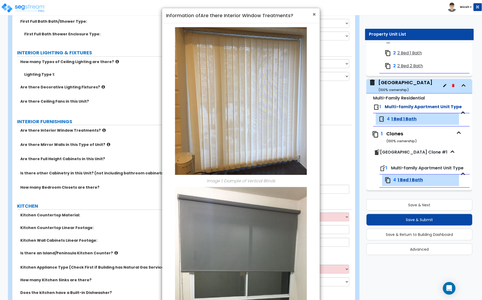
click at [312, 13] on span "×" at bounding box center [313, 15] width 3 height 8
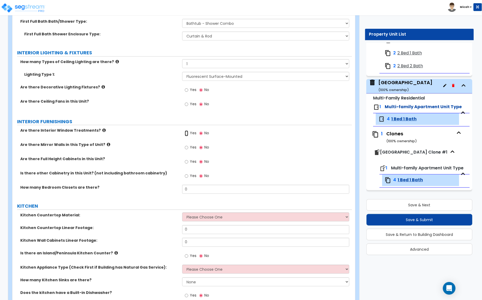
click at [185, 133] on input "Yes" at bounding box center [186, 133] width 3 height 6
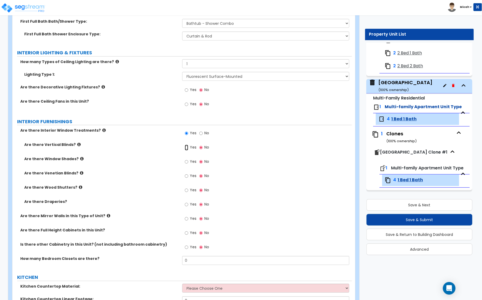
click at [187, 148] on input "Yes" at bounding box center [186, 148] width 3 height 6
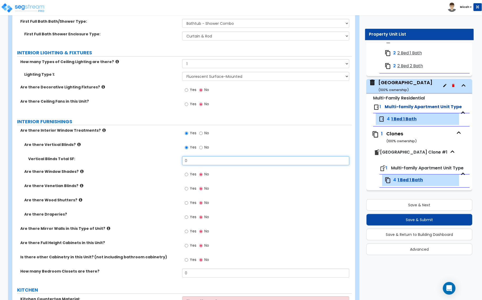
click at [181, 163] on div "Vertical Blinds Total SF: 0" at bounding box center [182, 162] width 340 height 13
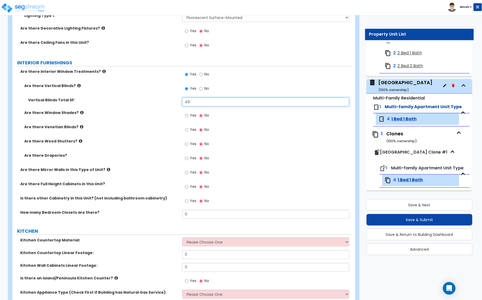
scroll to position [429, 0]
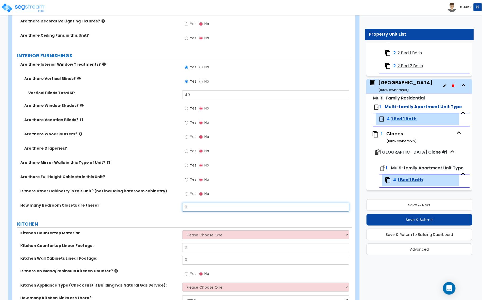
drag, startPoint x: 193, startPoint y: 208, endPoint x: 176, endPoint y: 210, distance: 16.7
click at [176, 210] on div "How many Bedroom Closets are there? 0" at bounding box center [182, 209] width 340 height 13
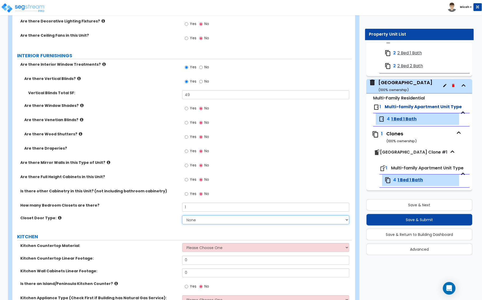
click at [200, 220] on select "None Bi-fold Louvered Doors Bi-fold Panel Doors Sliding Doors Hinged Wood Door" at bounding box center [265, 219] width 167 height 9
click at [182, 216] on select "None Bi-fold Louvered Doors Bi-fold Panel Doors Sliding Doors Hinged Wood Door" at bounding box center [265, 219] width 167 height 9
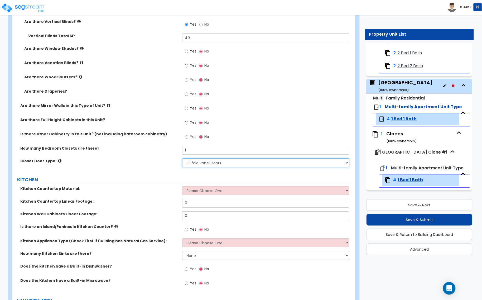
scroll to position [494, 0]
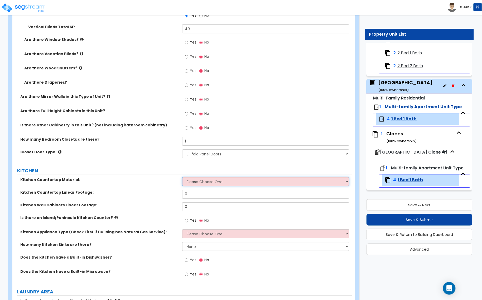
click at [206, 184] on select "Please Choose One Plastic Laminate Solid Surface Stone Quartz Marble Tile Wood …" at bounding box center [265, 181] width 167 height 9
click at [182, 177] on select "Please Choose One Plastic Laminate Solid Surface Stone Quartz Marble Tile Wood …" at bounding box center [265, 181] width 167 height 9
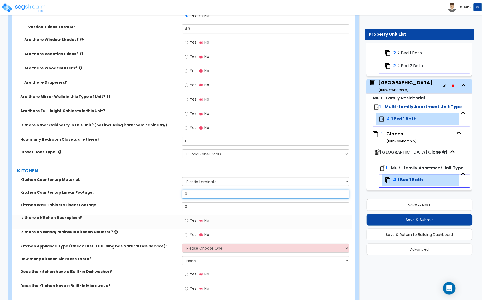
drag, startPoint x: 192, startPoint y: 193, endPoint x: 168, endPoint y: 197, distance: 24.3
click at [168, 197] on div "Kitchen Countertop Linear Footage: 0" at bounding box center [182, 196] width 340 height 13
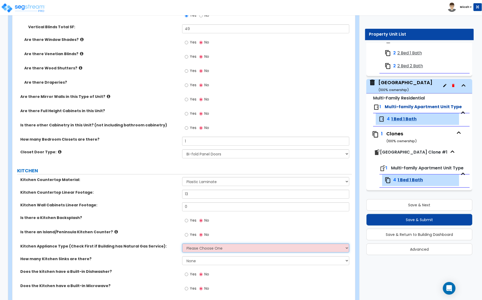
click at [190, 250] on select "Please Choose One Gas Electric" at bounding box center [265, 247] width 167 height 9
click at [182, 244] on select "Please Choose One Gas Electric" at bounding box center [265, 247] width 167 height 9
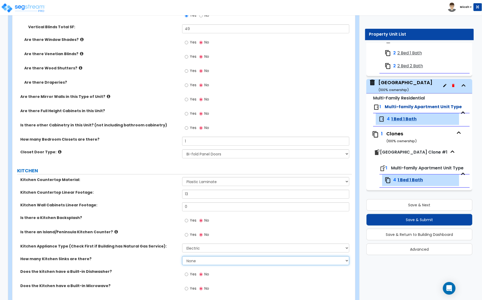
click at [191, 263] on select "None 1 2 3" at bounding box center [265, 260] width 167 height 9
click at [182, 257] on select "None 1 2 3" at bounding box center [265, 260] width 167 height 9
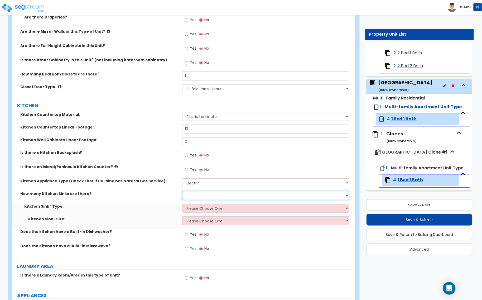
scroll to position [560, 0]
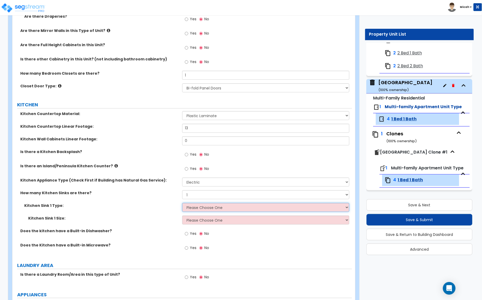
click at [196, 206] on select "Please Choose One Stainless Steel Porcelain Enamel Cast Iron Granite Composite" at bounding box center [265, 207] width 167 height 9
click at [182, 203] on select "Please Choose One Stainless Steel Porcelain Enamel Cast Iron Granite Composite" at bounding box center [265, 207] width 167 height 9
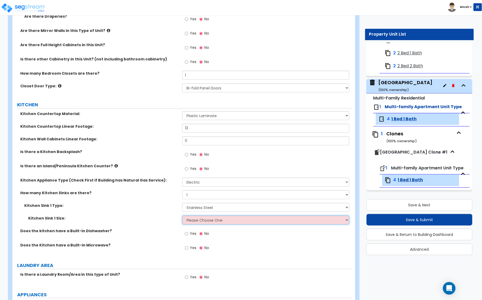
click at [194, 221] on select "Please Choose One Single Sink Double Sink" at bounding box center [265, 219] width 167 height 9
click at [182, 216] on select "Please Choose One Single Sink Double Sink" at bounding box center [265, 219] width 167 height 9
click at [186, 234] on input "Yes" at bounding box center [186, 234] width 3 height 6
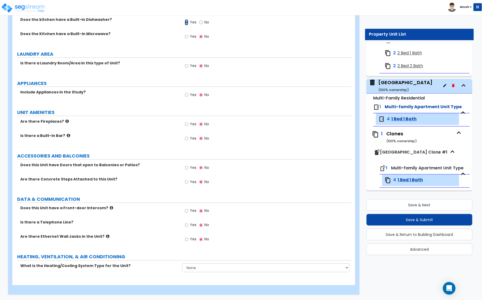
scroll to position [773, 0]
click at [208, 267] on select "None Heat Only Centralized Heating & Cooling Thru Wall Air Conditioners Mini Sp…" at bounding box center [265, 267] width 167 height 9
click at [182, 263] on select "None Heat Only Centralized Heating & Cooling Thru Wall Air Conditioners Mini Sp…" at bounding box center [265, 267] width 167 height 9
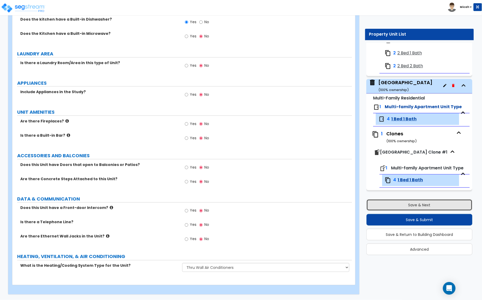
click at [395, 204] on button "Save & Next" at bounding box center [420, 205] width 106 height 12
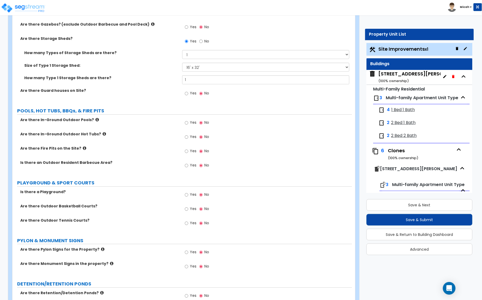
scroll to position [1022, 0]
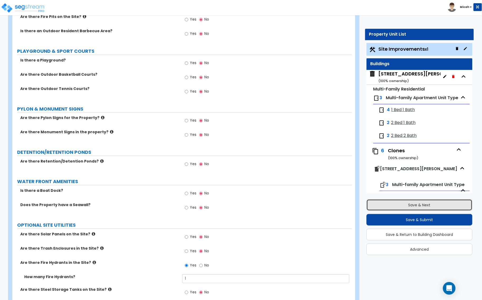
click at [416, 207] on button "Save & Next" at bounding box center [420, 205] width 106 height 12
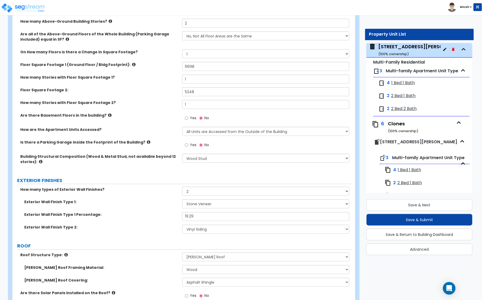
scroll to position [132, 0]
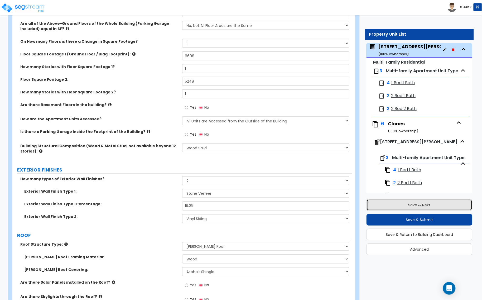
click at [409, 208] on button "Save & Next" at bounding box center [420, 205] width 106 height 12
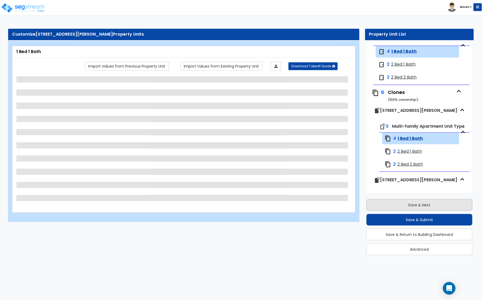
scroll to position [61, 0]
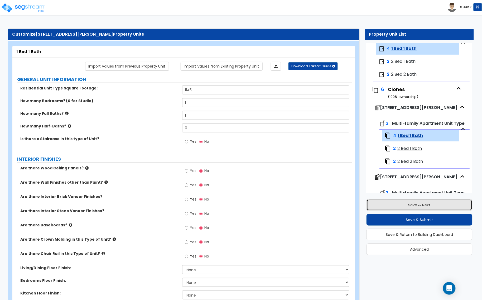
click at [408, 208] on button "Save & Next" at bounding box center [420, 205] width 106 height 12
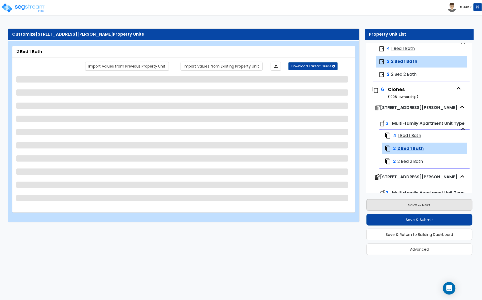
scroll to position [74, 0]
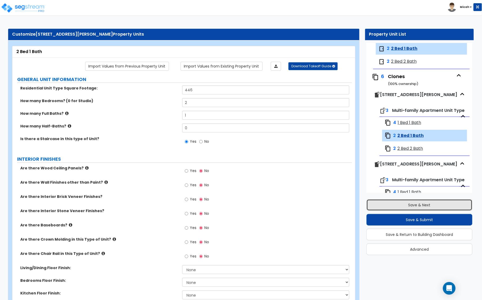
click at [408, 208] on button "Save & Next" at bounding box center [420, 205] width 106 height 12
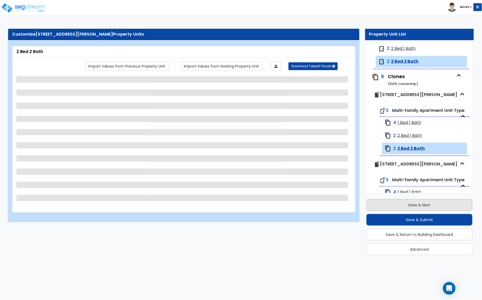
scroll to position [87, 0]
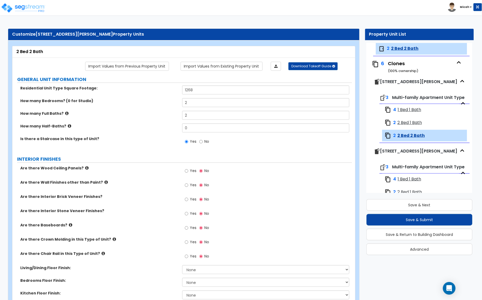
click at [417, 126] on span "2 Bed 1 Bath" at bounding box center [410, 123] width 25 height 6
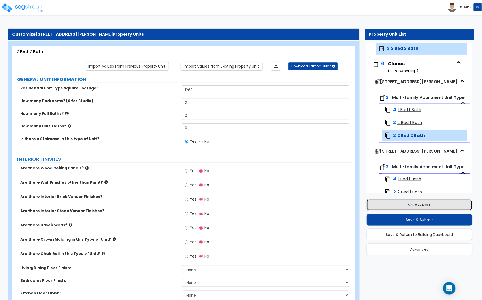
click at [404, 206] on button "Save & Next" at bounding box center [420, 205] width 106 height 12
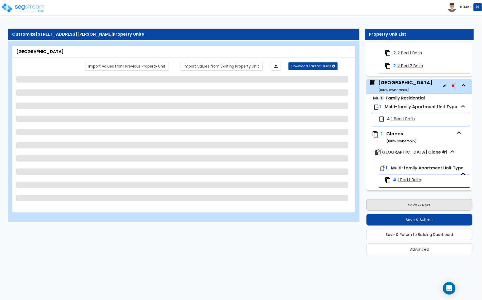
scroll to position [541, 0]
click at [404, 206] on button "Save & Next" at bounding box center [420, 205] width 106 height 12
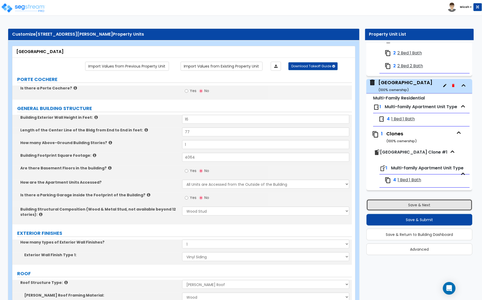
click at [411, 206] on button "Save & Next" at bounding box center [420, 205] width 106 height 12
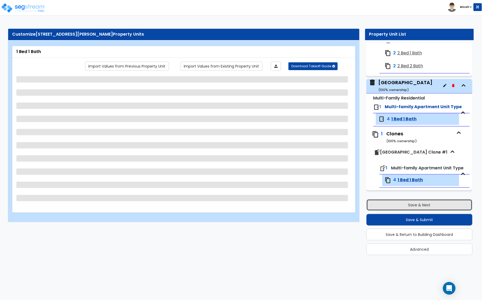
click at [408, 206] on button "Save & Next" at bounding box center [420, 205] width 106 height 12
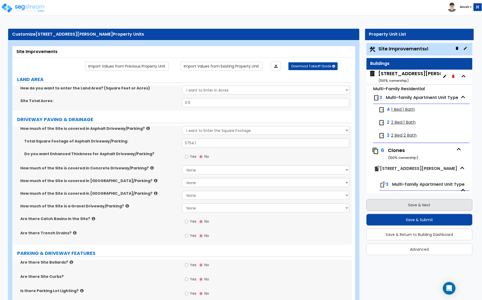
scroll to position [0, 0]
click at [408, 208] on button "Save & Next" at bounding box center [420, 205] width 106 height 12
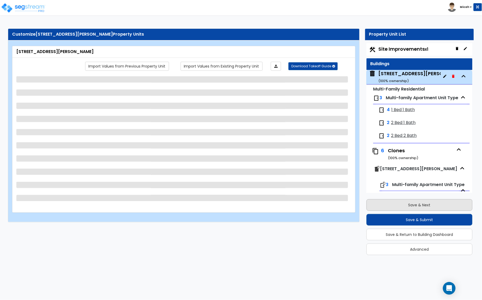
scroll to position [27, 0]
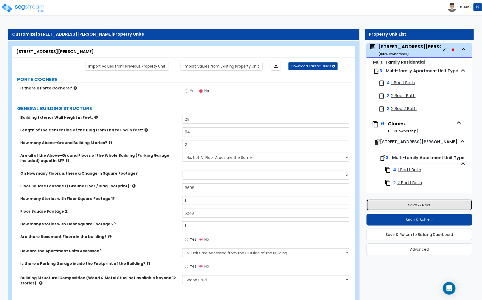
click at [408, 208] on button "Save & Next" at bounding box center [420, 205] width 106 height 12
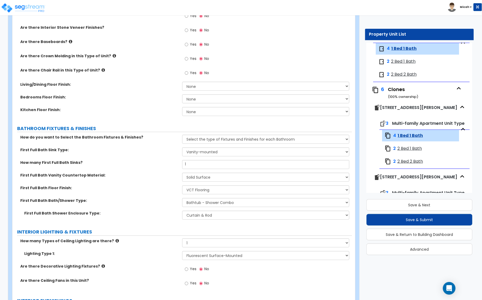
scroll to position [198, 0]
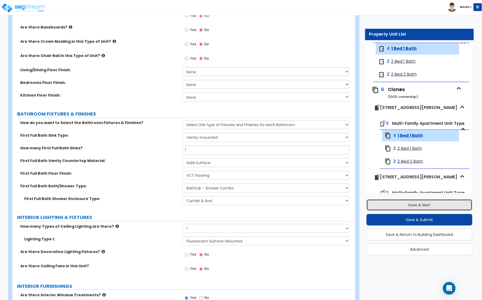
click at [389, 206] on button "Save & Next" at bounding box center [420, 205] width 106 height 12
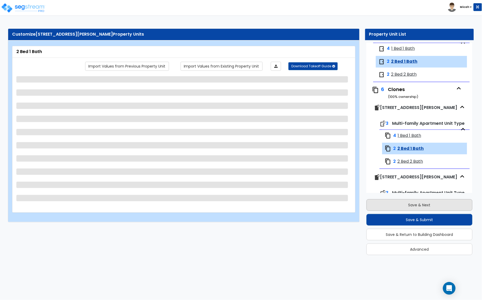
scroll to position [74, 0]
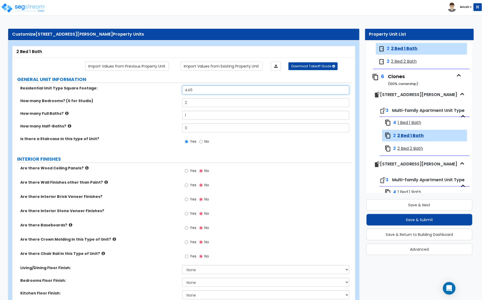
drag, startPoint x: 198, startPoint y: 92, endPoint x: 183, endPoint y: 93, distance: 15.1
click at [185, 93] on input "446" at bounding box center [265, 89] width 167 height 9
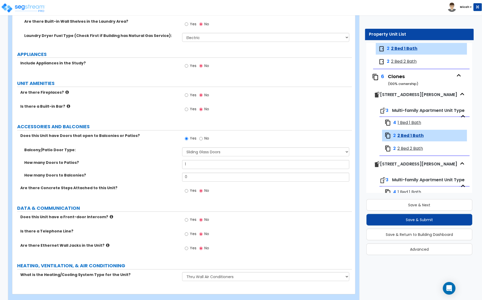
scroll to position [877, 0]
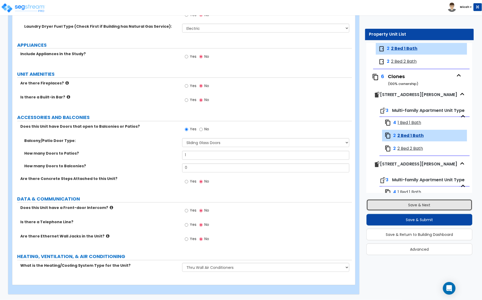
click at [396, 207] on button "Save & Next" at bounding box center [420, 205] width 106 height 12
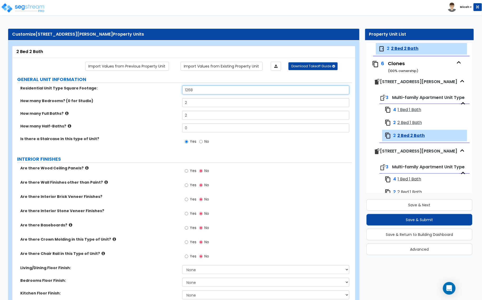
drag, startPoint x: 203, startPoint y: 90, endPoint x: 149, endPoint y: 94, distance: 53.4
click at [150, 93] on div "Residential Unit Type Square Footage: 1268" at bounding box center [182, 91] width 340 height 13
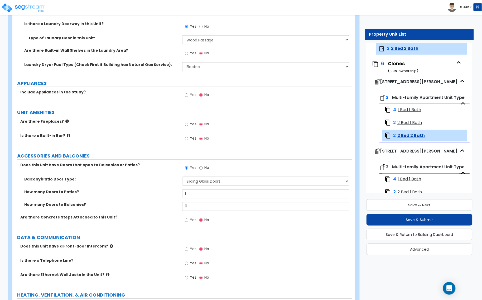
scroll to position [953, 0]
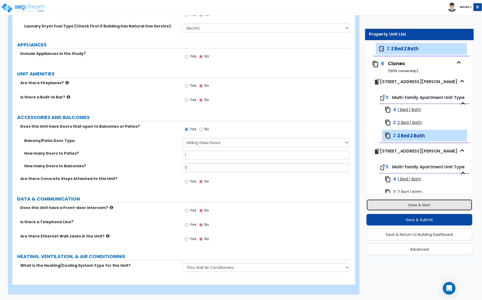
click at [397, 208] on button "Save & Next" at bounding box center [420, 205] width 106 height 12
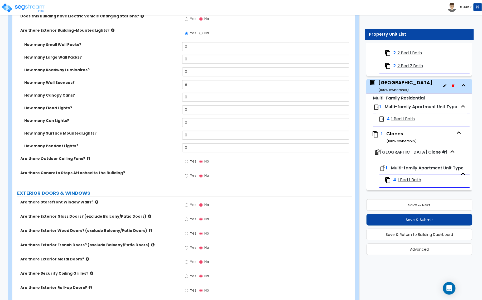
scroll to position [363, 0]
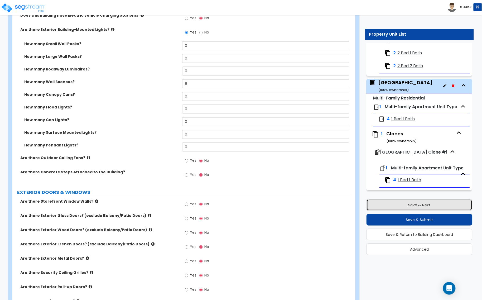
click at [409, 207] on button "Save & Next" at bounding box center [420, 205] width 106 height 12
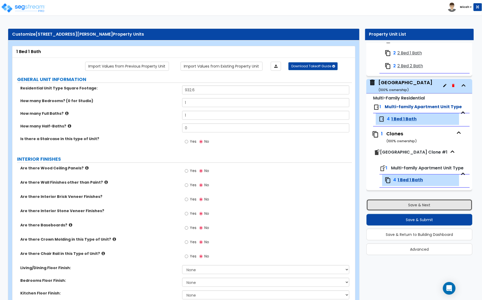
click at [396, 206] on button "Save & Next" at bounding box center [420, 205] width 106 height 12
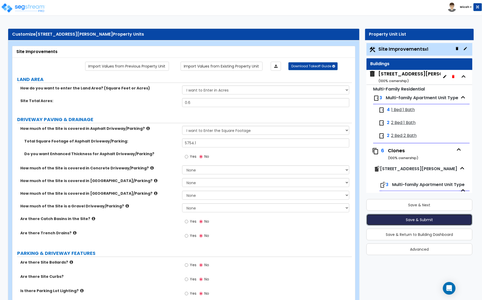
click at [418, 220] on button "Save & Submit" at bounding box center [420, 220] width 106 height 12
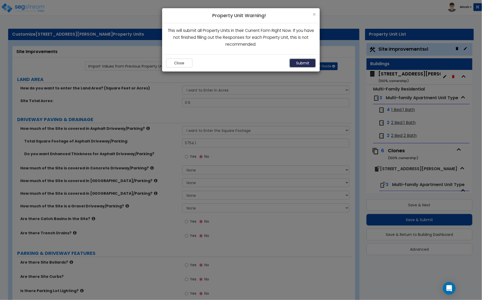
click at [298, 61] on button "Submit" at bounding box center [303, 63] width 26 height 9
